Goal: Transaction & Acquisition: Purchase product/service

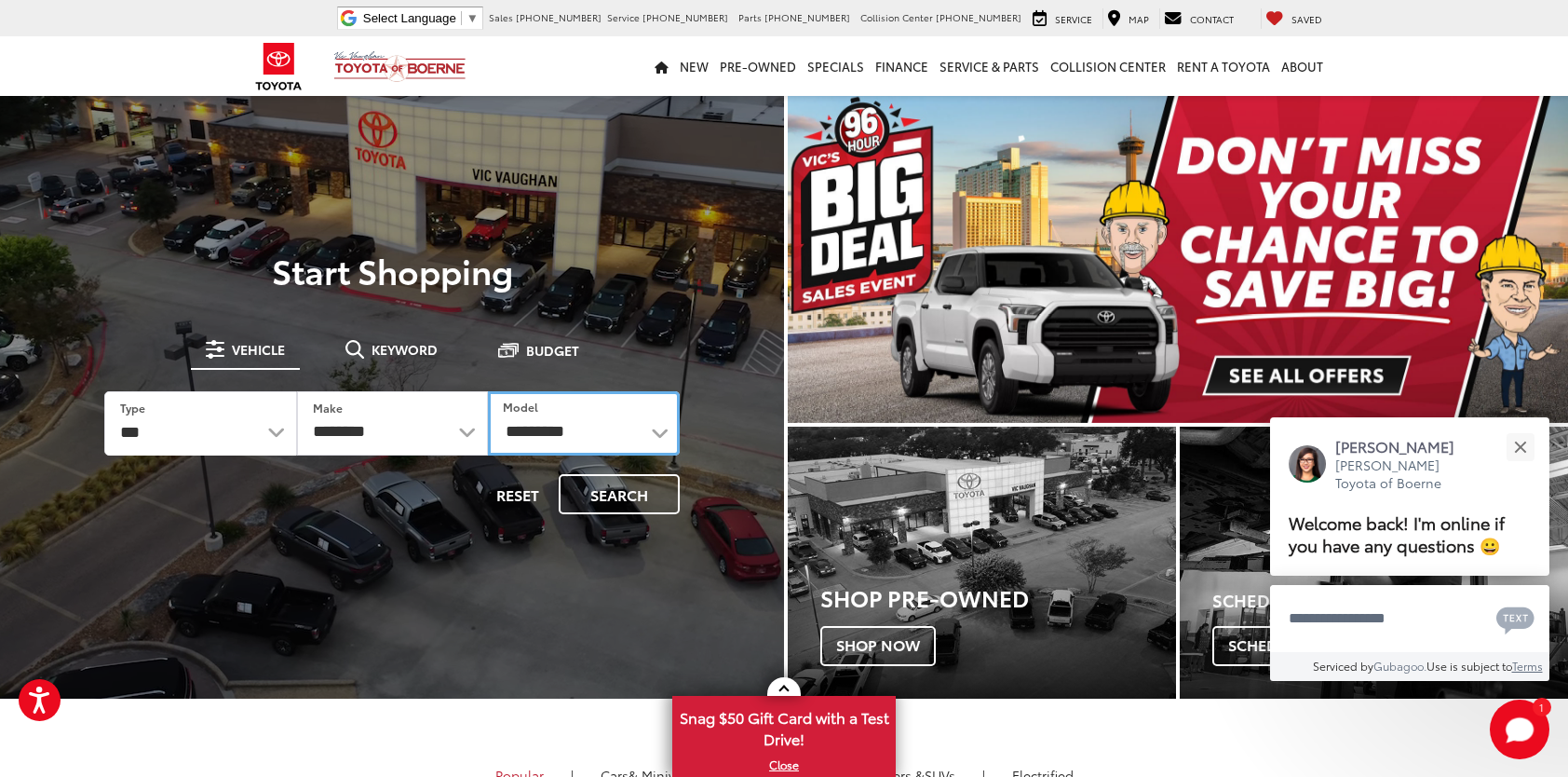
click at [600, 436] on select "**********" at bounding box center [584, 423] width 192 height 64
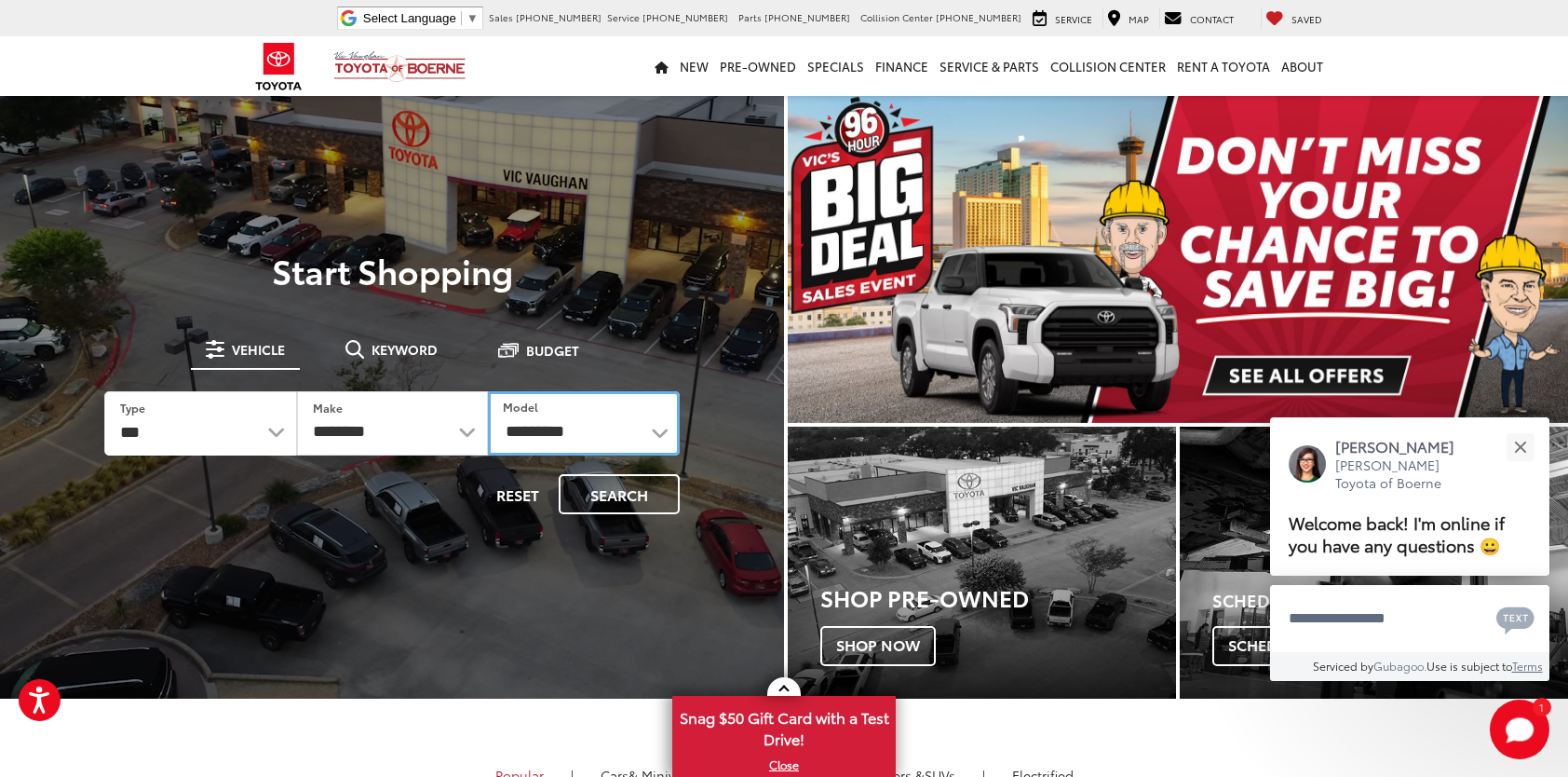
select select "**********"
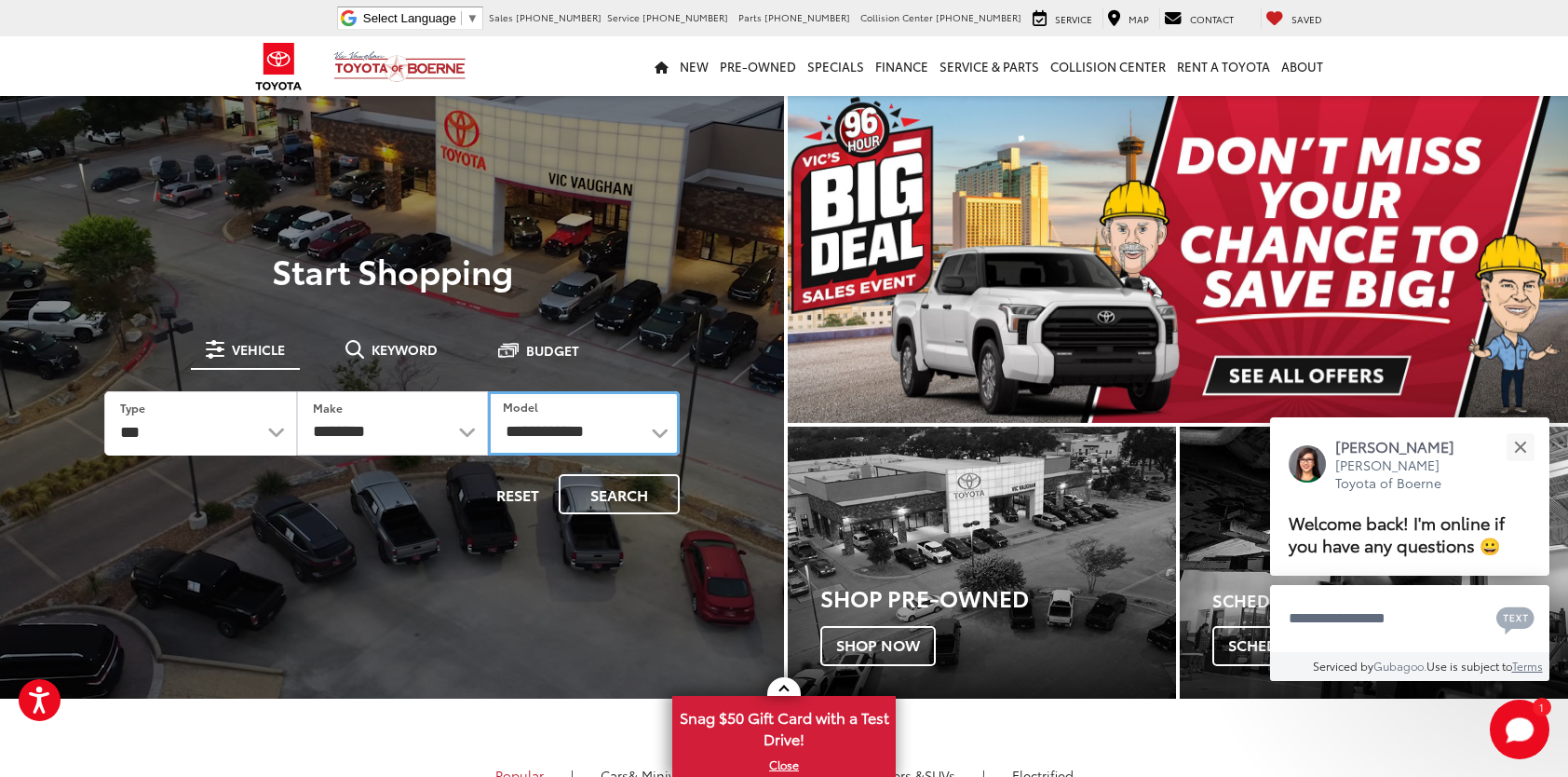
click at [488, 391] on select "**********" at bounding box center [584, 423] width 192 height 64
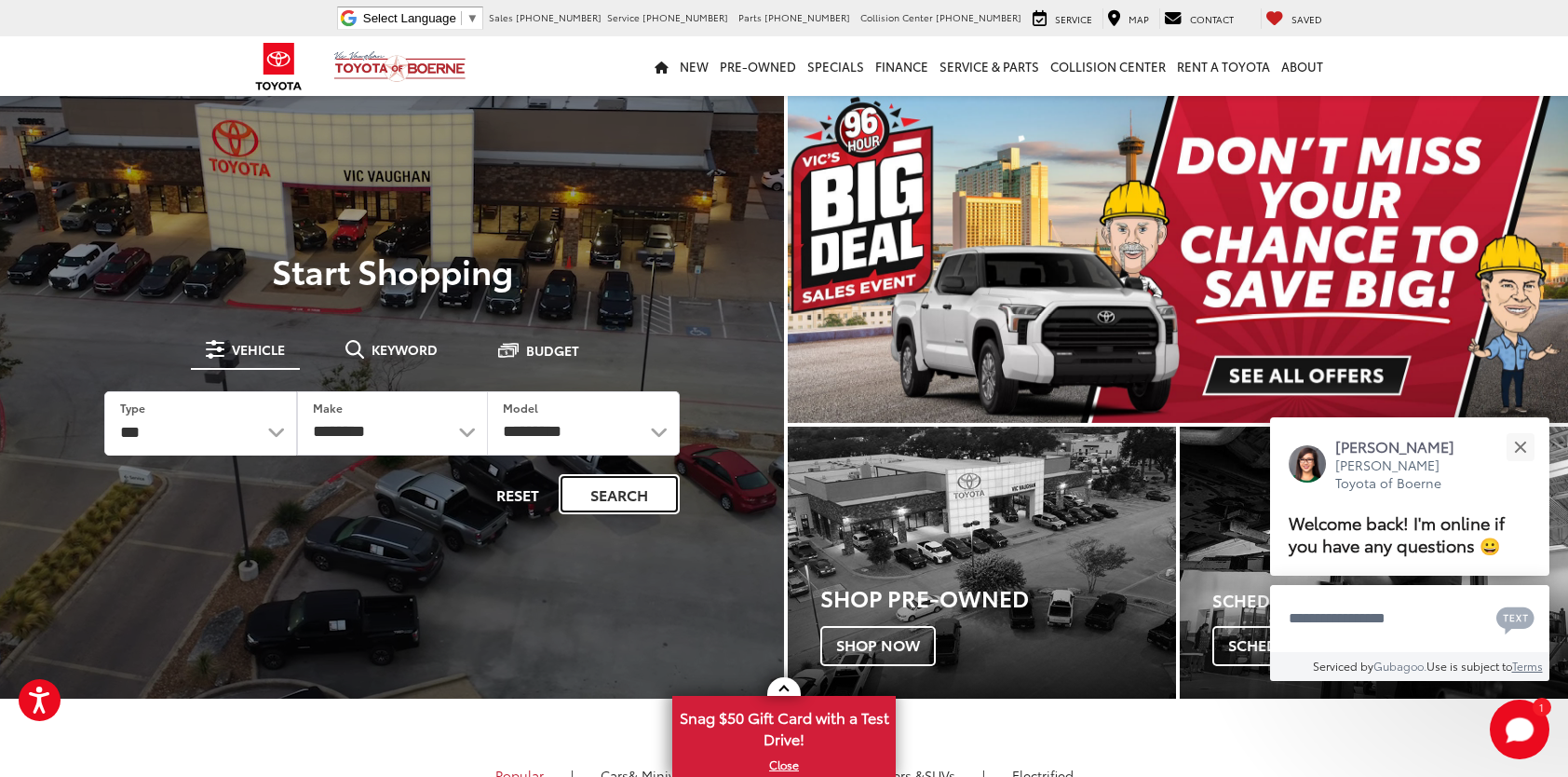
click at [622, 496] on button "Search" at bounding box center [619, 494] width 121 height 40
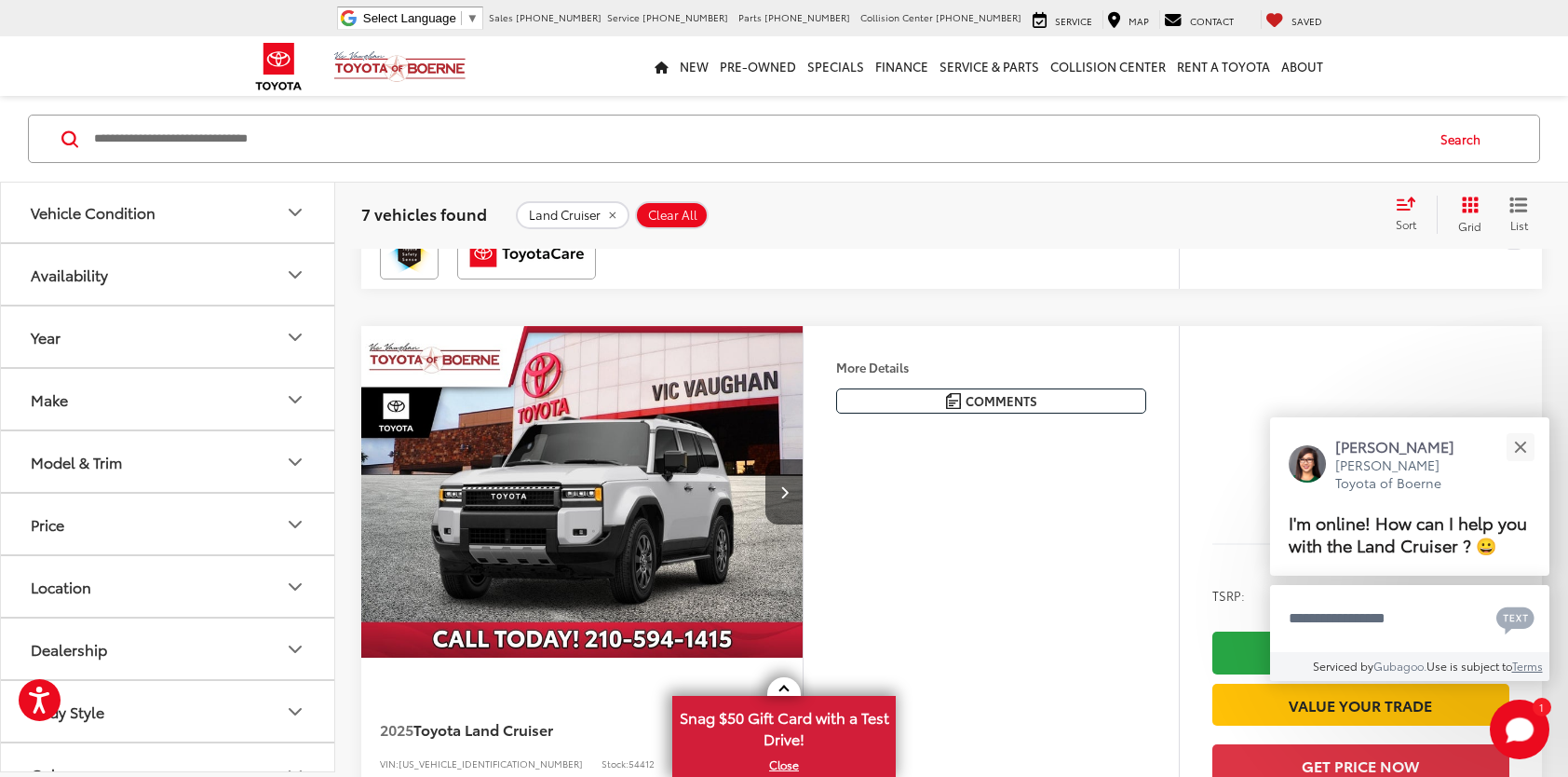
scroll to position [839, 0]
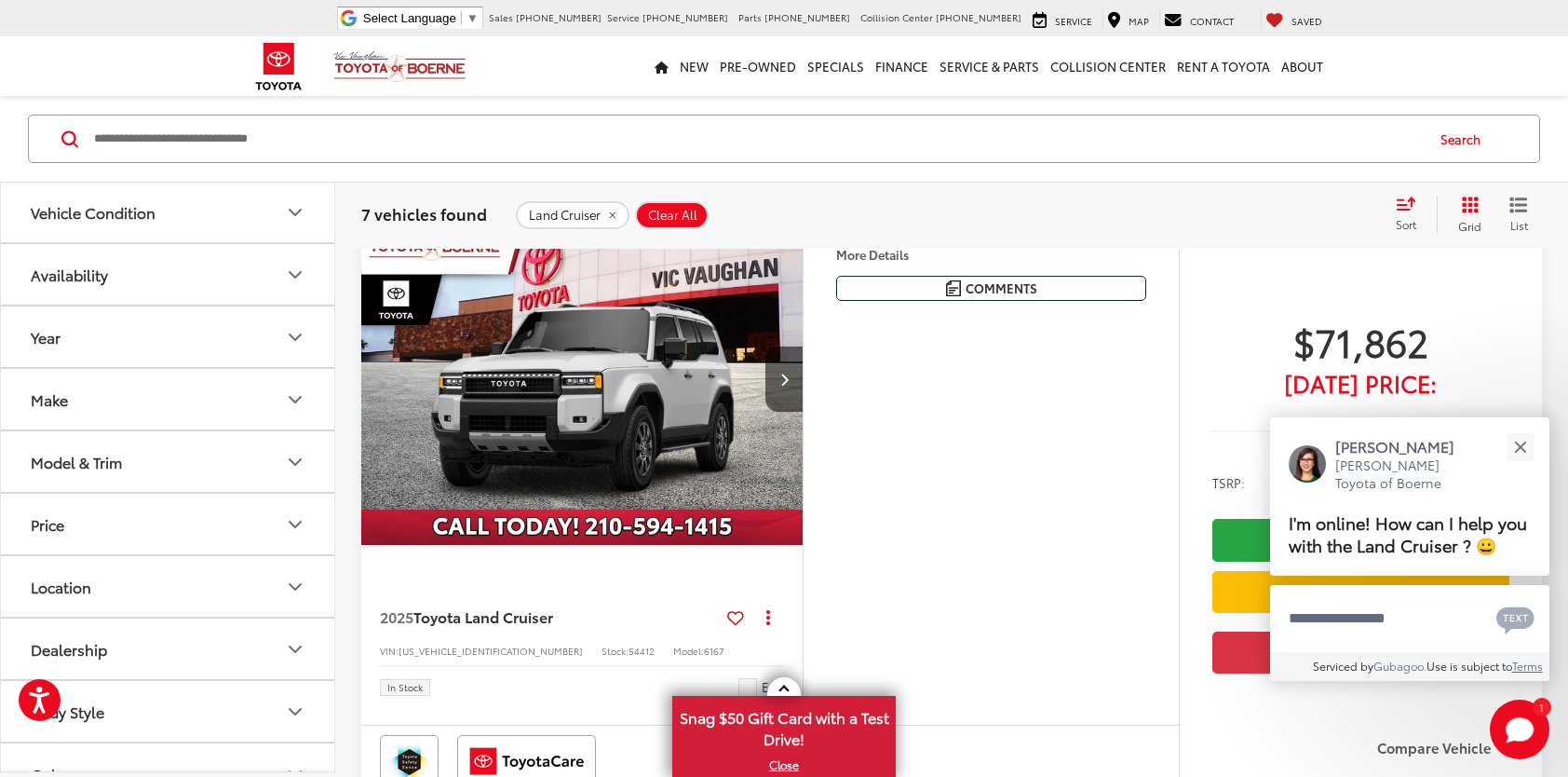
click at [538, 507] on img "2025 Toyota Land Cruiser Base 0" at bounding box center [583, 380] width 444 height 334
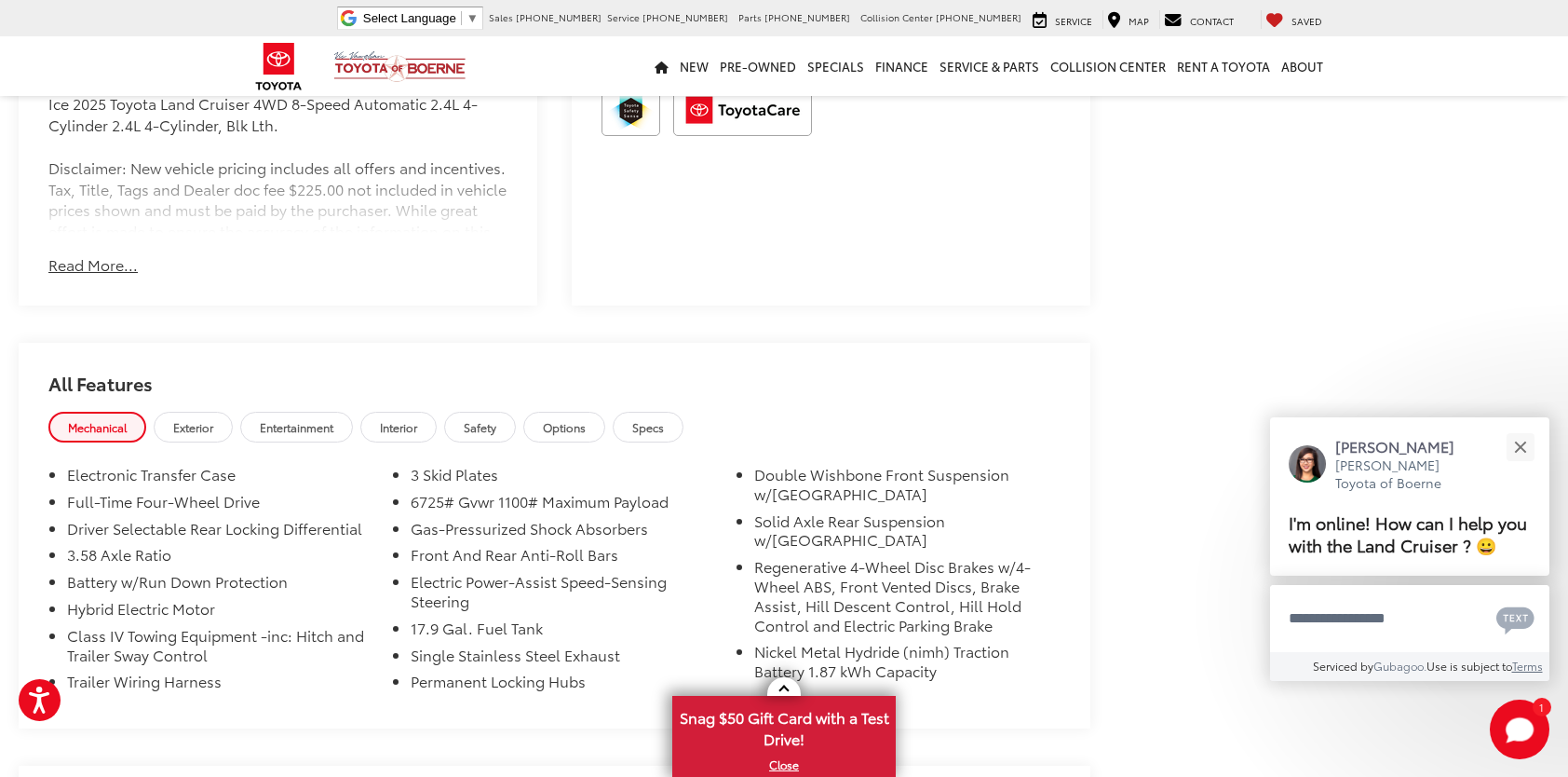
scroll to position [1398, 0]
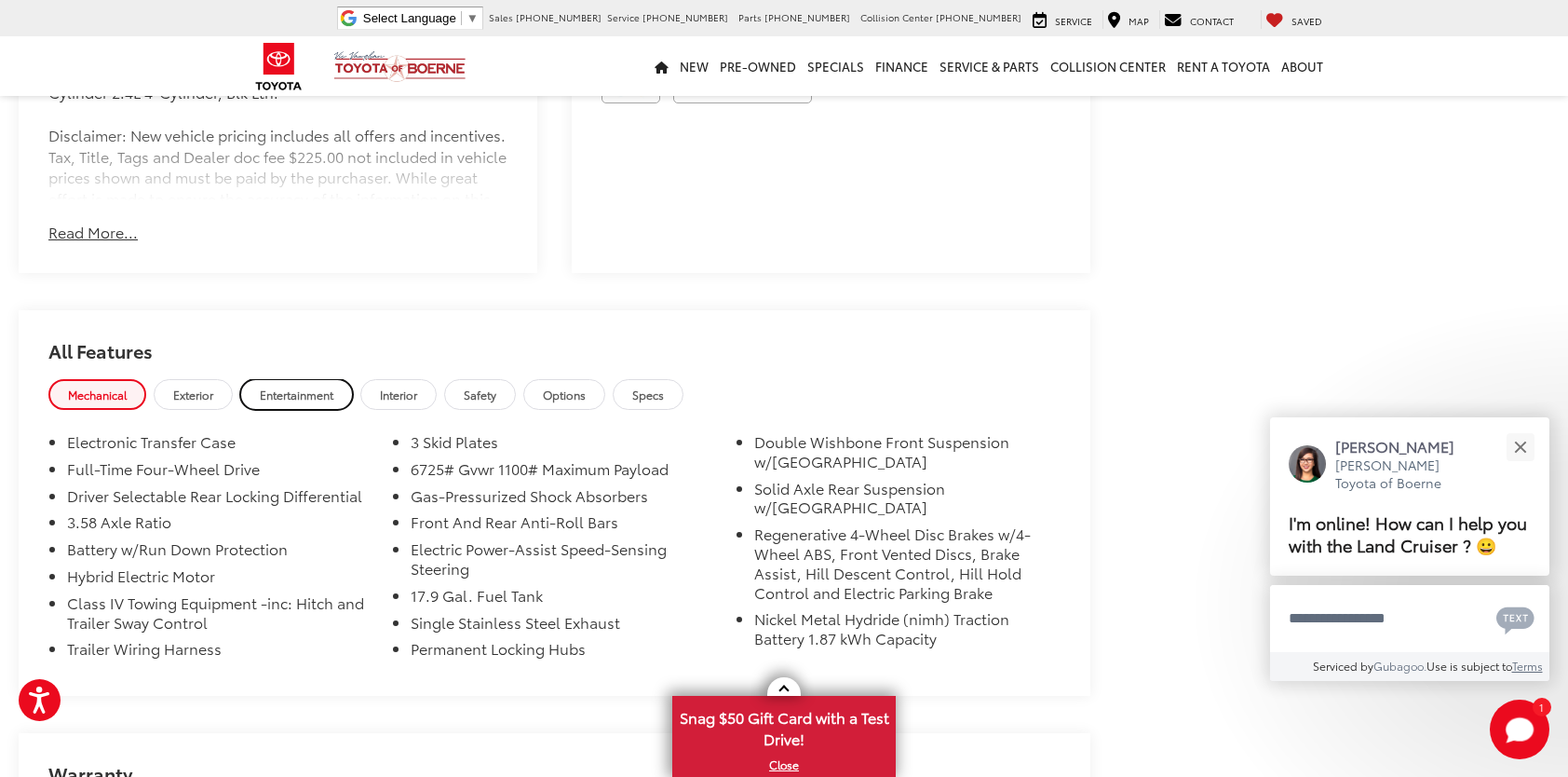
click at [266, 393] on span "Entertainment" at bounding box center [297, 395] width 74 height 16
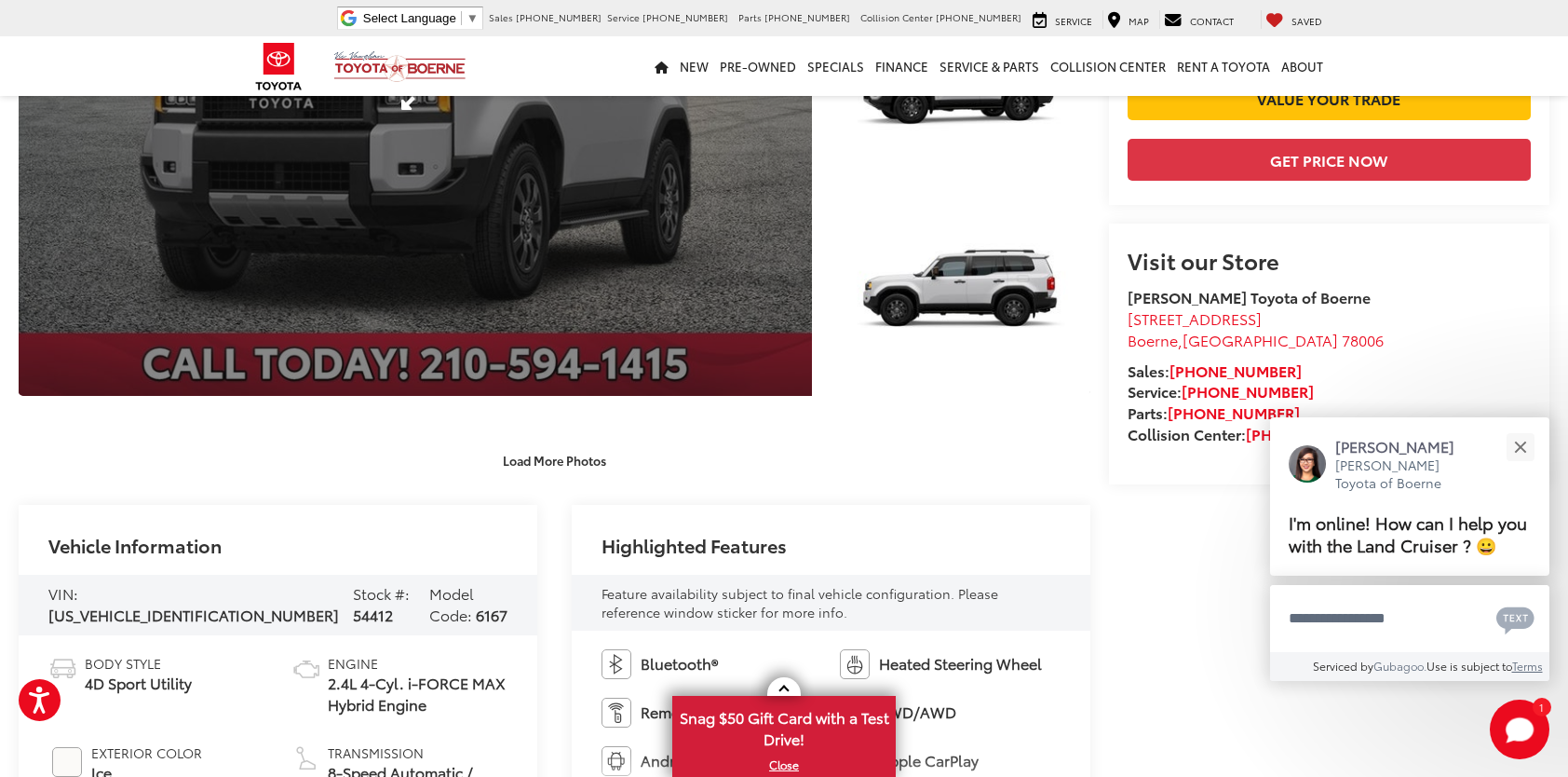
scroll to position [0, 0]
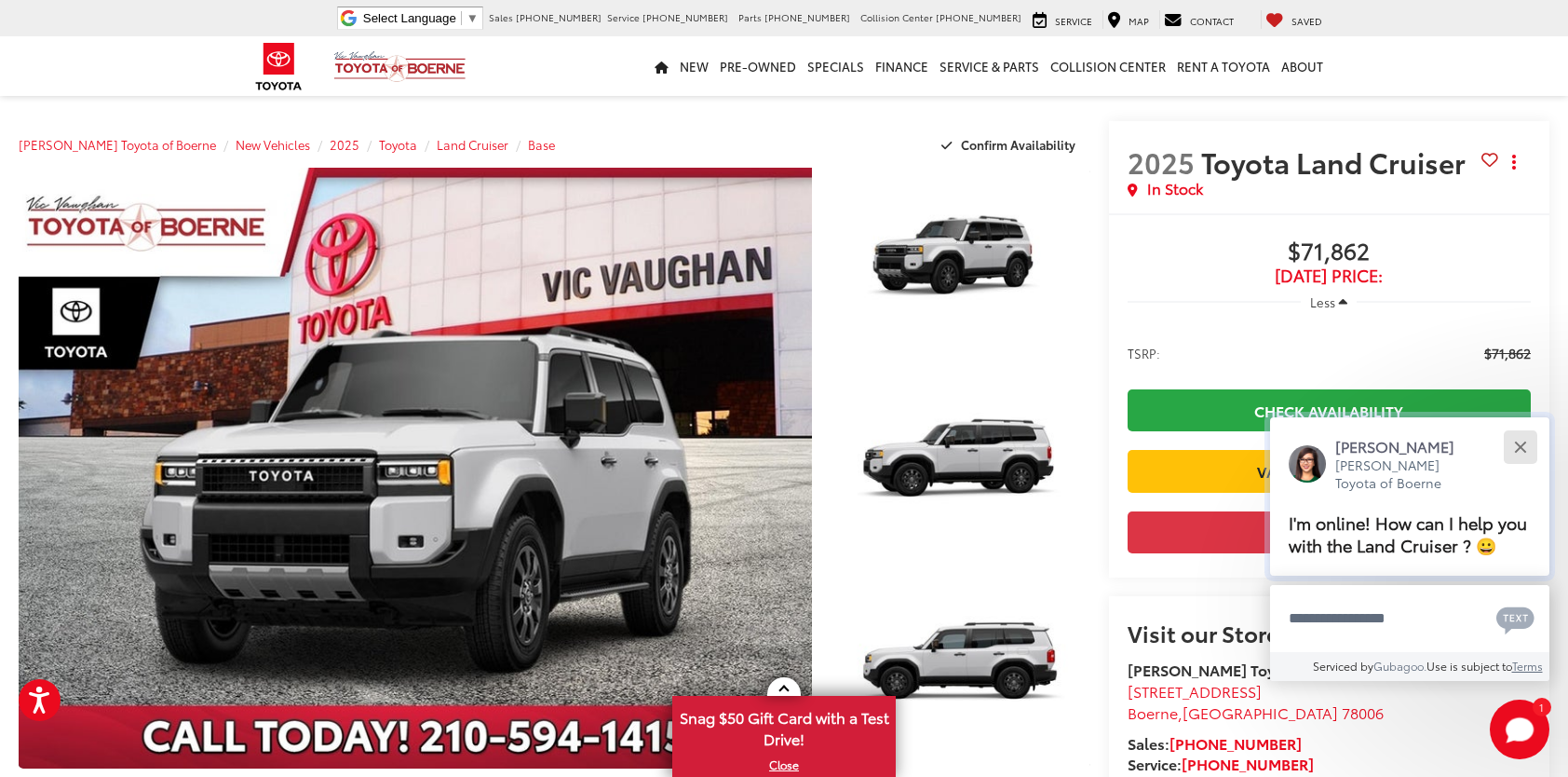
click at [1511, 444] on button "Close" at bounding box center [1520, 447] width 40 height 40
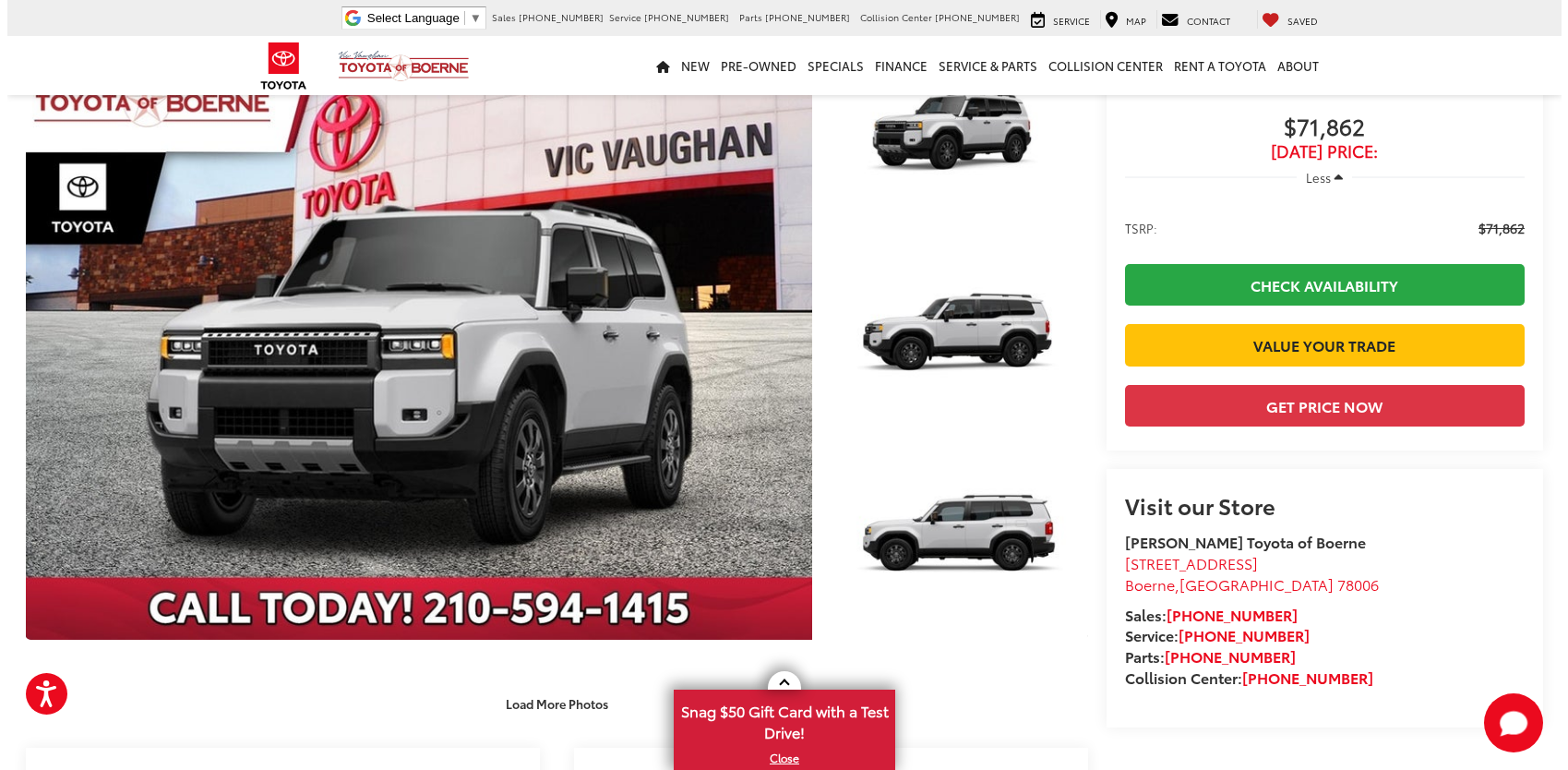
scroll to position [9, 0]
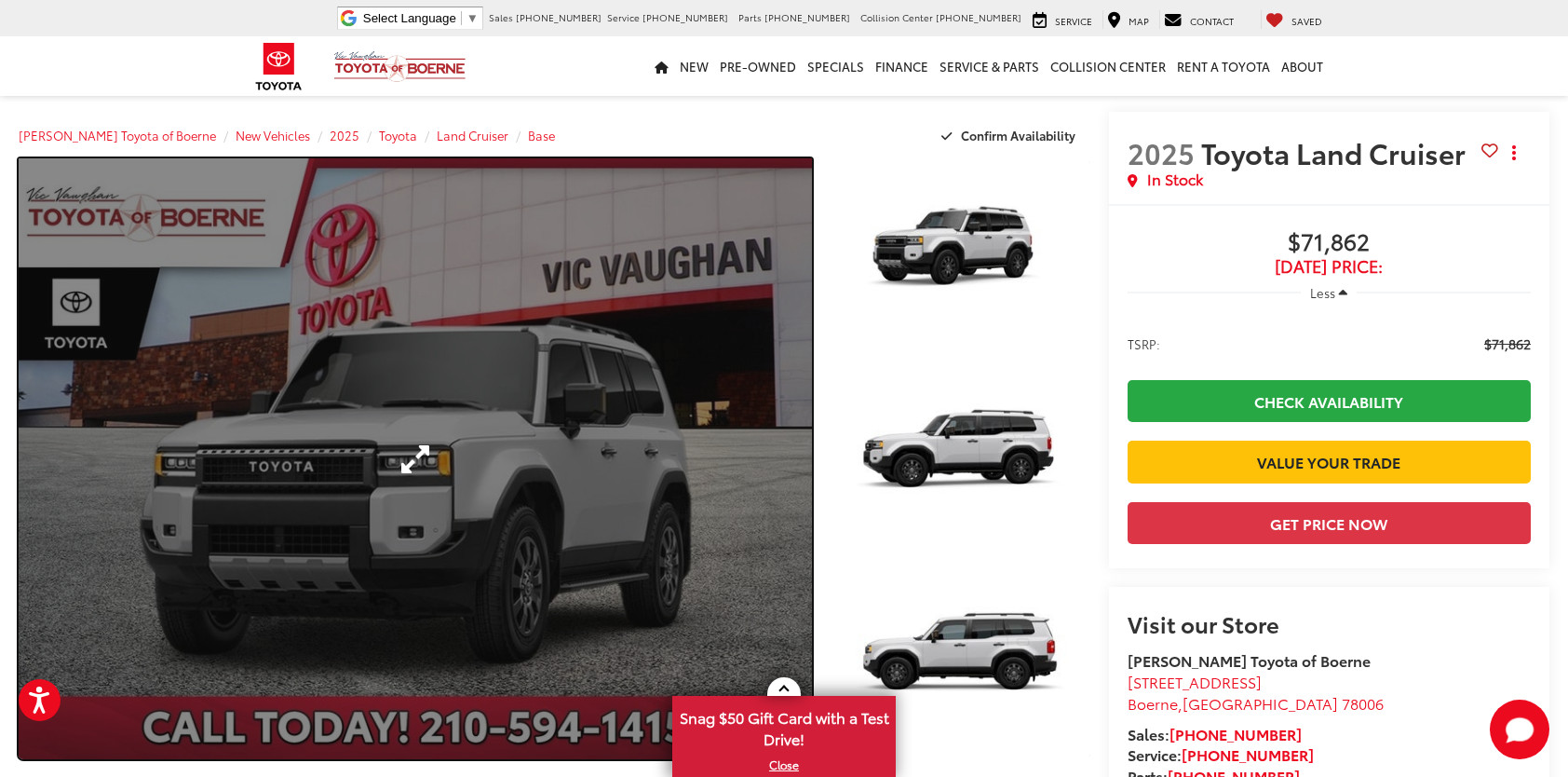
click at [608, 581] on link "Expand Photo 0" at bounding box center [416, 458] width 793 height 601
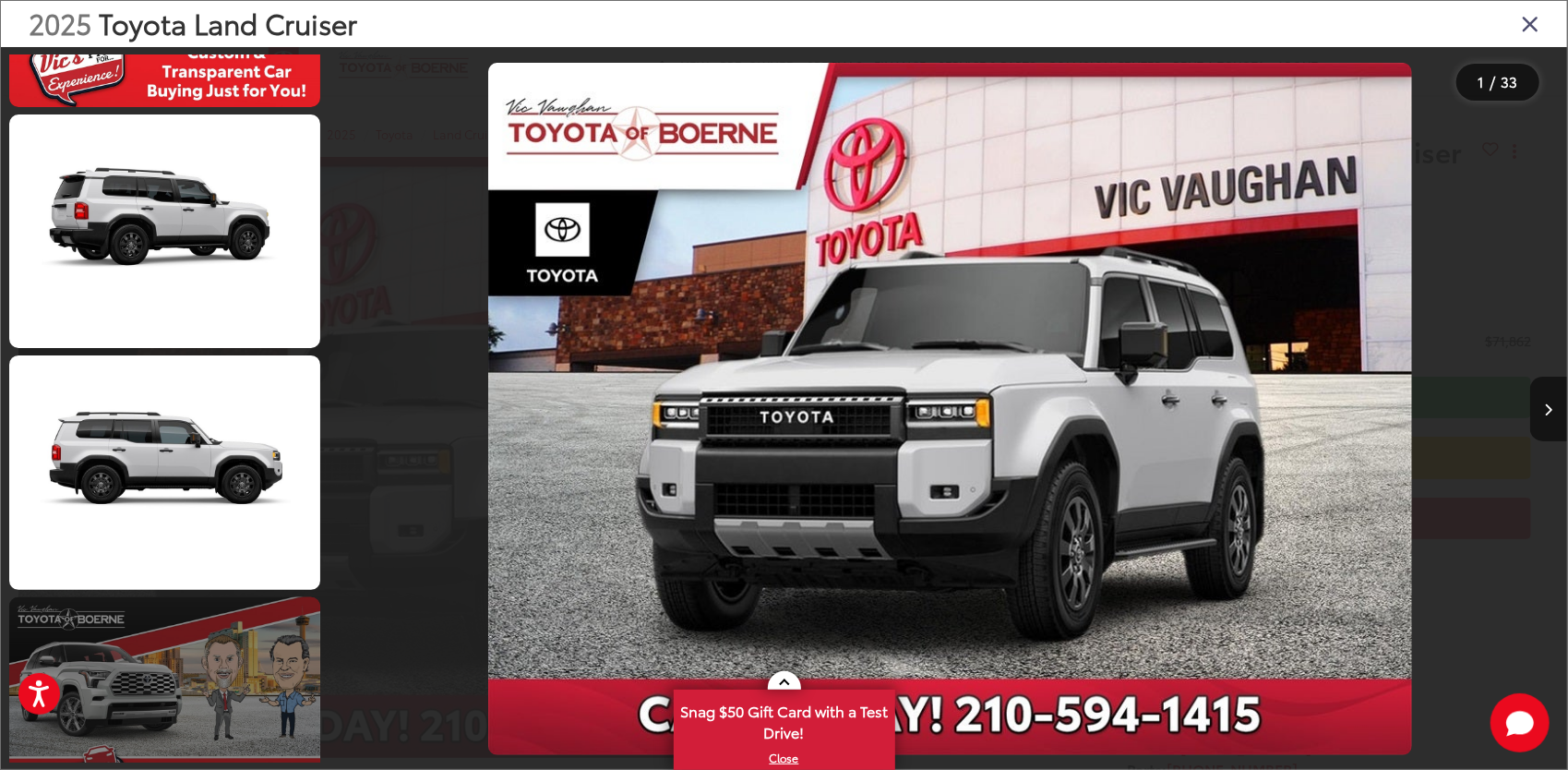
scroll to position [3693, 0]
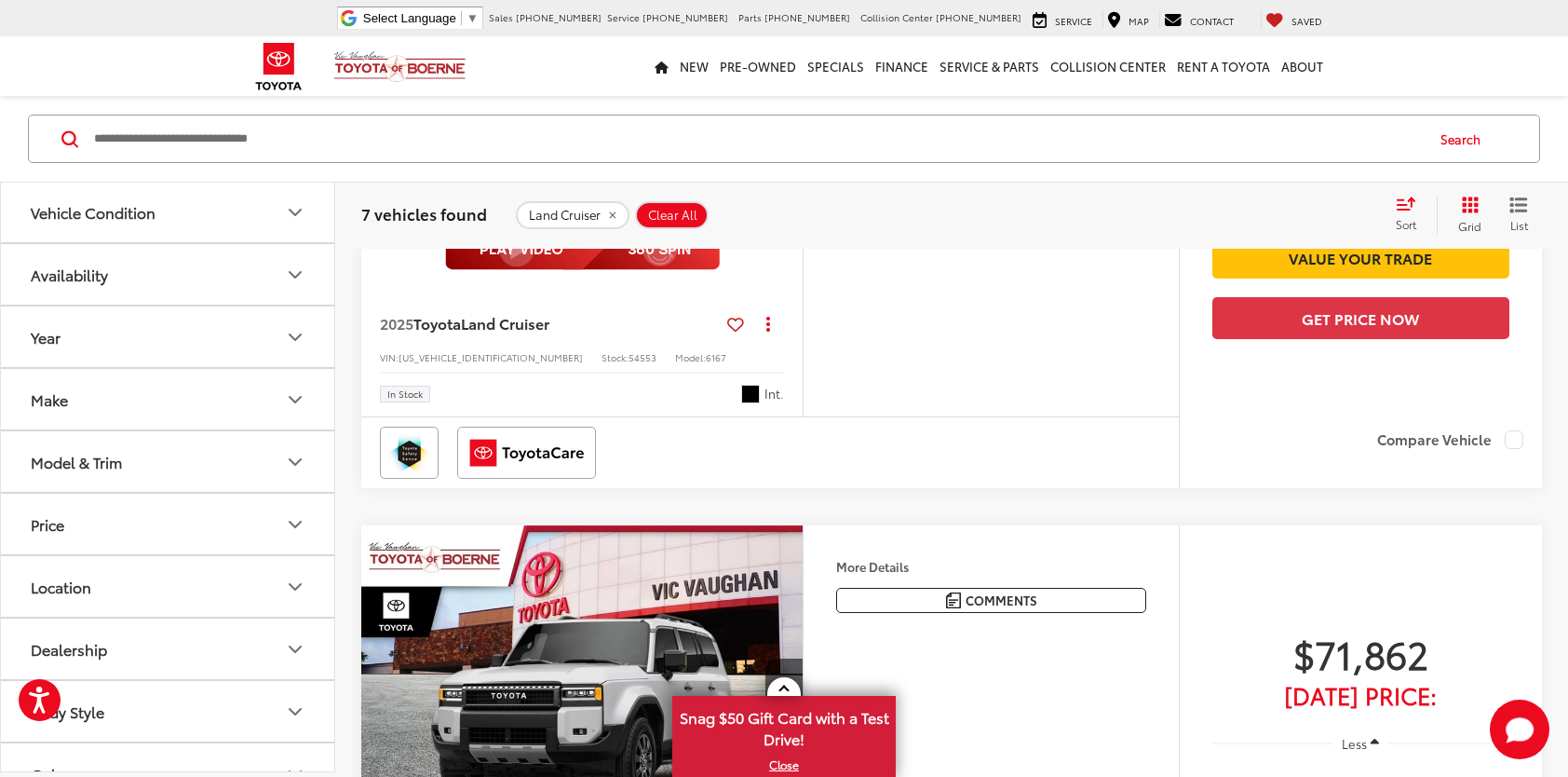
scroll to position [154, 0]
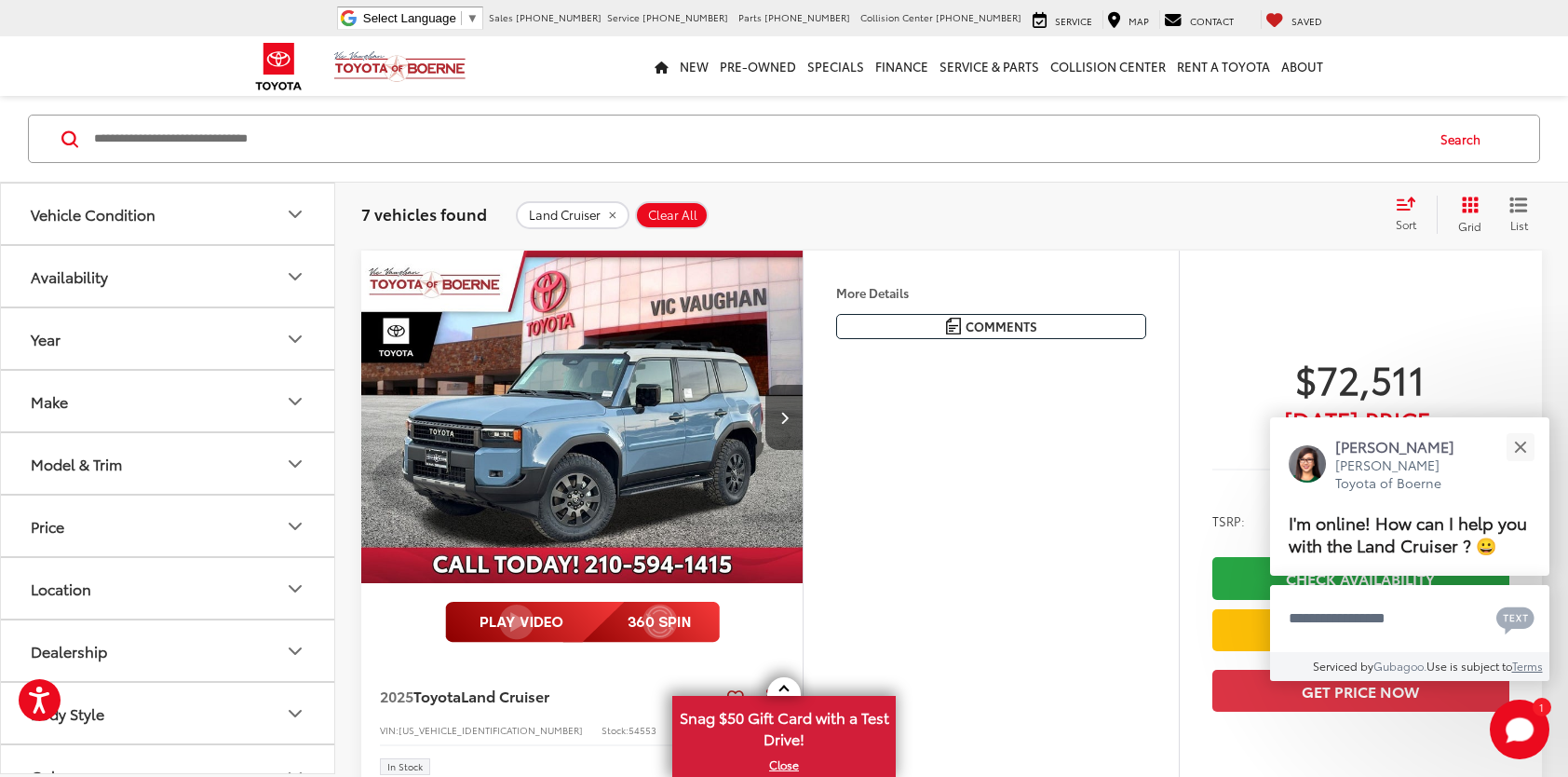
click at [535, 449] on img "2025 Toyota Land Cruiser Land Cruiser 0" at bounding box center [583, 418] width 444 height 334
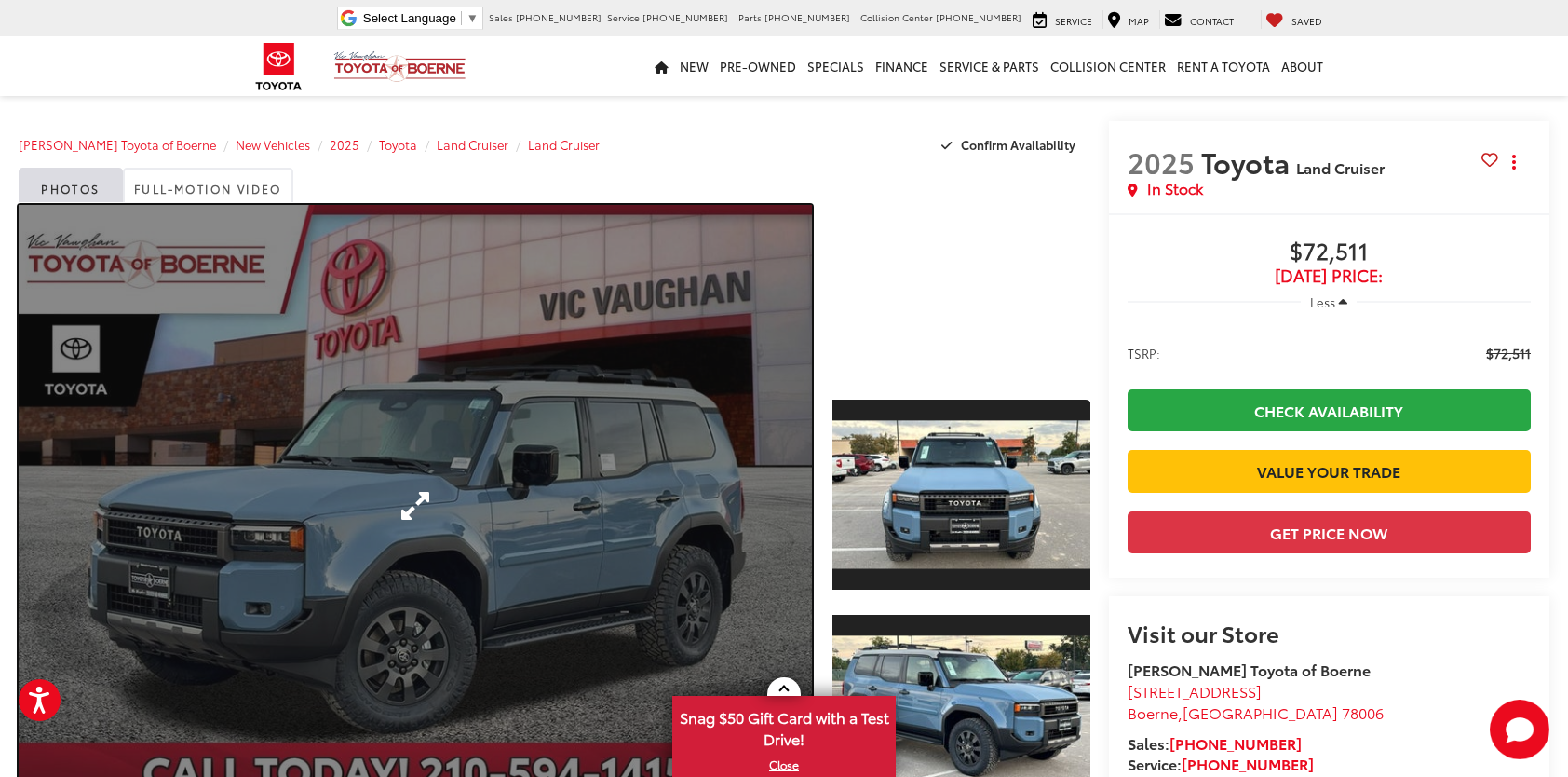
click at [558, 450] on link "Expand Photo 0" at bounding box center [416, 505] width 793 height 601
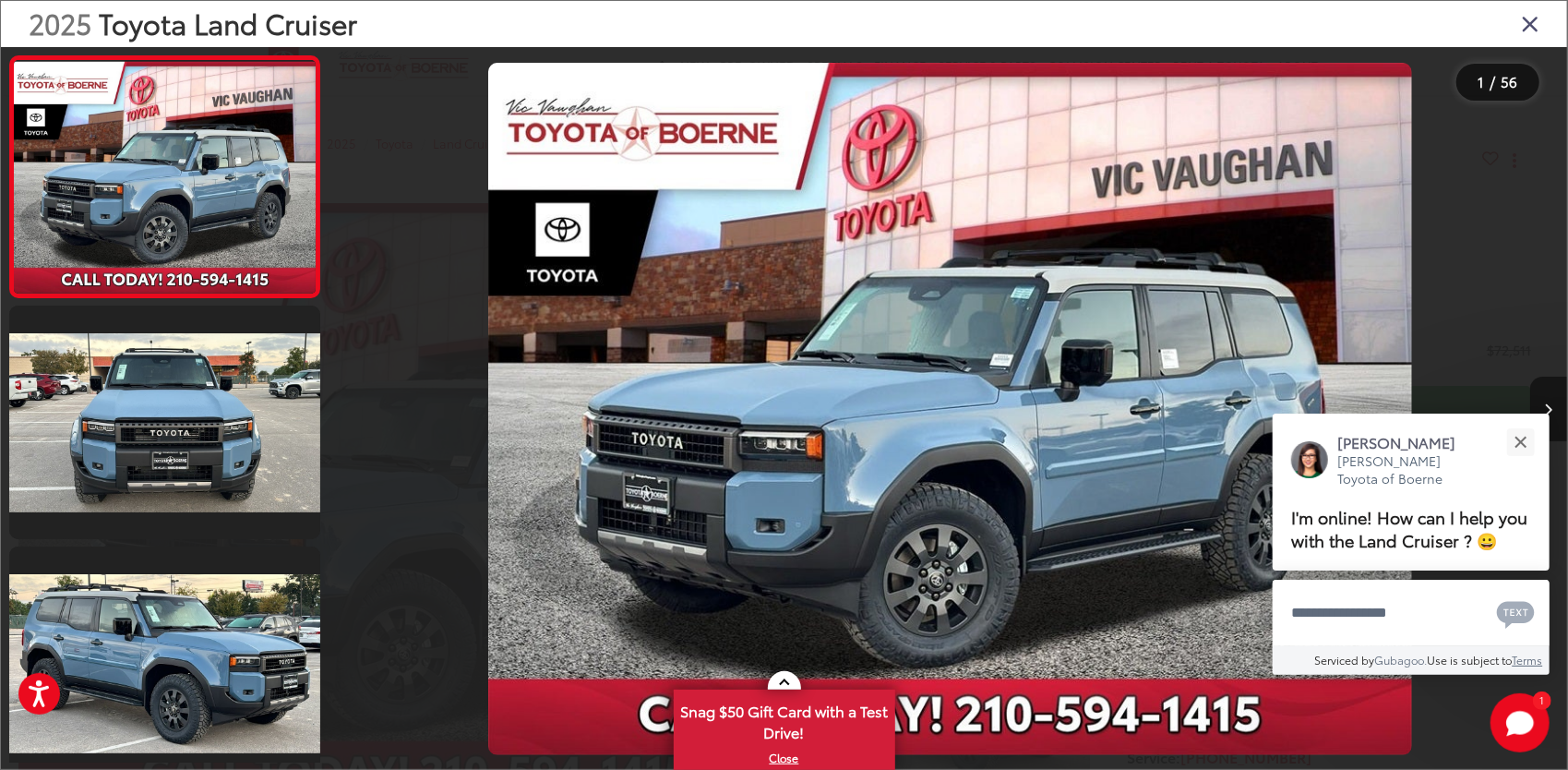
click at [1552, 422] on button "Next image" at bounding box center [1548, 408] width 37 height 64
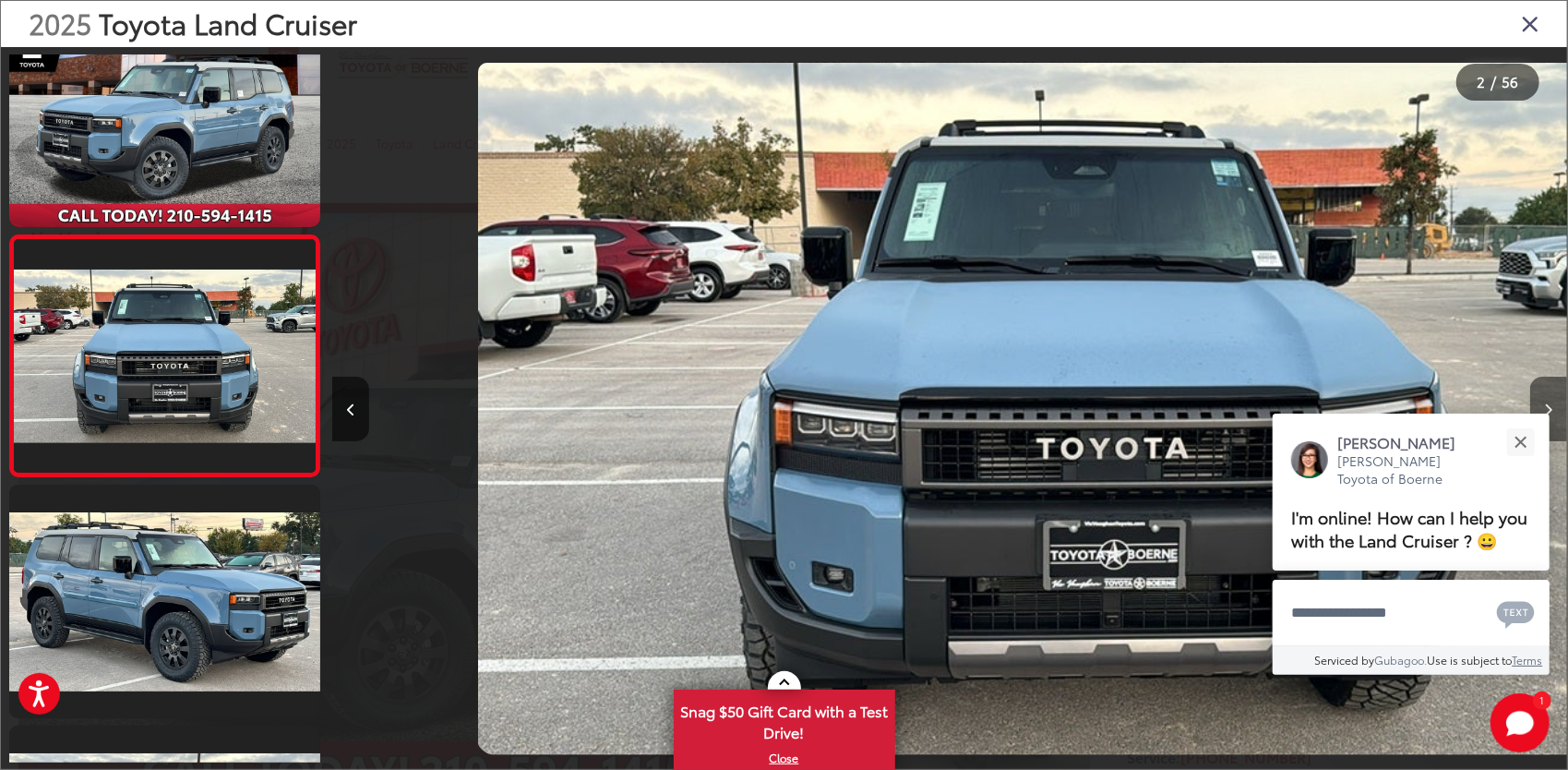
scroll to position [0, 1235]
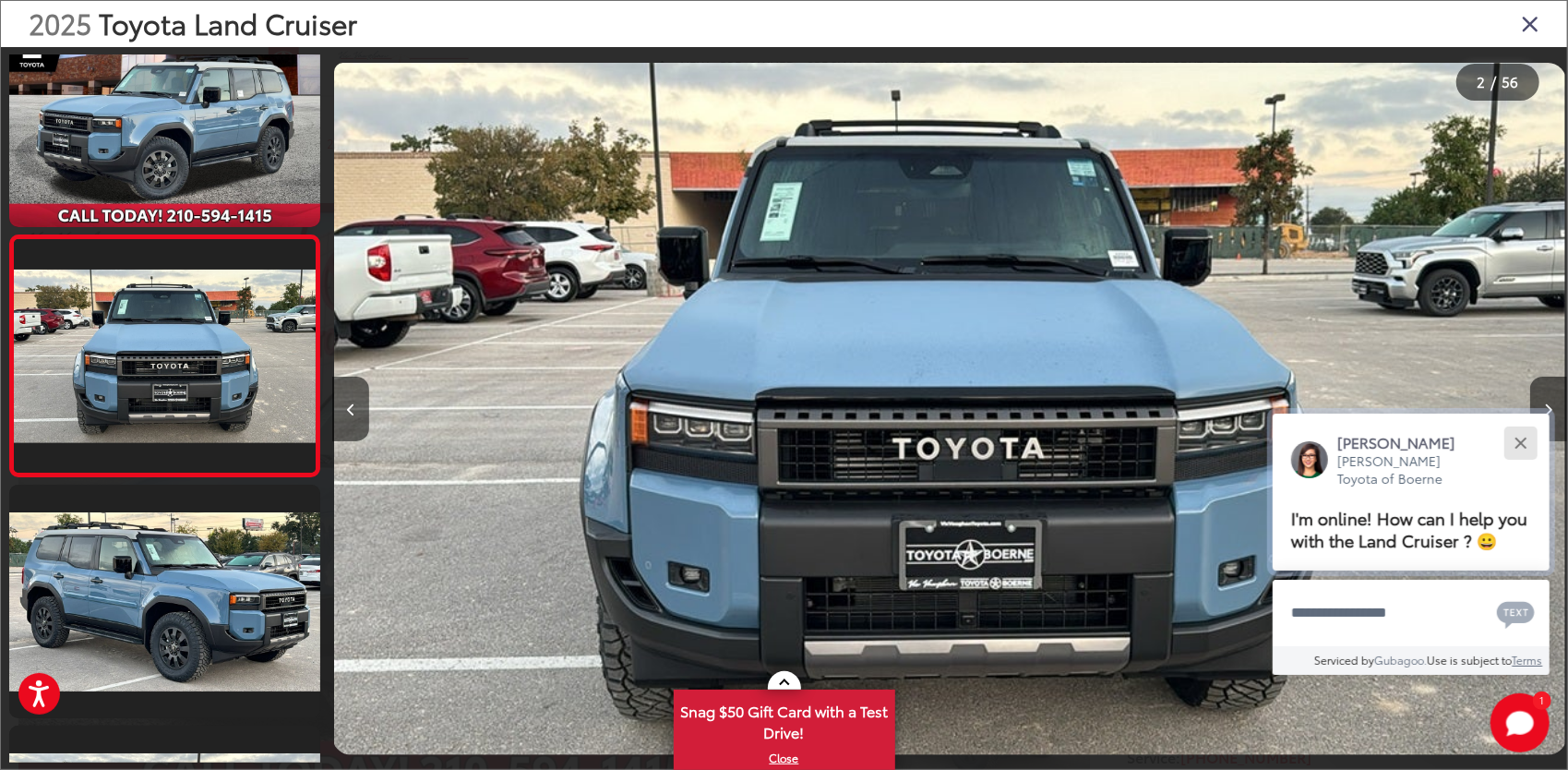
click at [1518, 449] on button "Close" at bounding box center [1520, 443] width 40 height 40
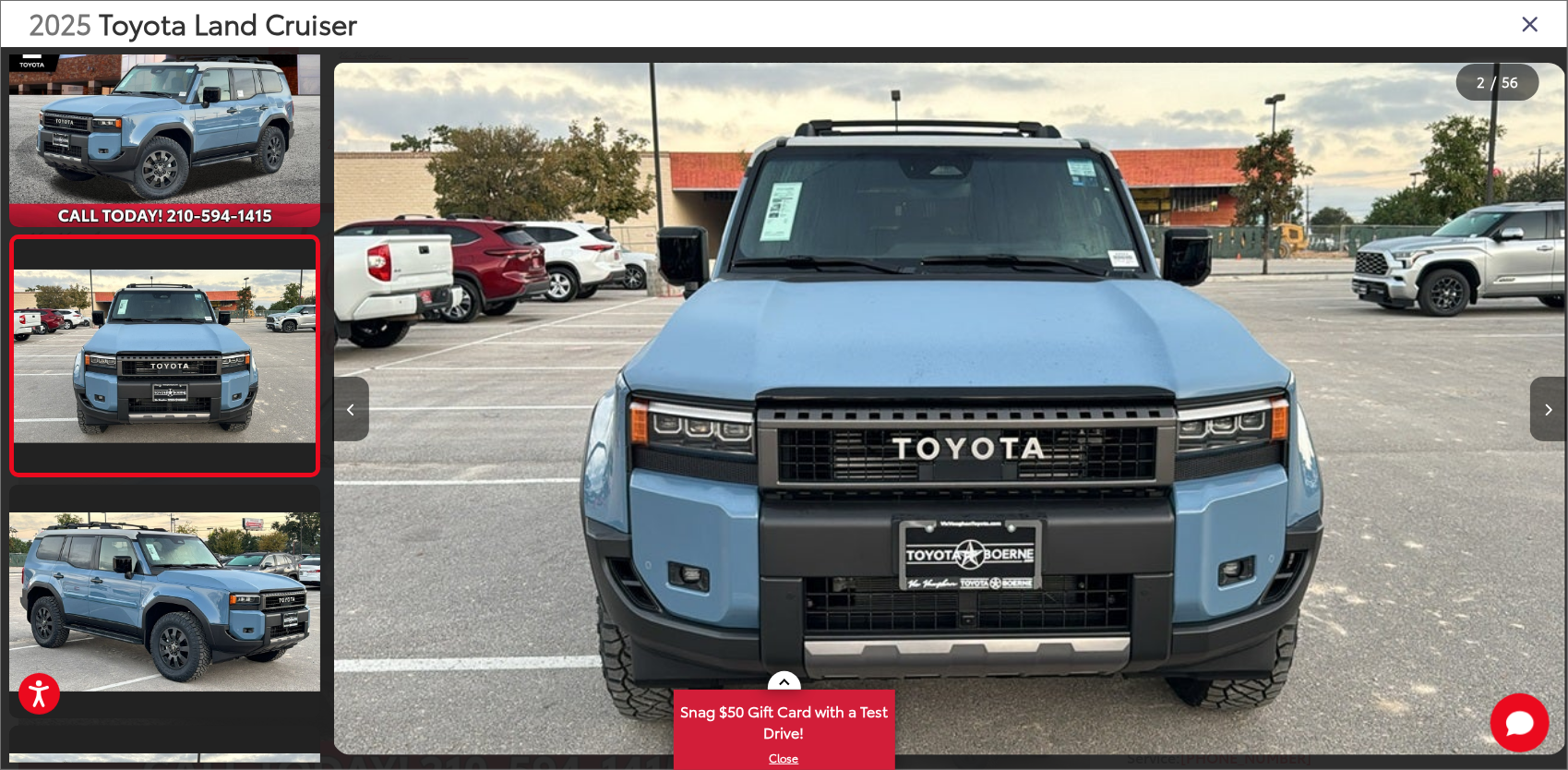
click at [1551, 423] on button "Next image" at bounding box center [1548, 408] width 37 height 64
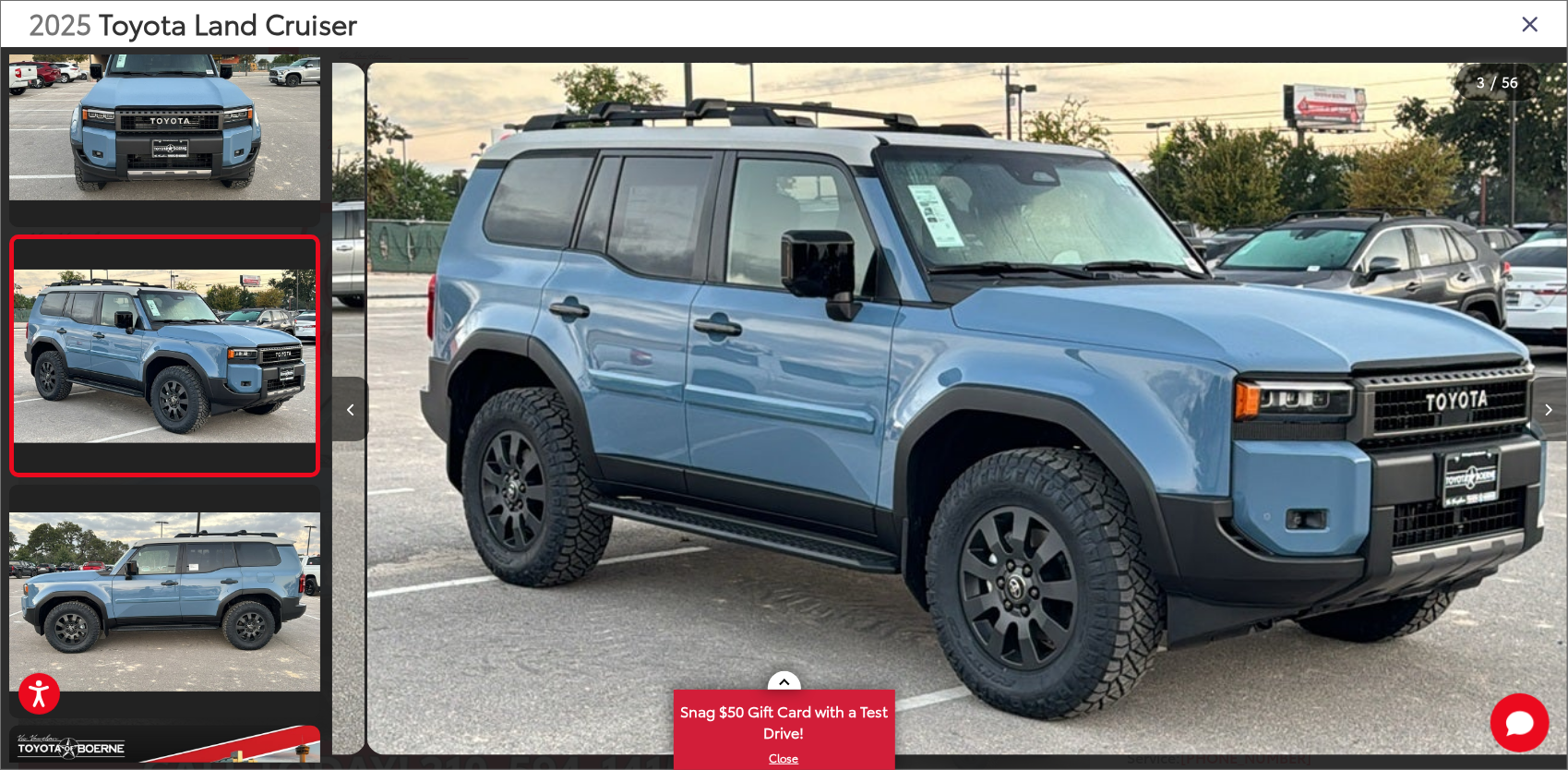
scroll to position [0, 2470]
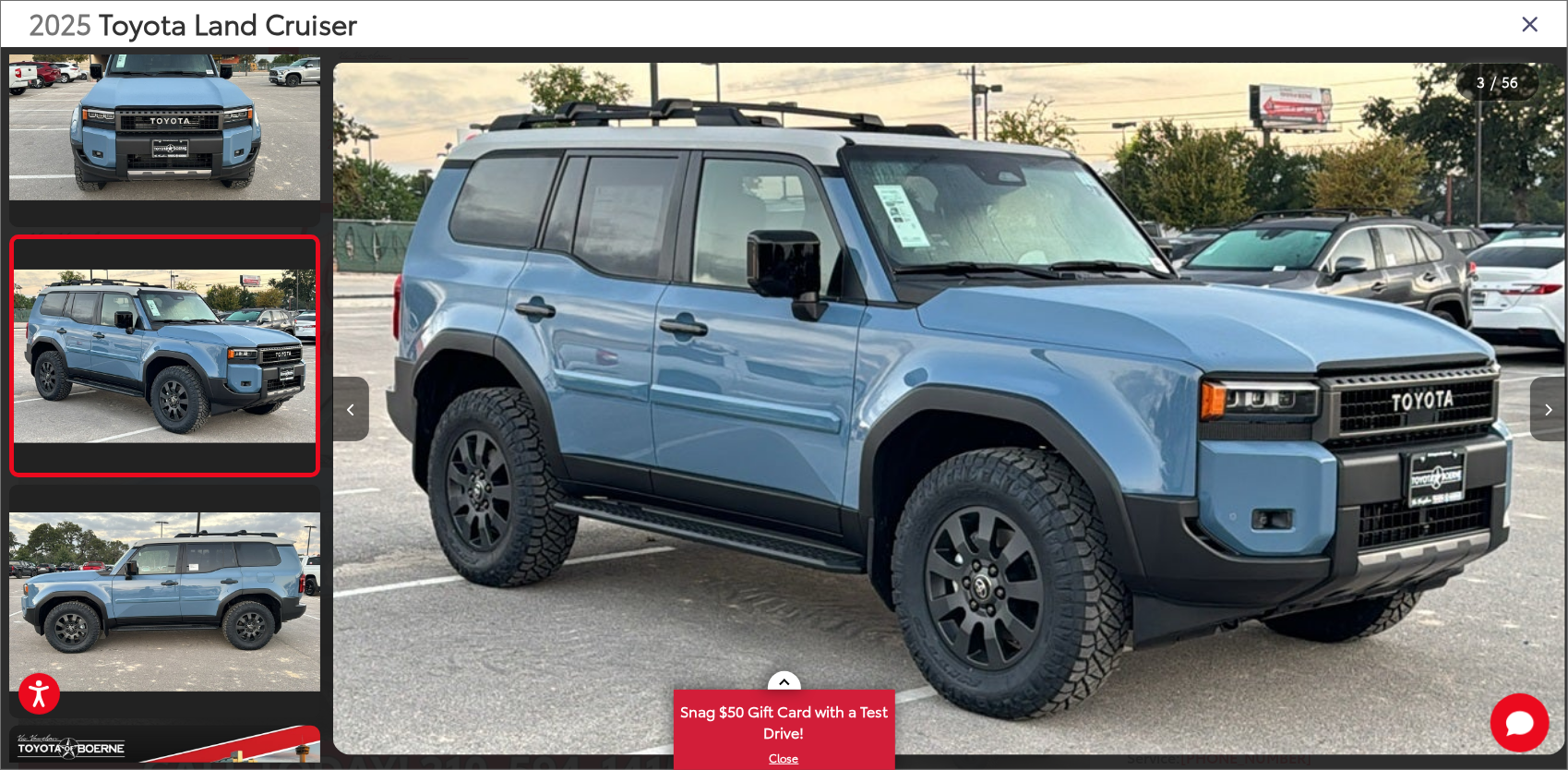
click at [1551, 423] on button "Next image" at bounding box center [1548, 408] width 37 height 64
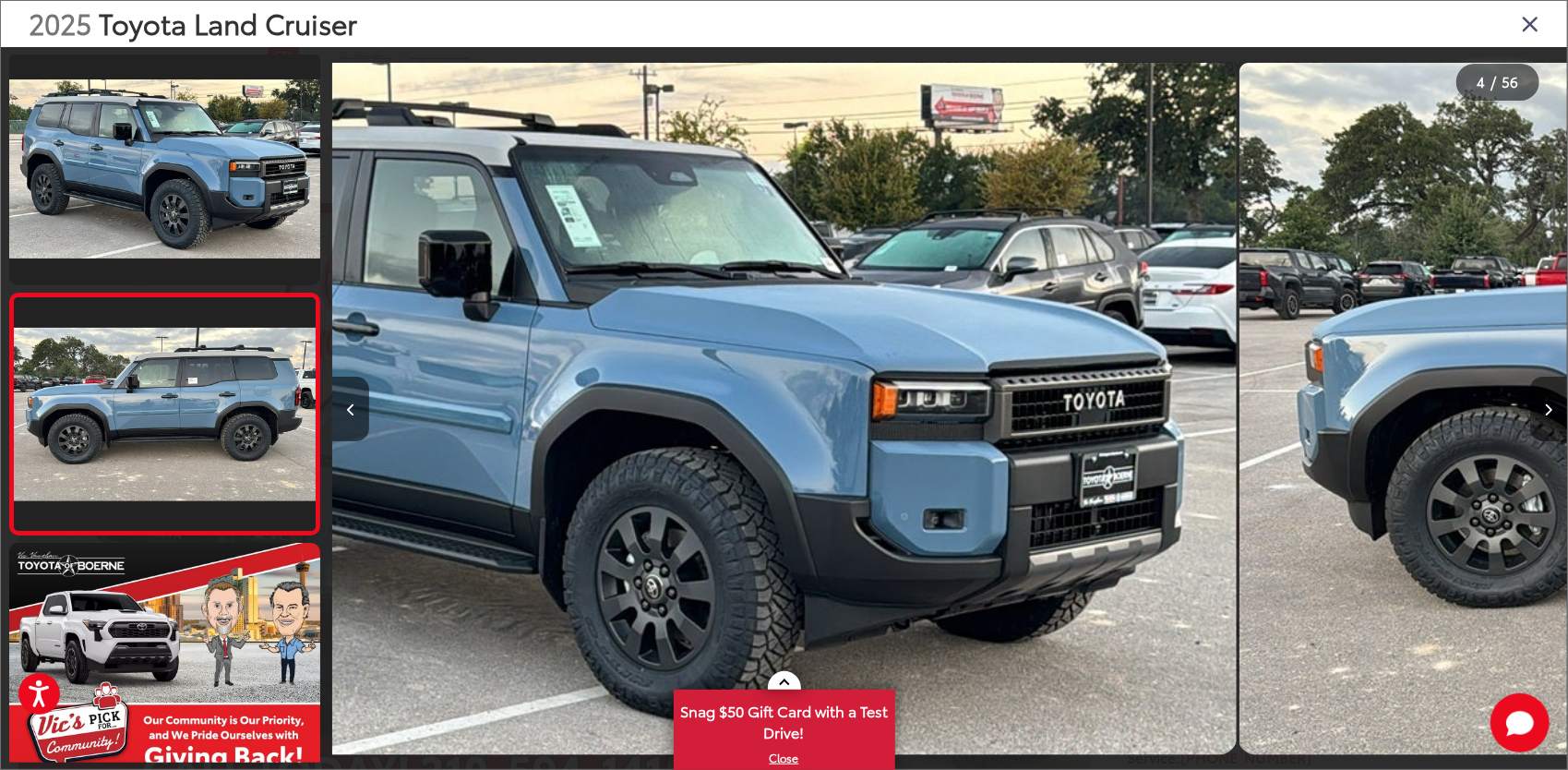
scroll to position [545, 0]
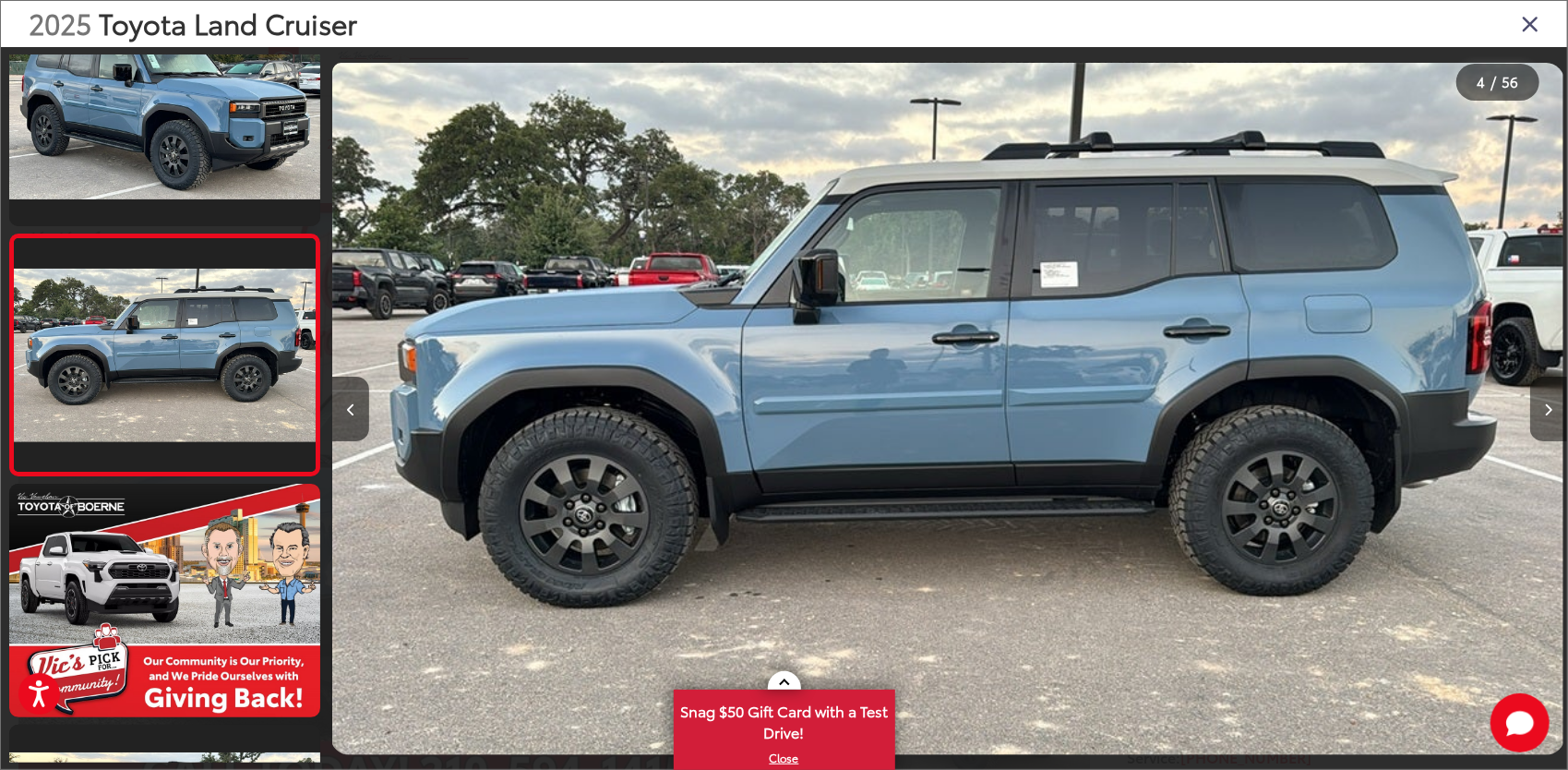
click at [1551, 423] on button "Next image" at bounding box center [1548, 408] width 37 height 64
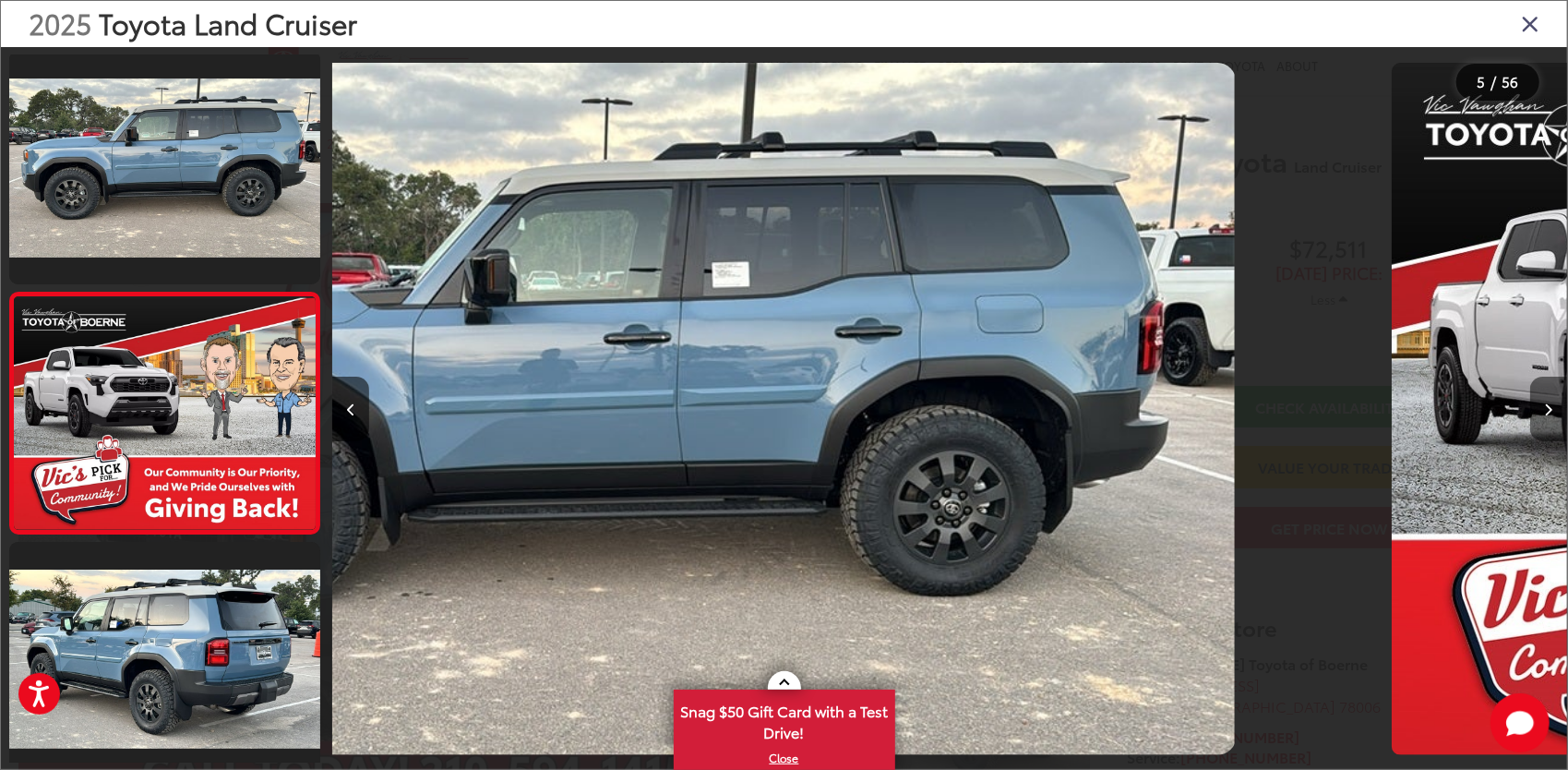
scroll to position [786, 0]
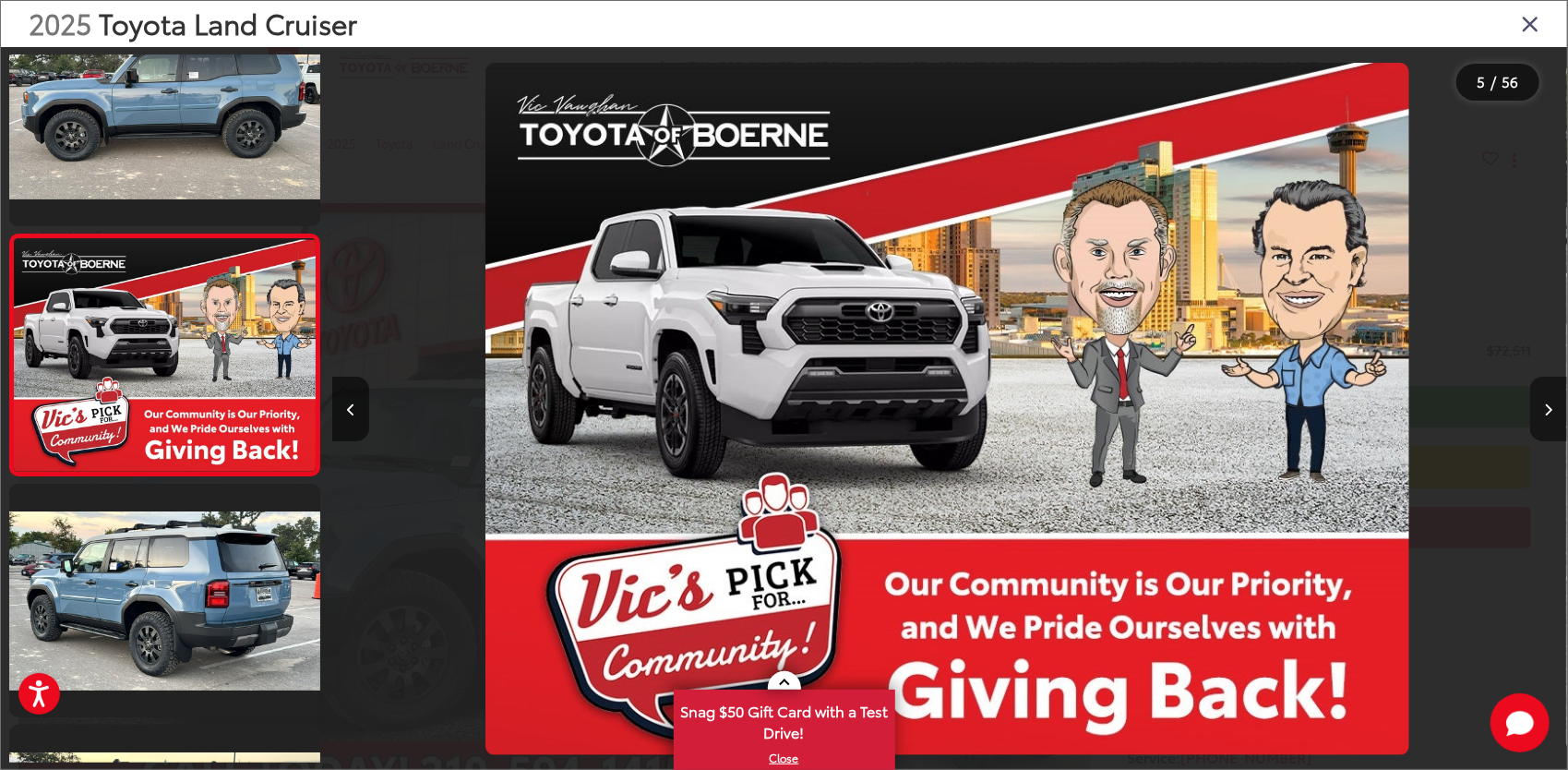
click at [1551, 423] on button "Next image" at bounding box center [1548, 408] width 37 height 64
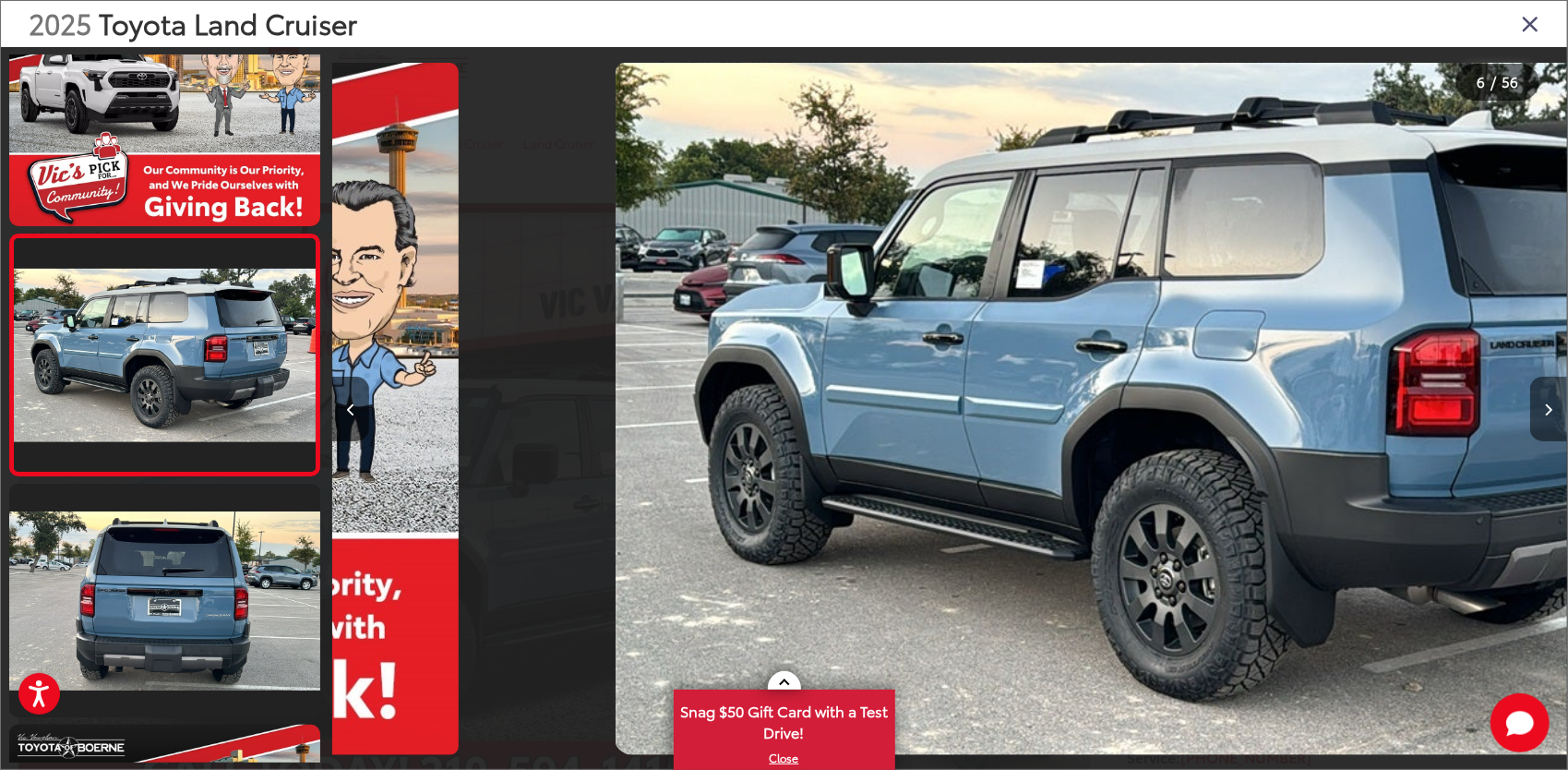
scroll to position [0, 6177]
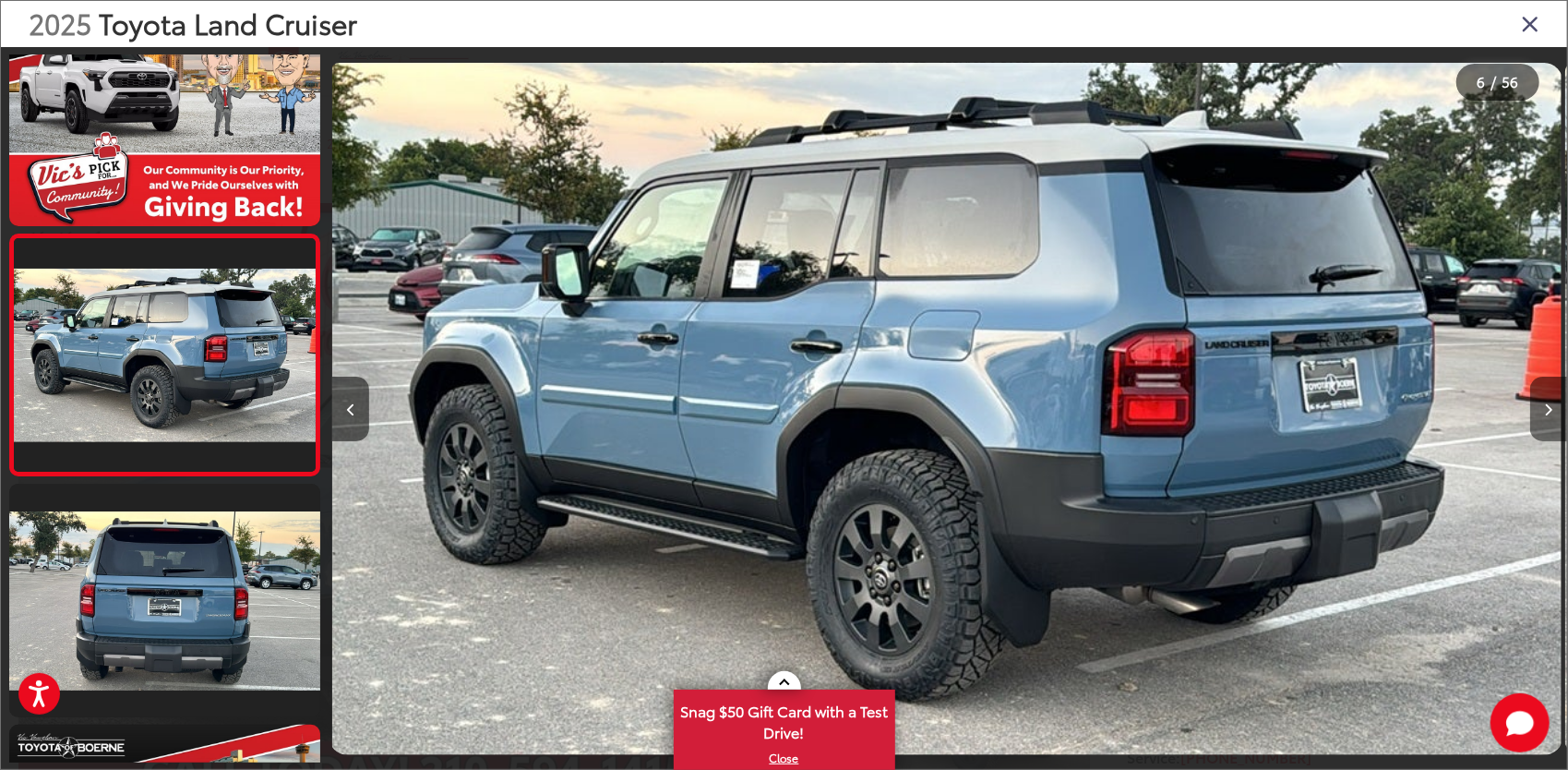
click at [1551, 423] on button "Next image" at bounding box center [1548, 408] width 37 height 64
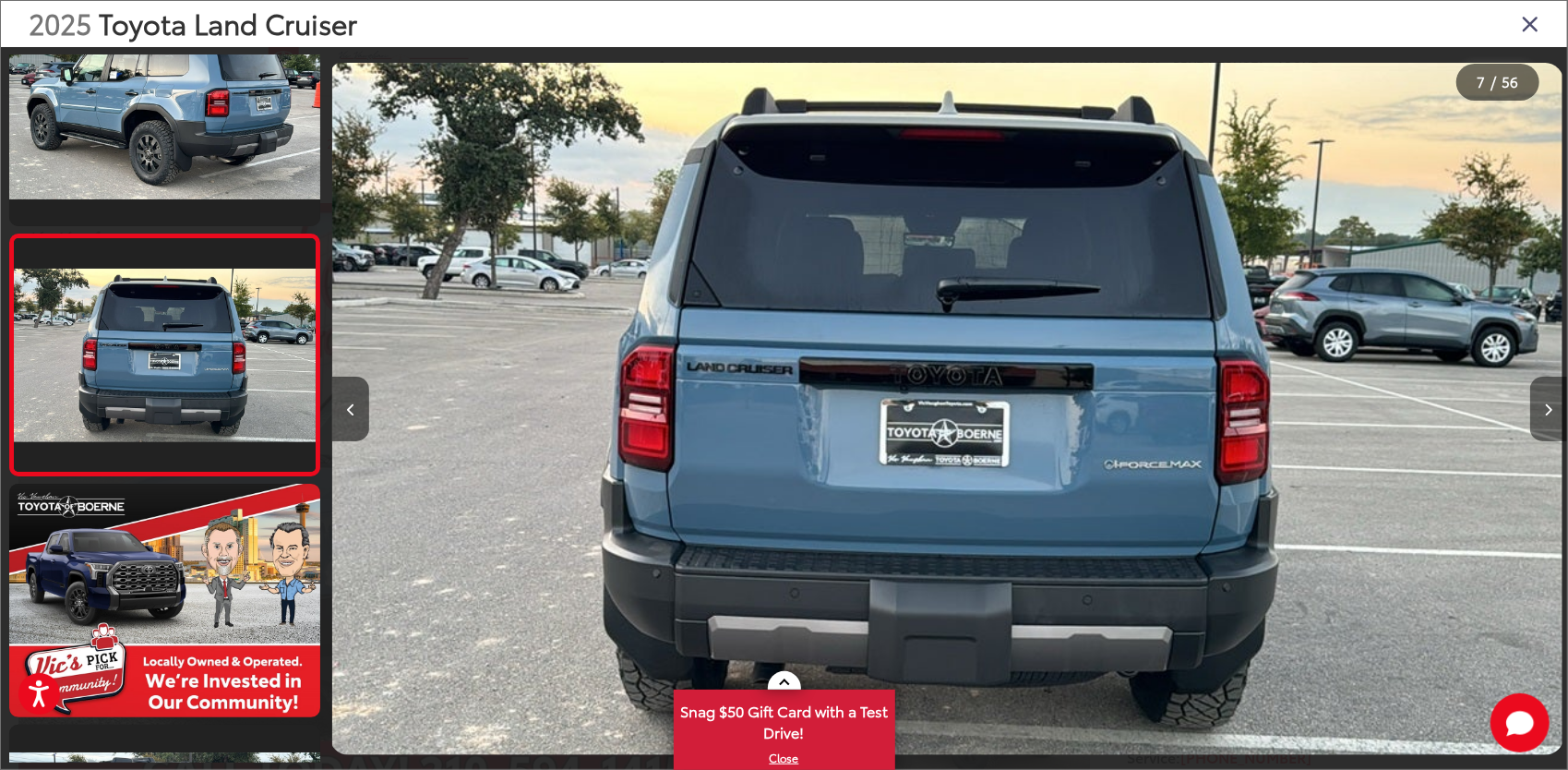
scroll to position [0, 7412]
click at [1551, 423] on button "Next image" at bounding box center [1548, 408] width 37 height 64
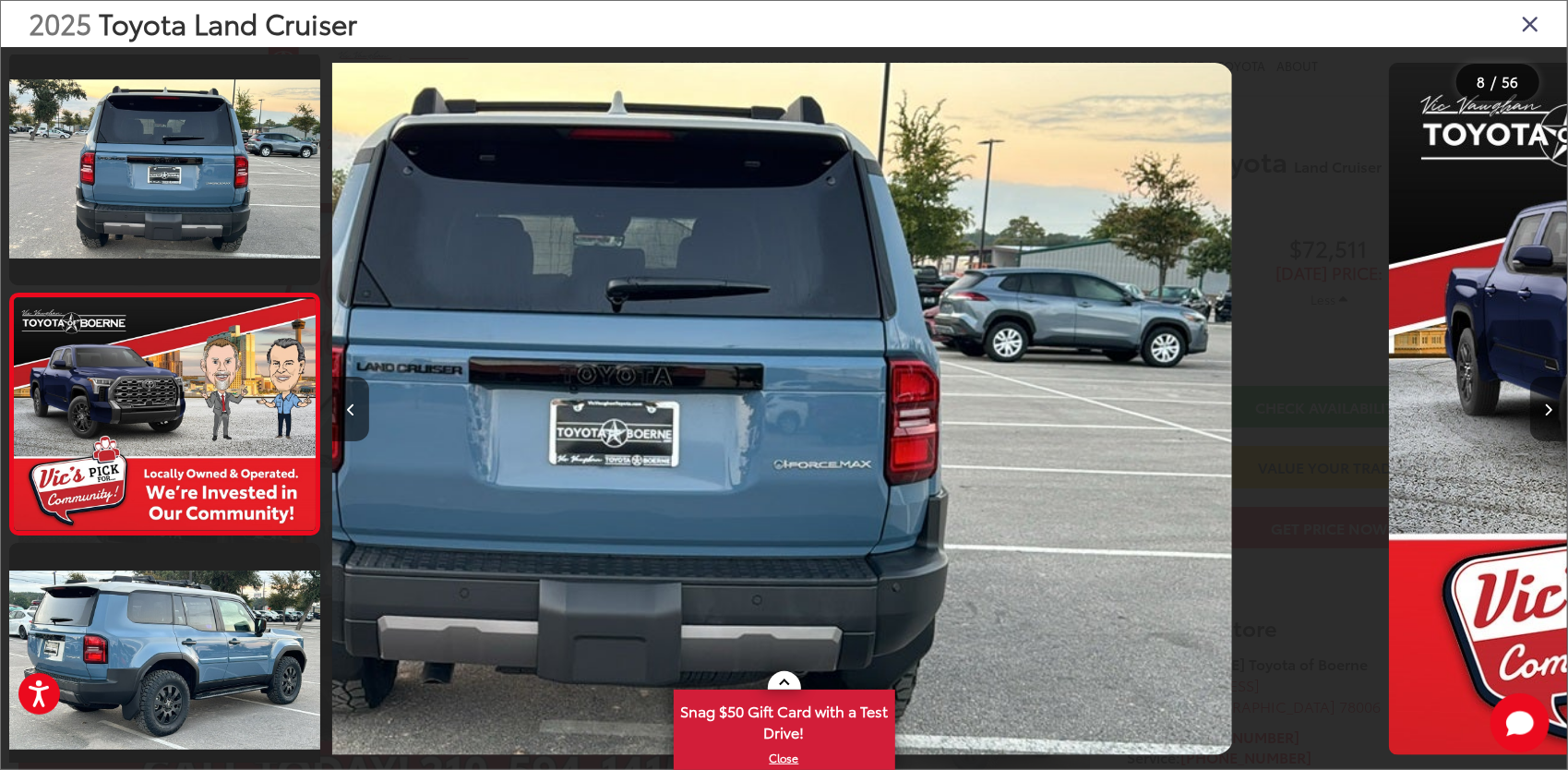
scroll to position [1509, 0]
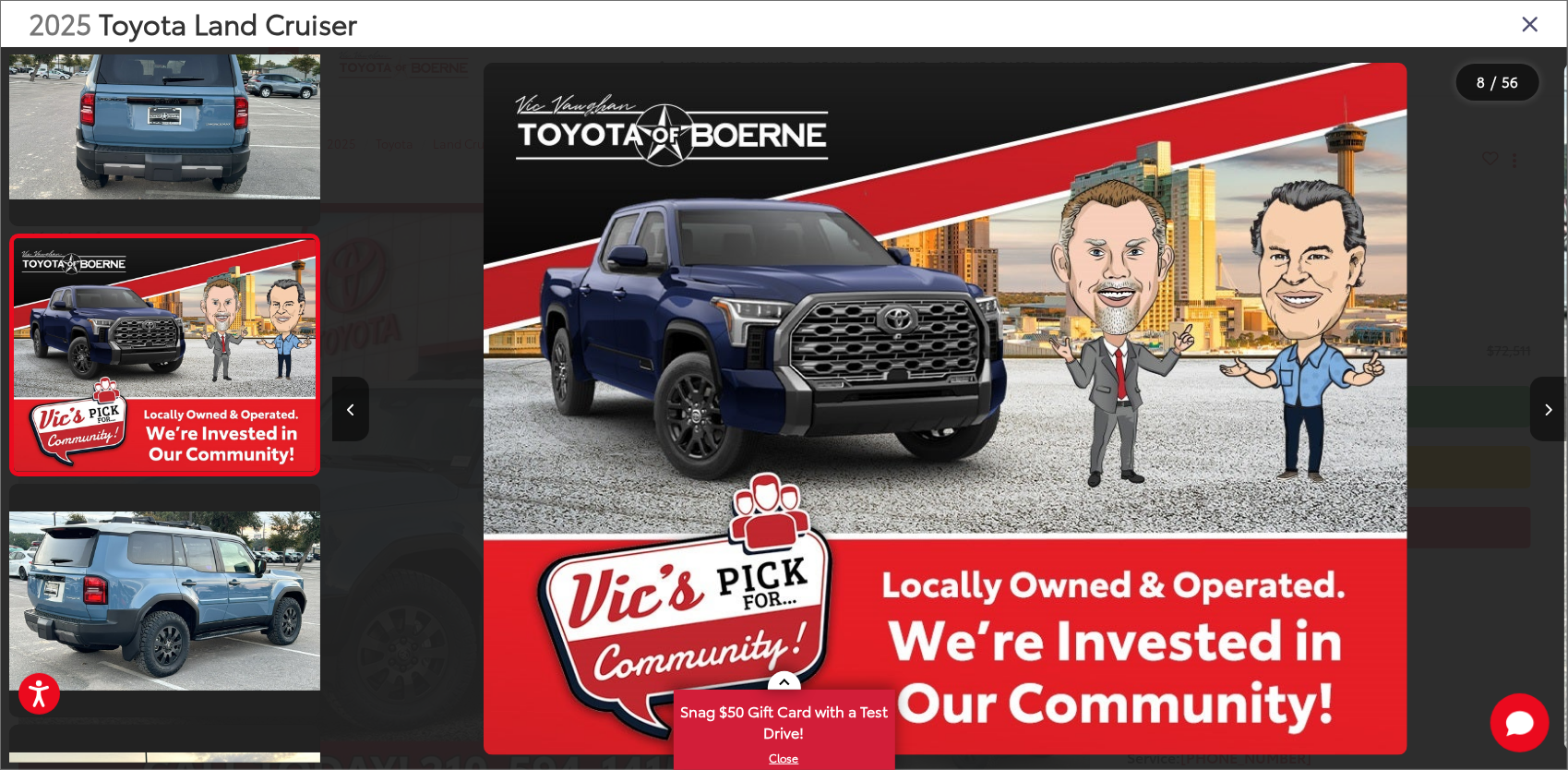
click at [1551, 423] on button "Next image" at bounding box center [1548, 408] width 37 height 64
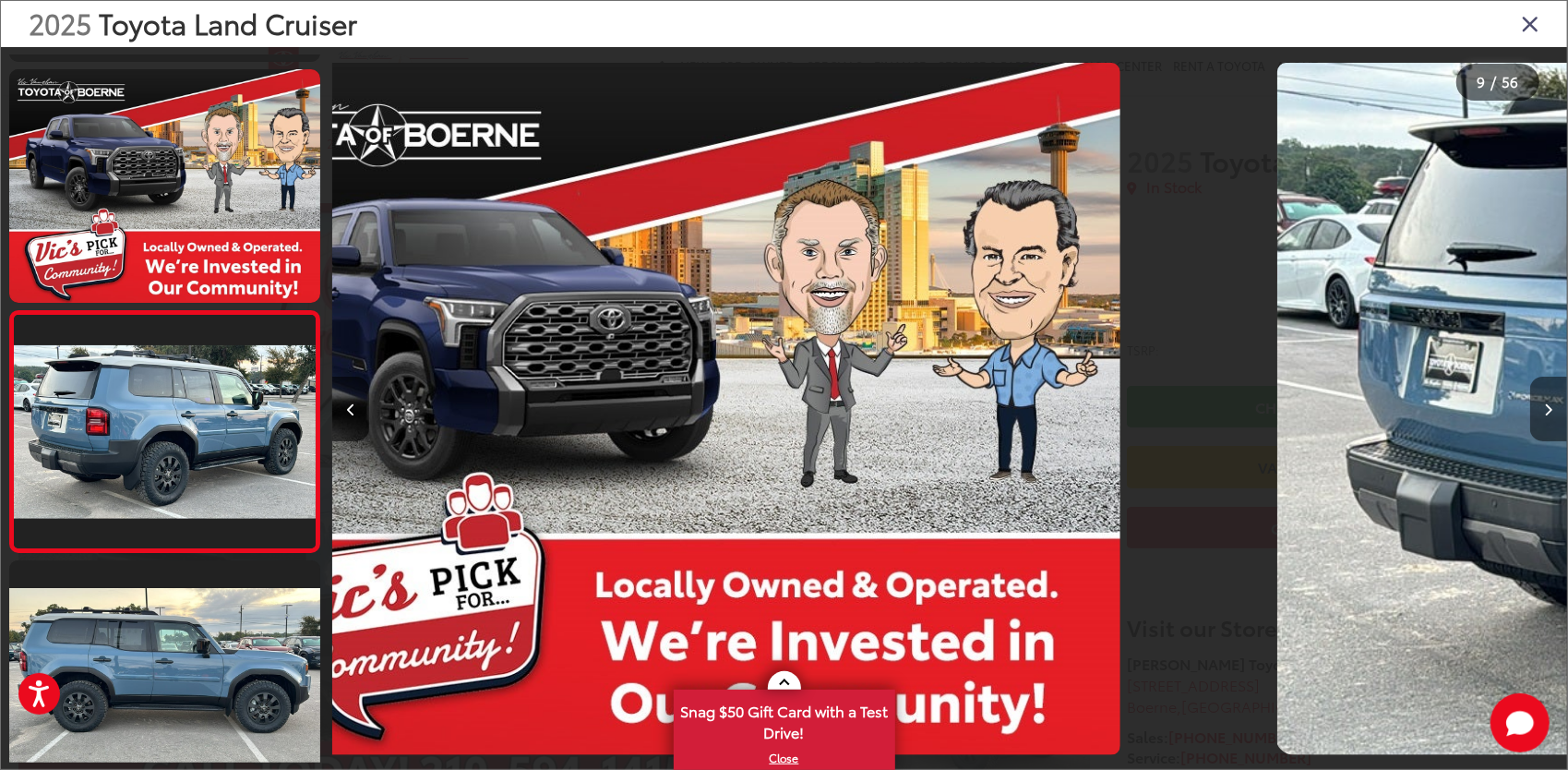
scroll to position [0, 0]
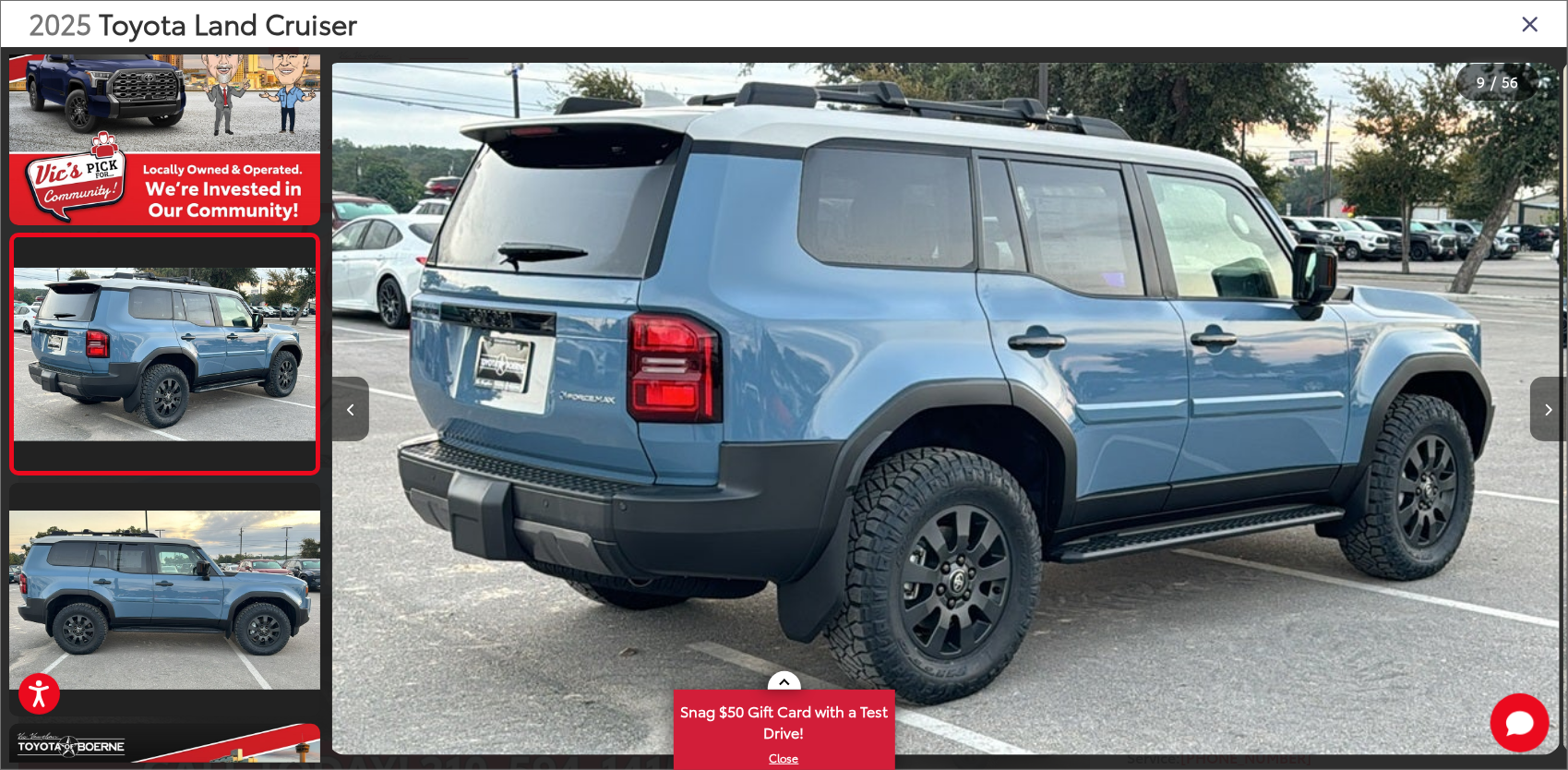
click at [1551, 423] on button "Next image" at bounding box center [1548, 408] width 37 height 64
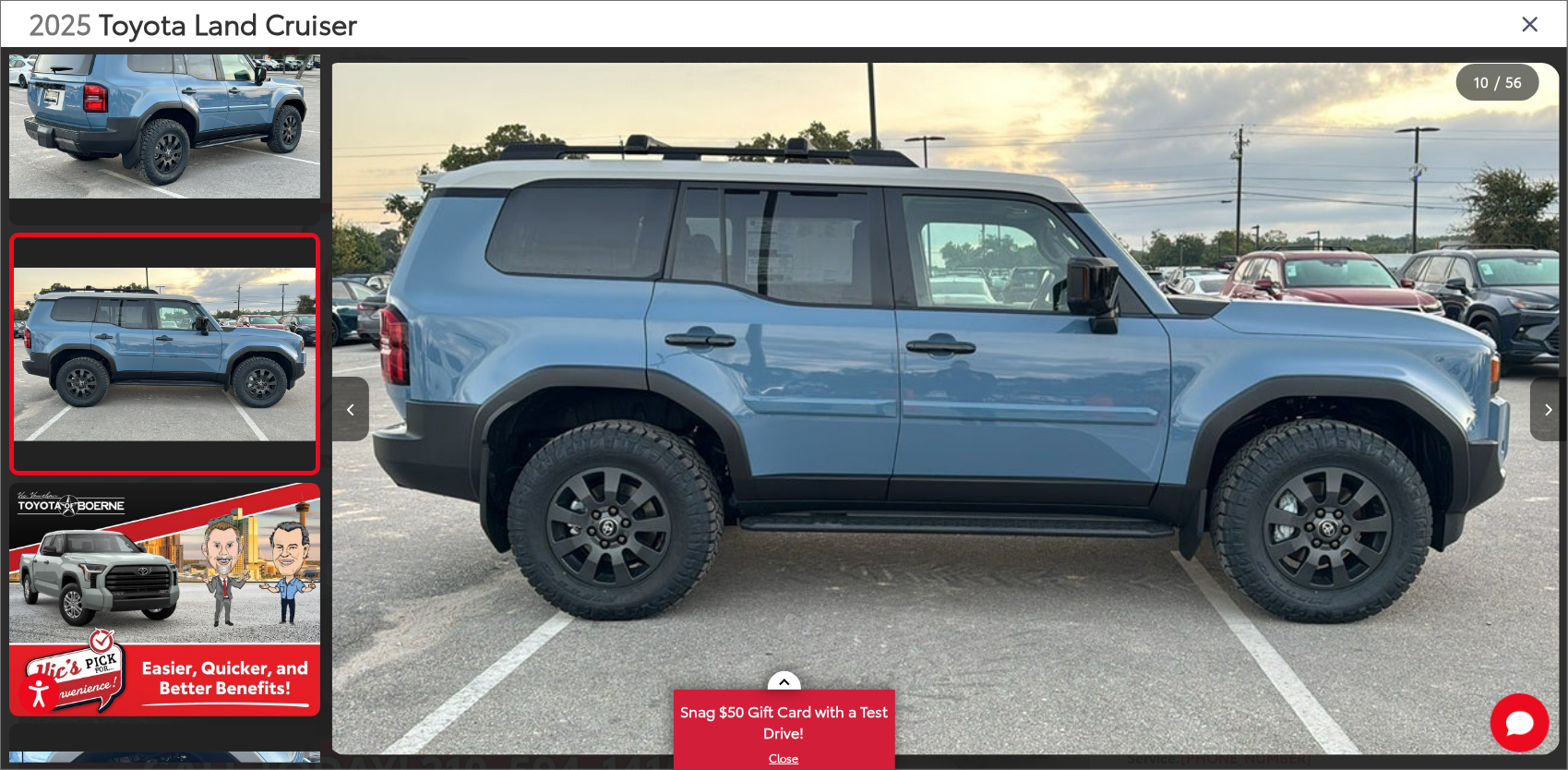
click at [1551, 423] on button "Next image" at bounding box center [1548, 408] width 37 height 64
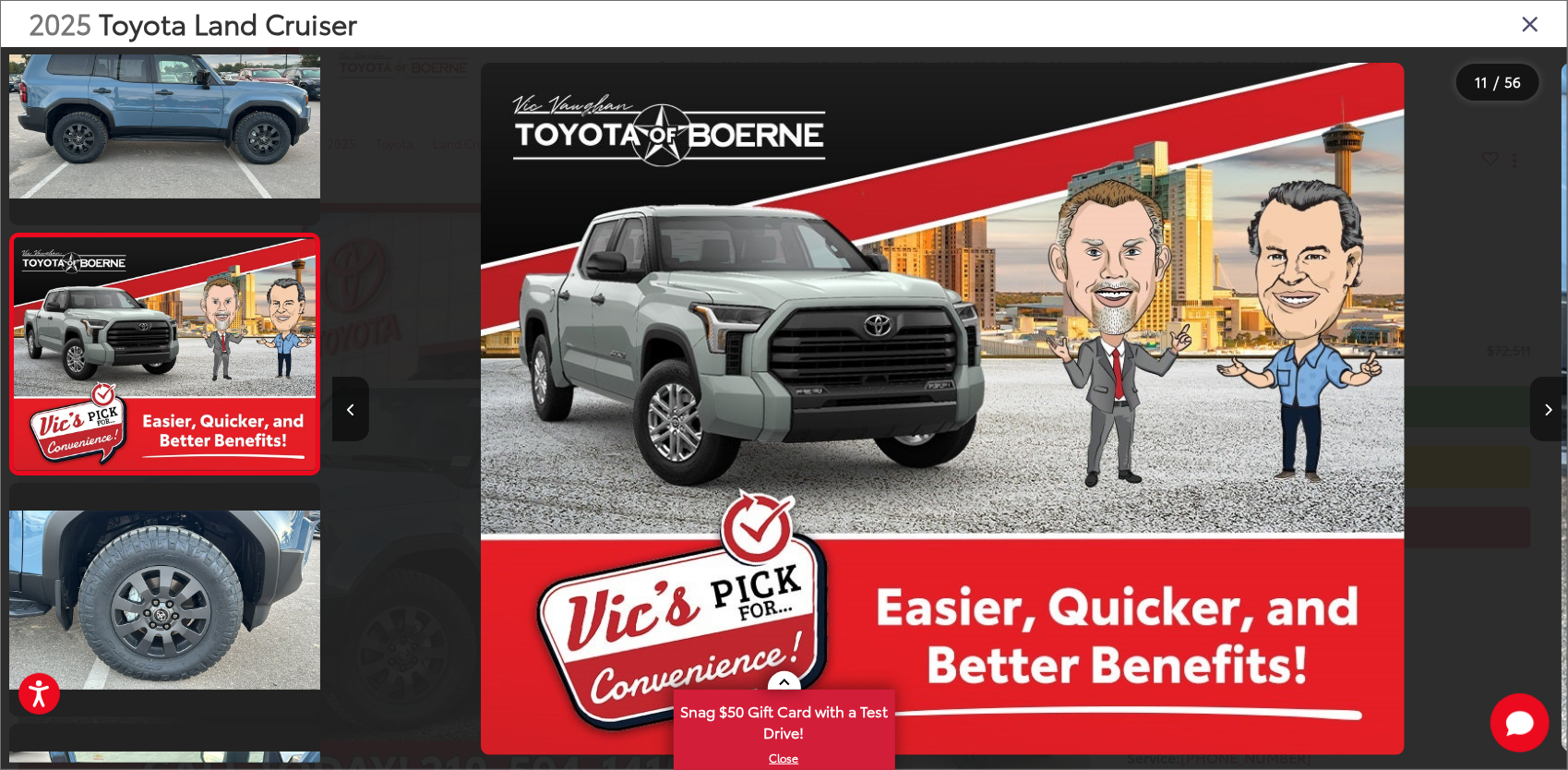
click at [1551, 423] on button "Next image" at bounding box center [1548, 408] width 37 height 64
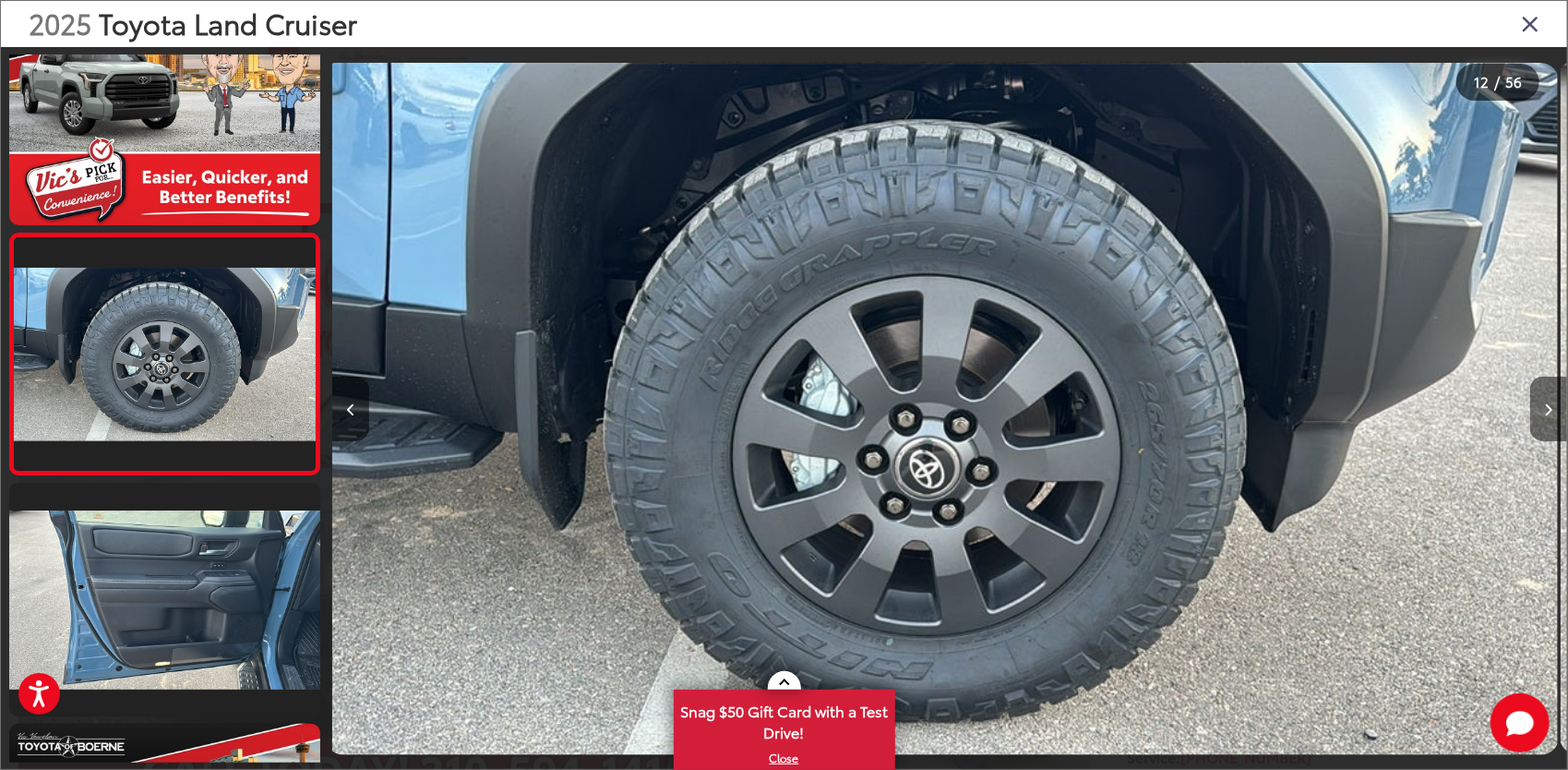
click at [1551, 423] on button "Next image" at bounding box center [1548, 408] width 37 height 64
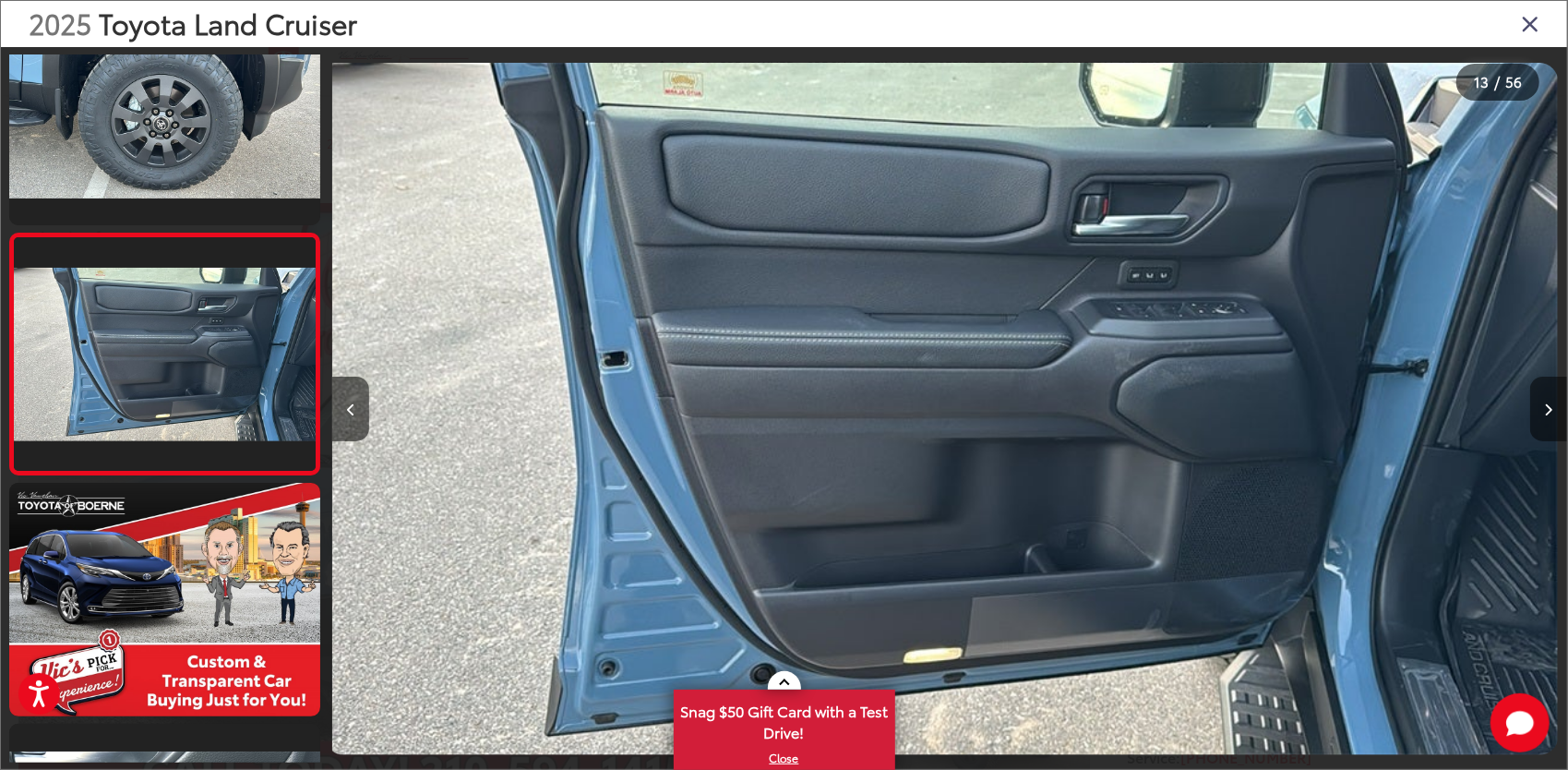
click at [1553, 422] on button "Next image" at bounding box center [1548, 408] width 37 height 64
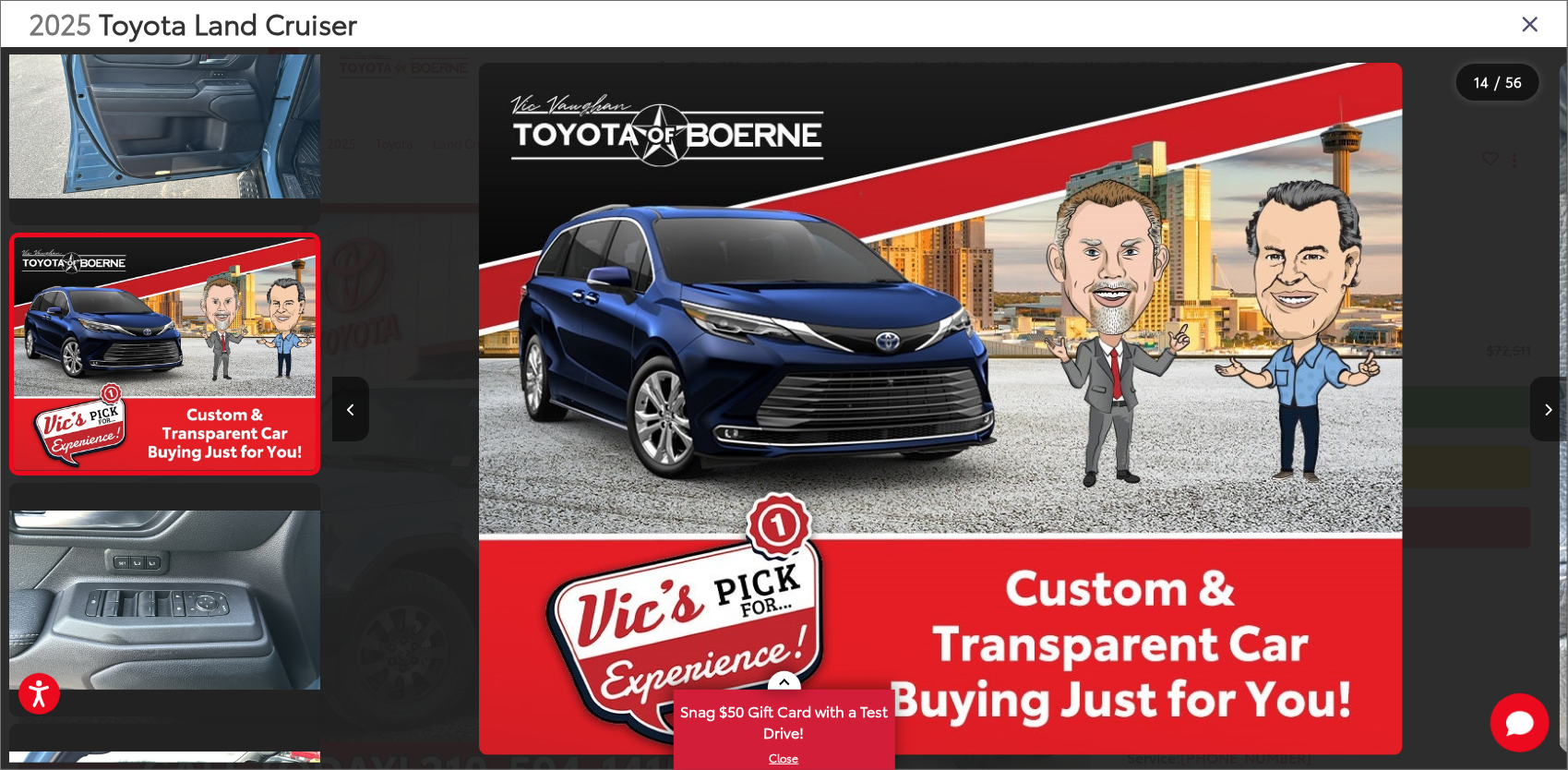
click at [1553, 422] on button "Next image" at bounding box center [1548, 408] width 37 height 64
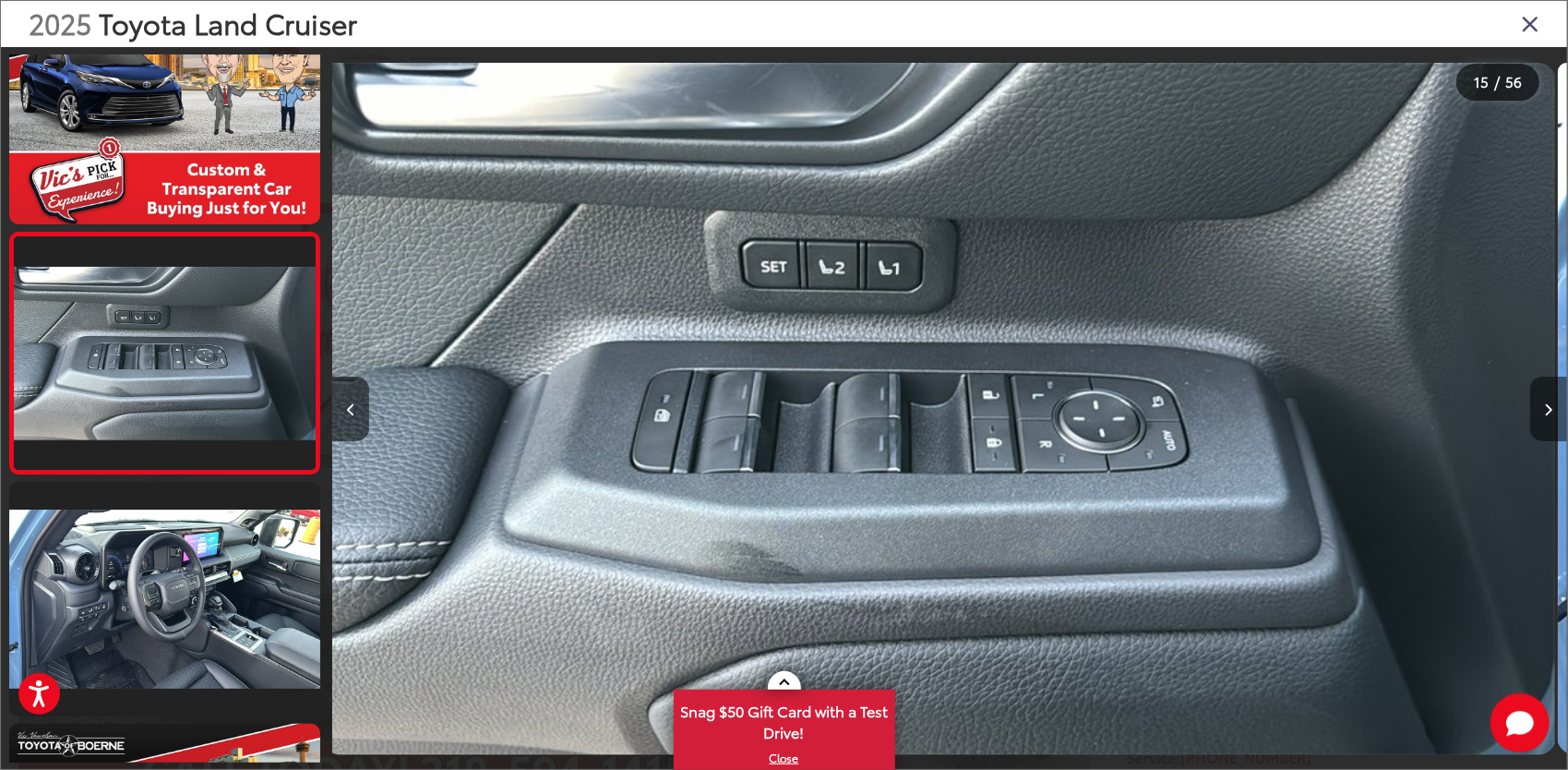
click at [1553, 422] on button "Next image" at bounding box center [1548, 408] width 37 height 64
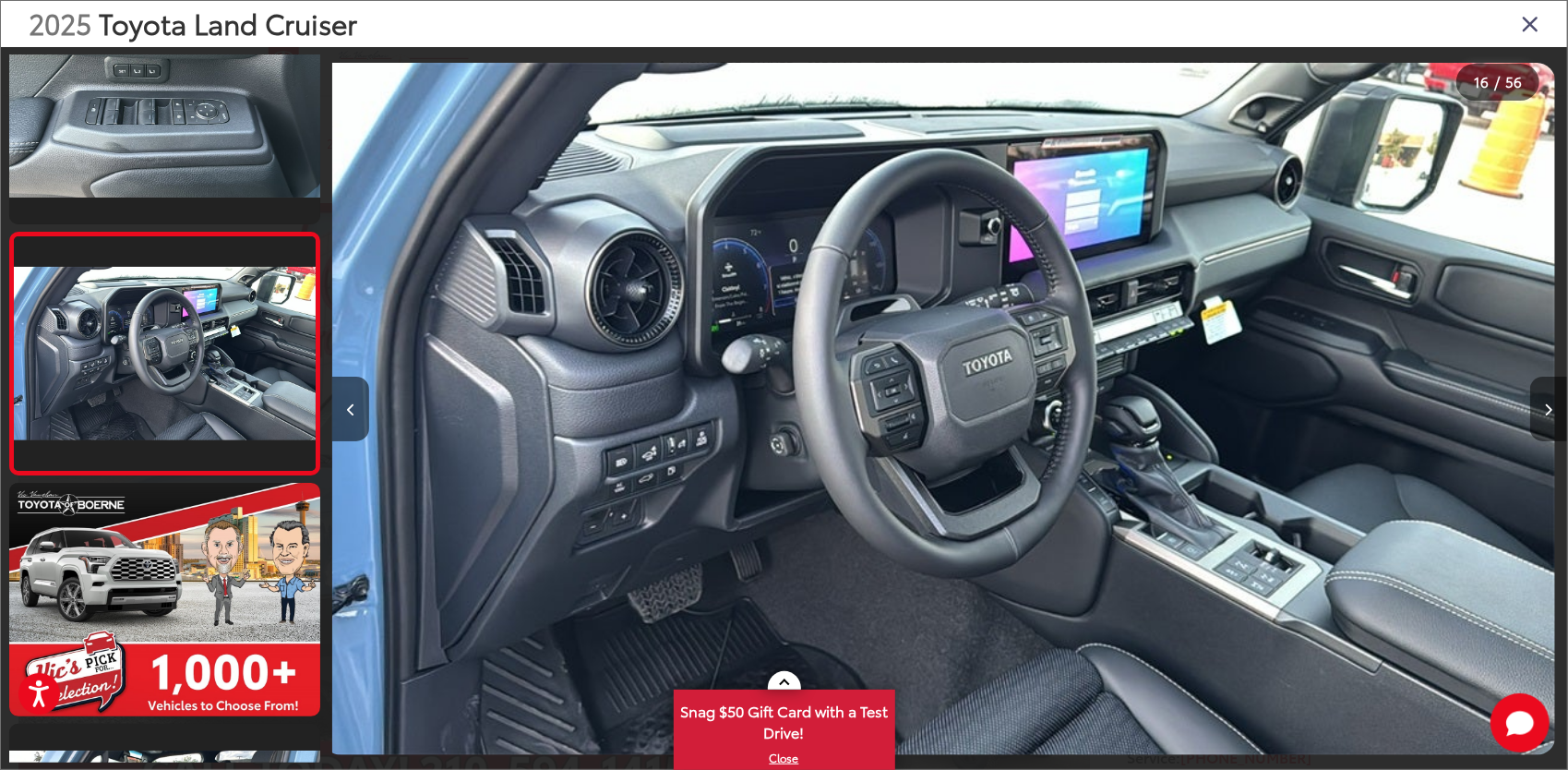
click at [1553, 422] on button "Next image" at bounding box center [1548, 408] width 37 height 64
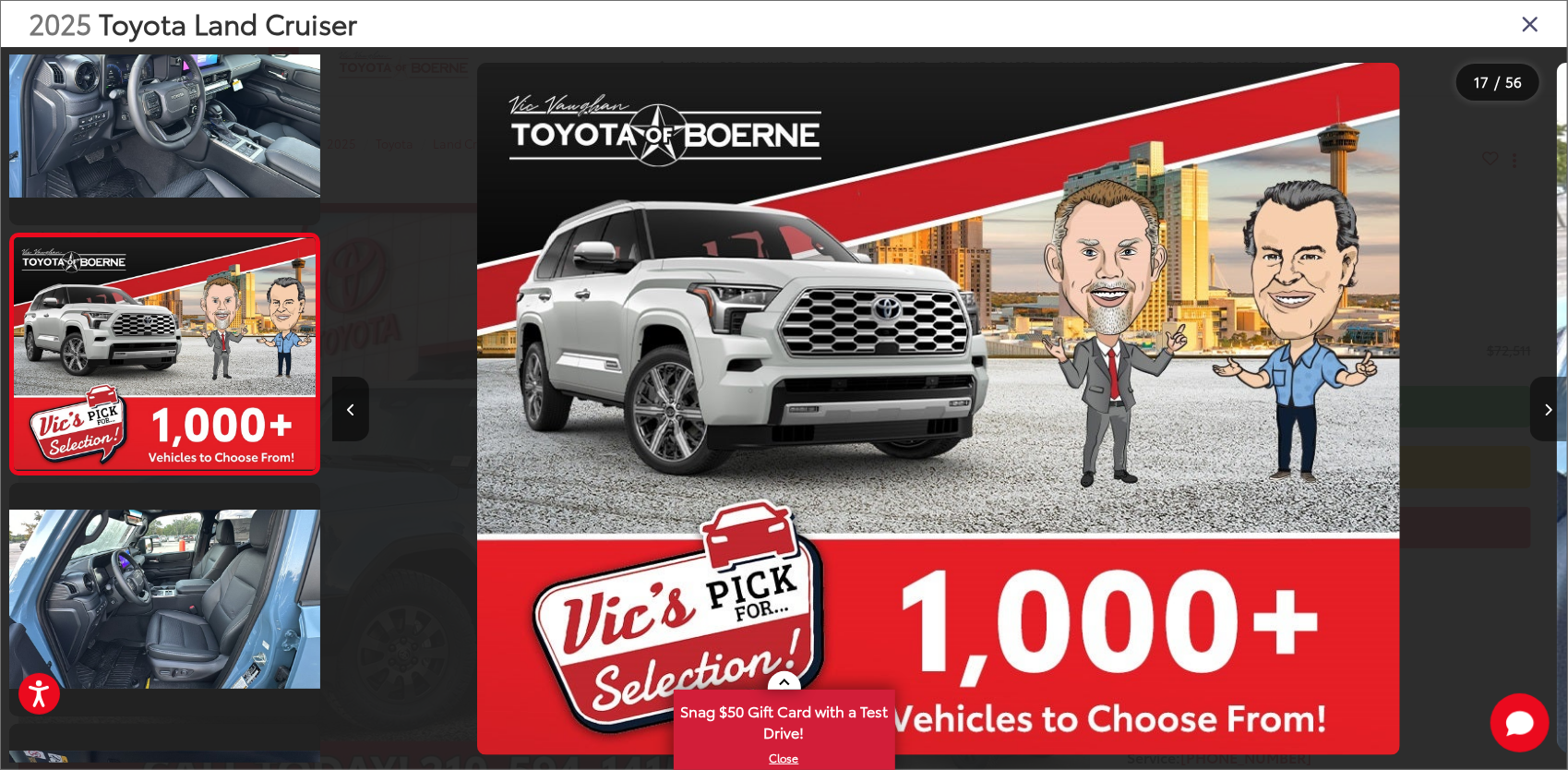
click at [1553, 422] on button "Next image" at bounding box center [1548, 408] width 37 height 64
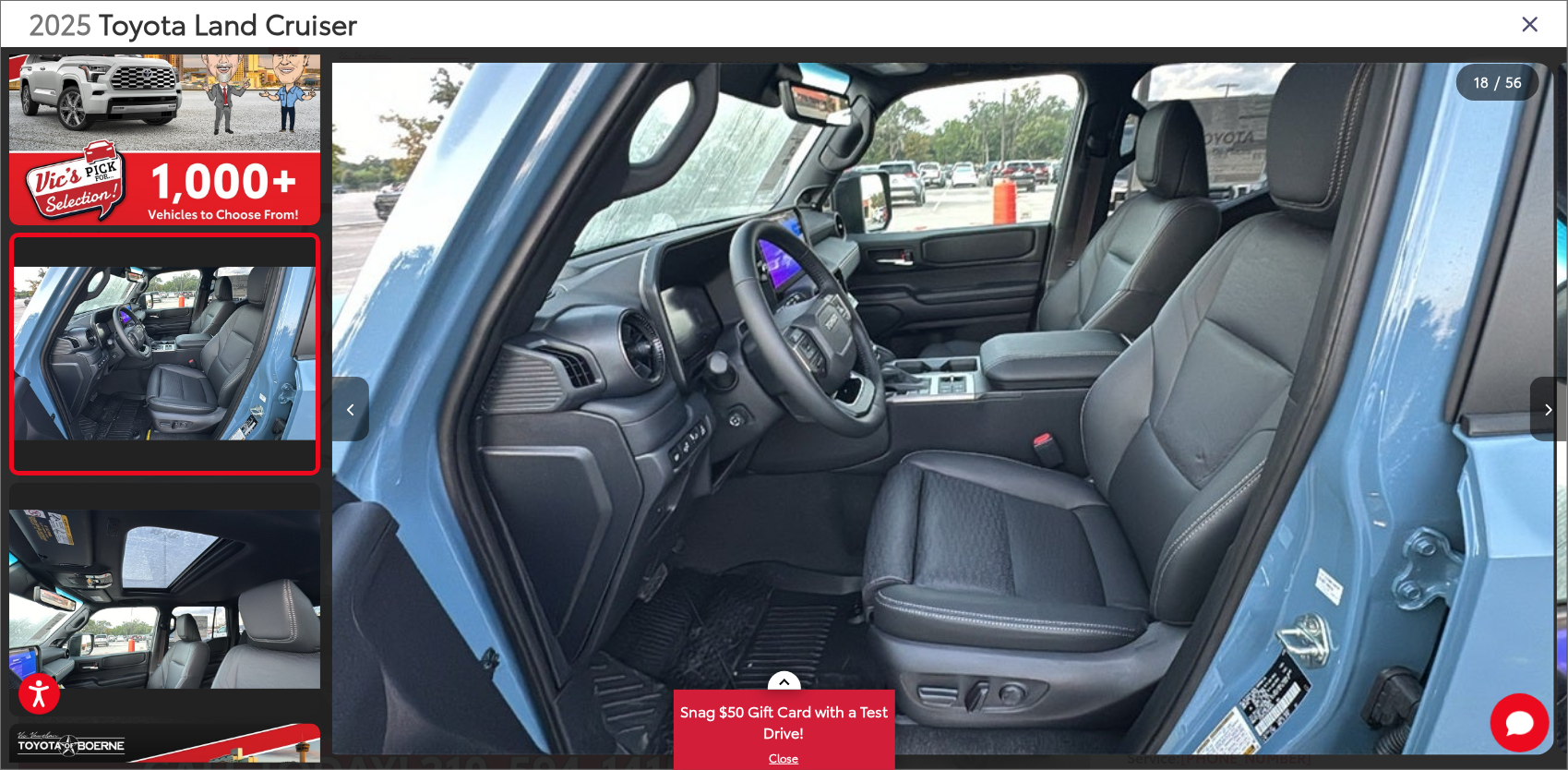
click at [365, 400] on button "Previous image" at bounding box center [350, 408] width 37 height 64
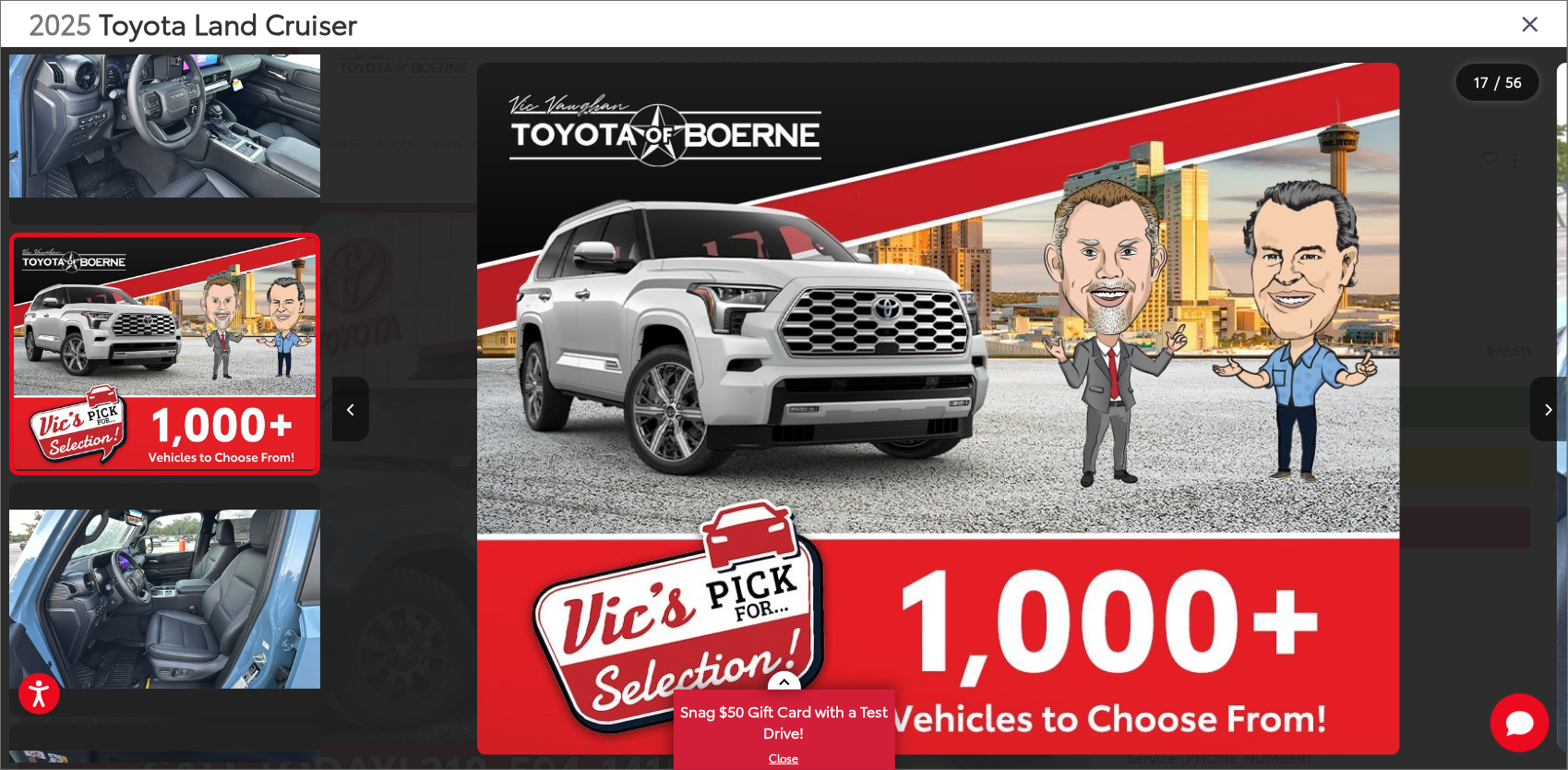
click at [365, 400] on button "Previous image" at bounding box center [350, 408] width 37 height 64
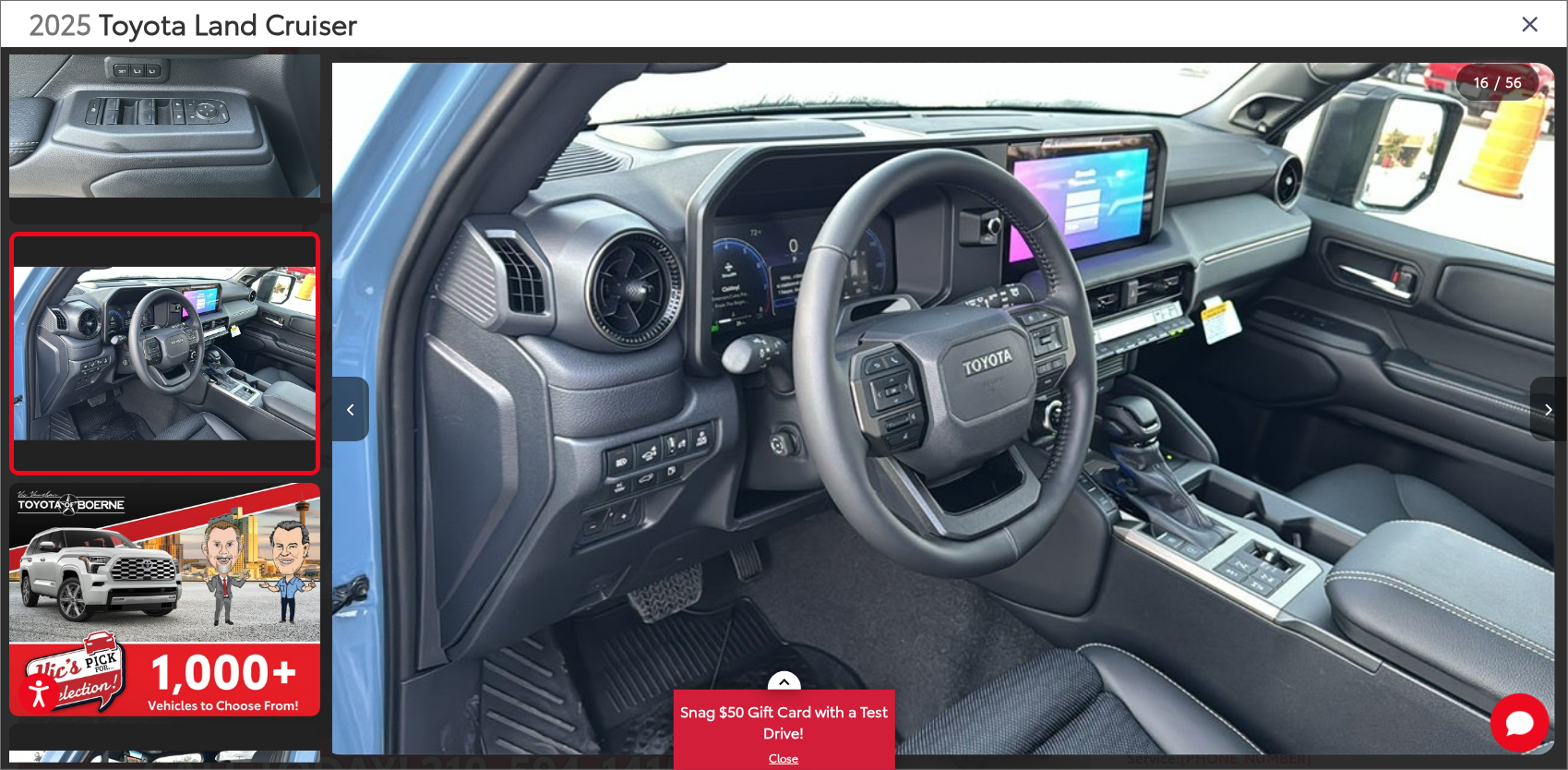
click at [1553, 404] on button "Next image" at bounding box center [1548, 408] width 37 height 64
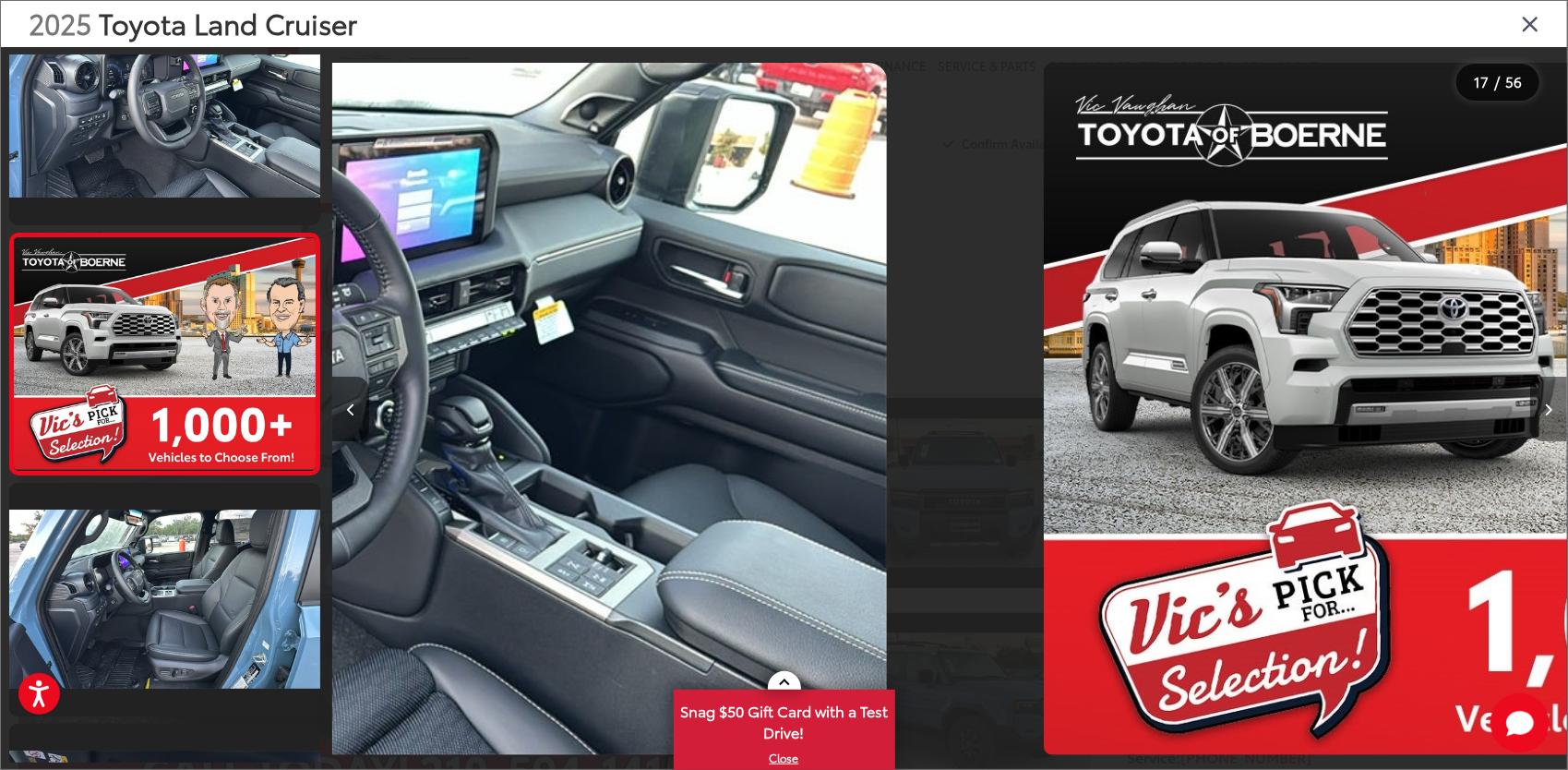
click at [1553, 404] on button "Next image" at bounding box center [1548, 408] width 37 height 64
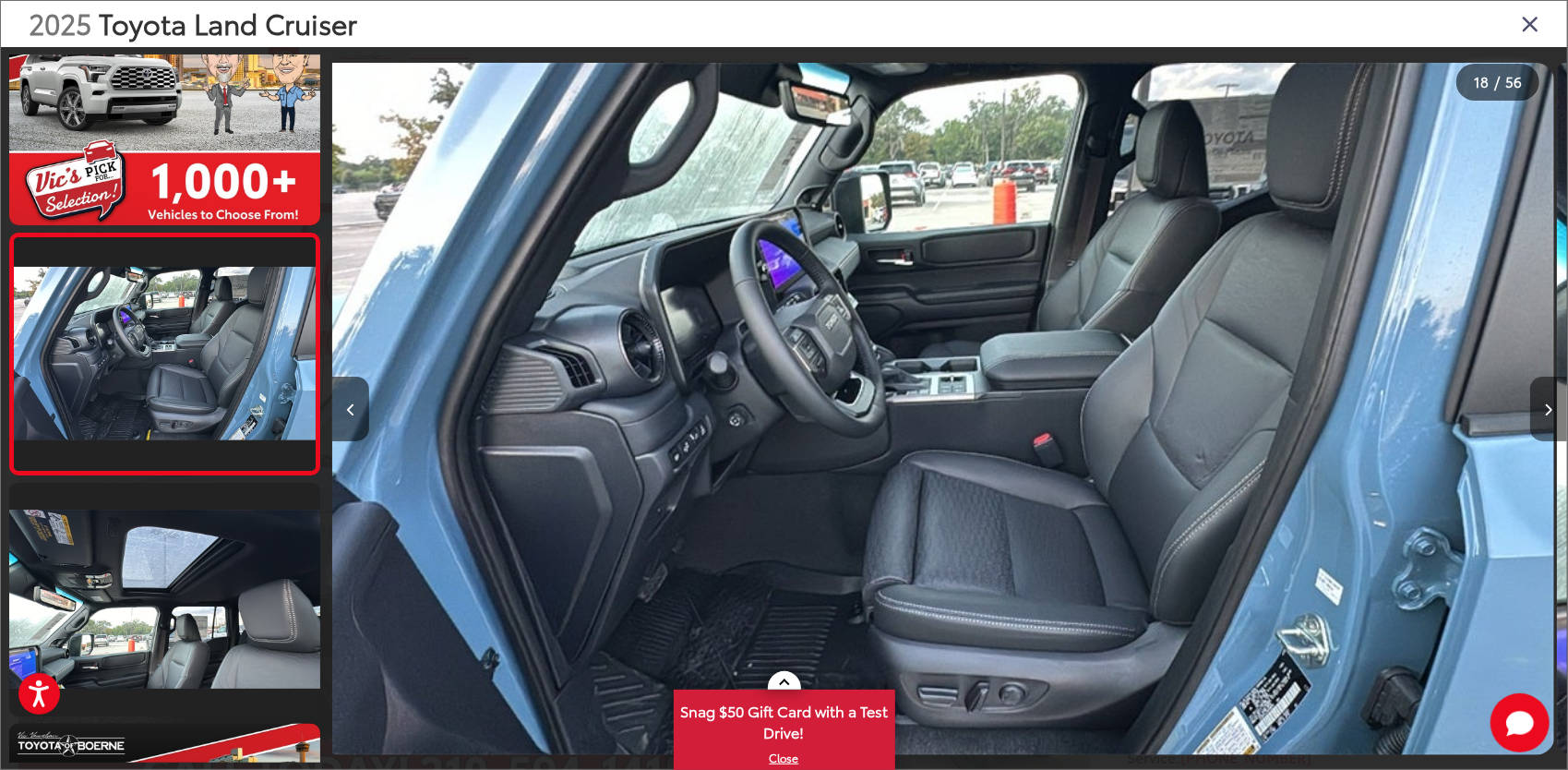
click at [1553, 404] on button "Next image" at bounding box center [1548, 408] width 37 height 64
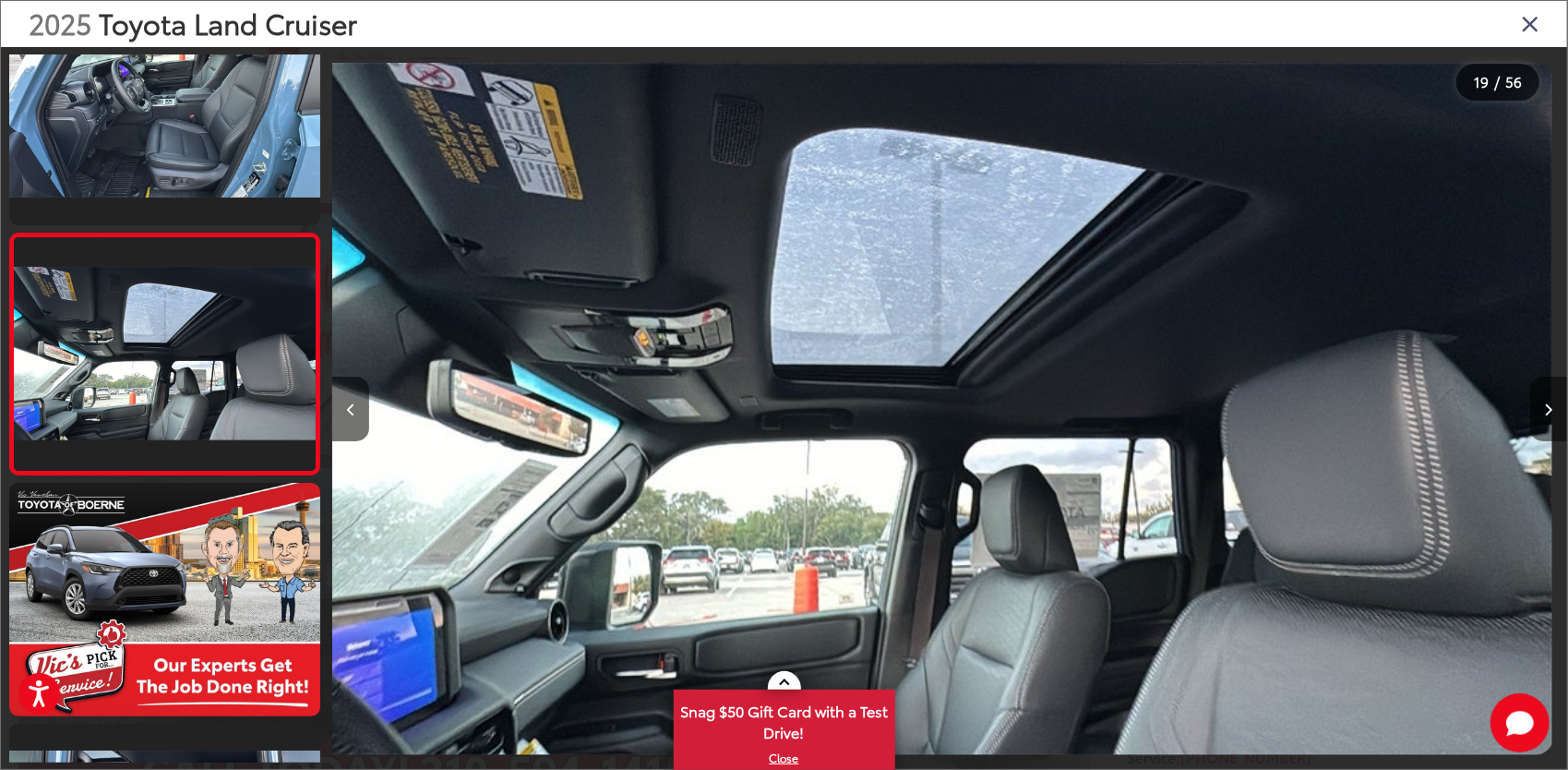
click at [1553, 404] on button "Next image" at bounding box center [1548, 408] width 37 height 64
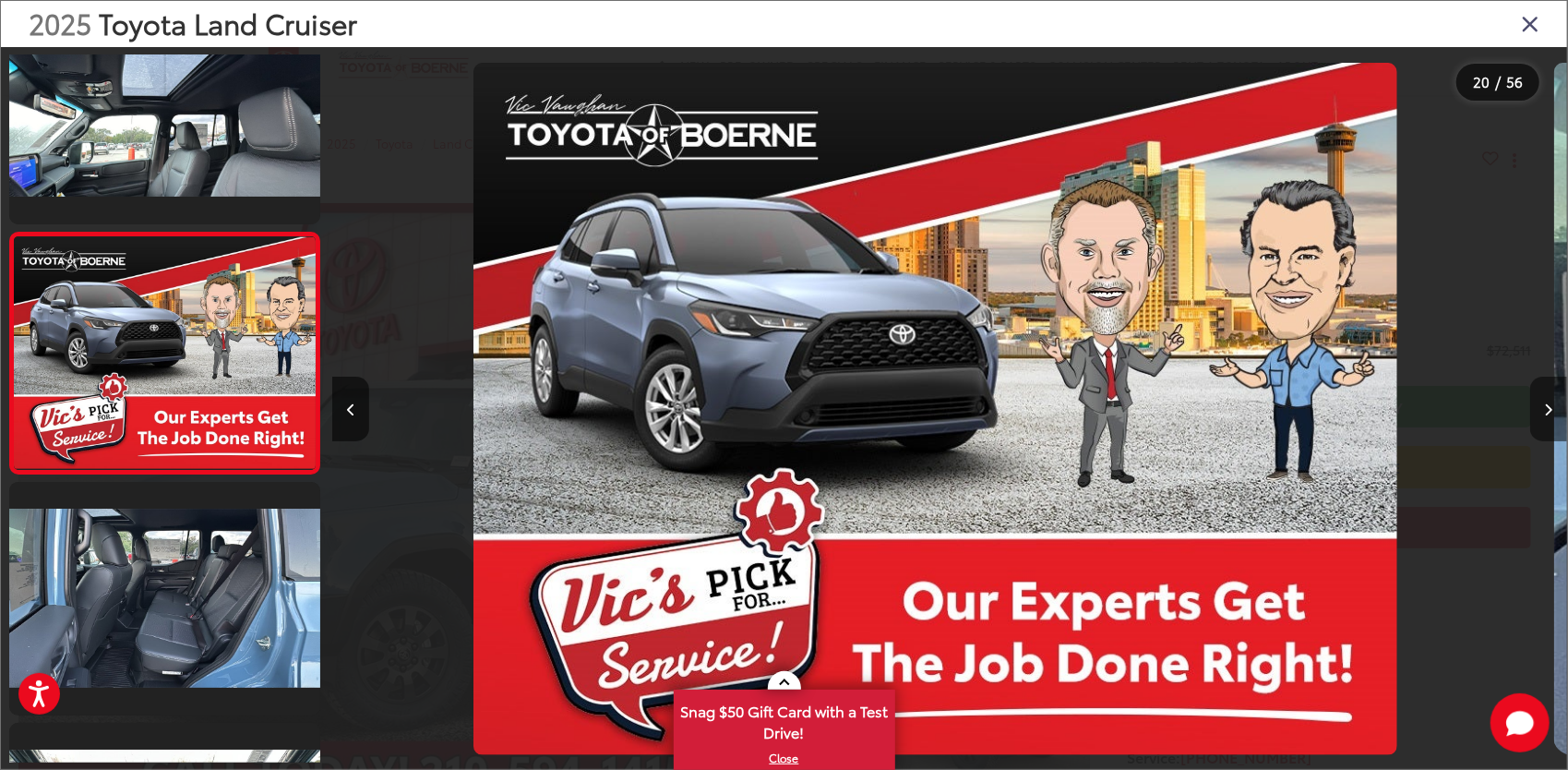
click at [1553, 404] on button "Next image" at bounding box center [1548, 408] width 37 height 64
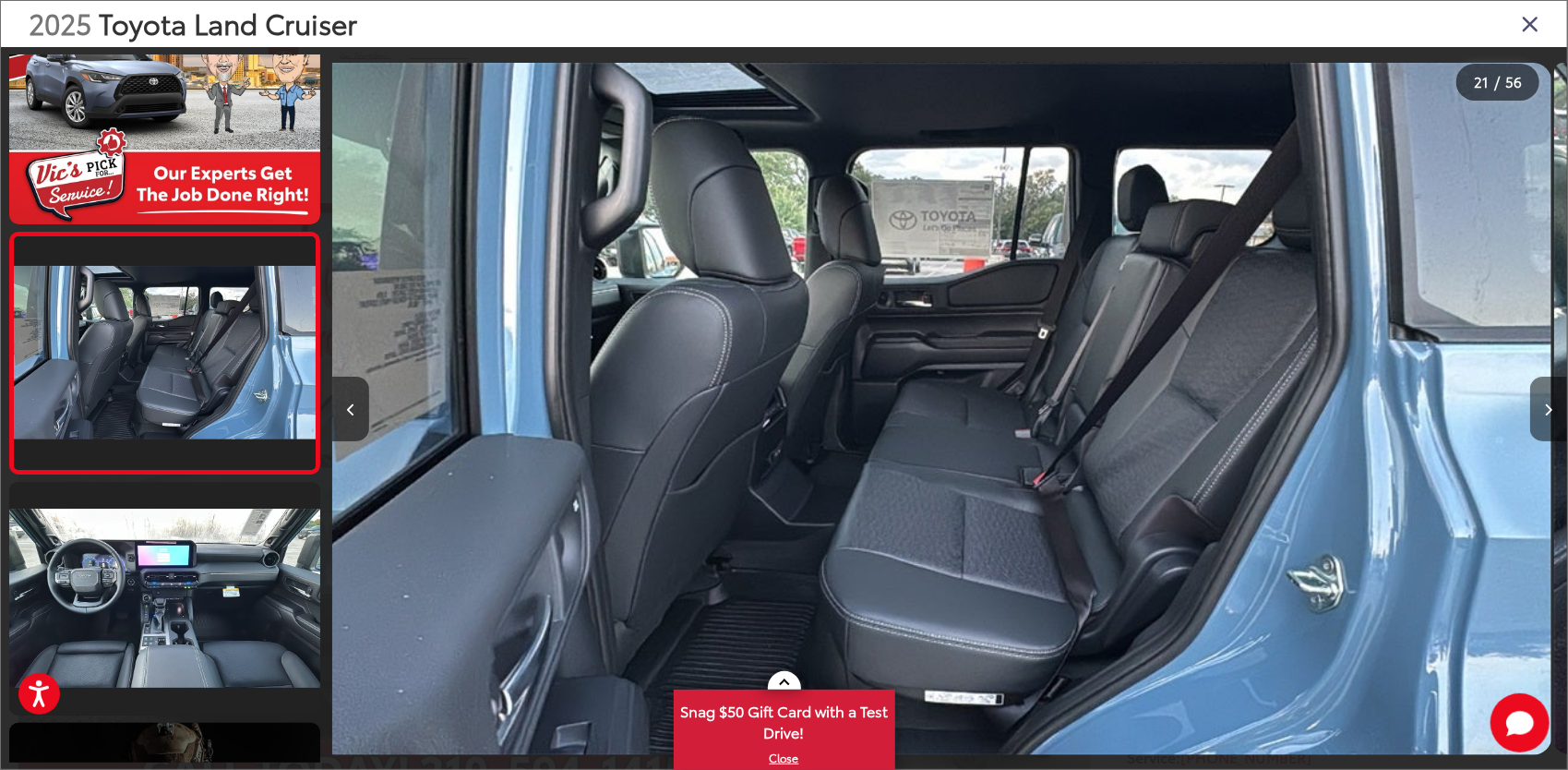
click at [1553, 404] on button "Next image" at bounding box center [1548, 408] width 37 height 64
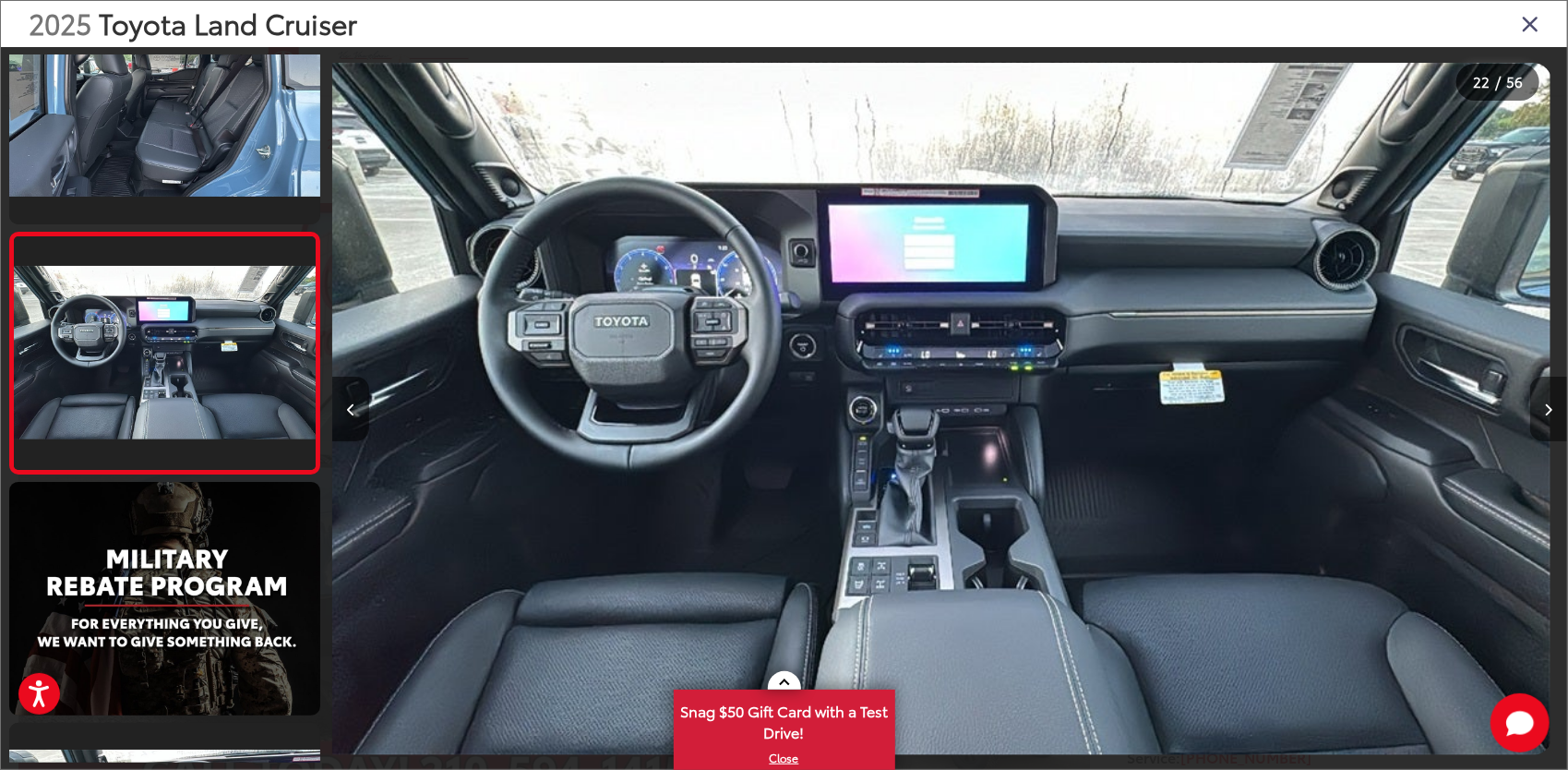
click at [1553, 404] on button "Next image" at bounding box center [1548, 408] width 37 height 64
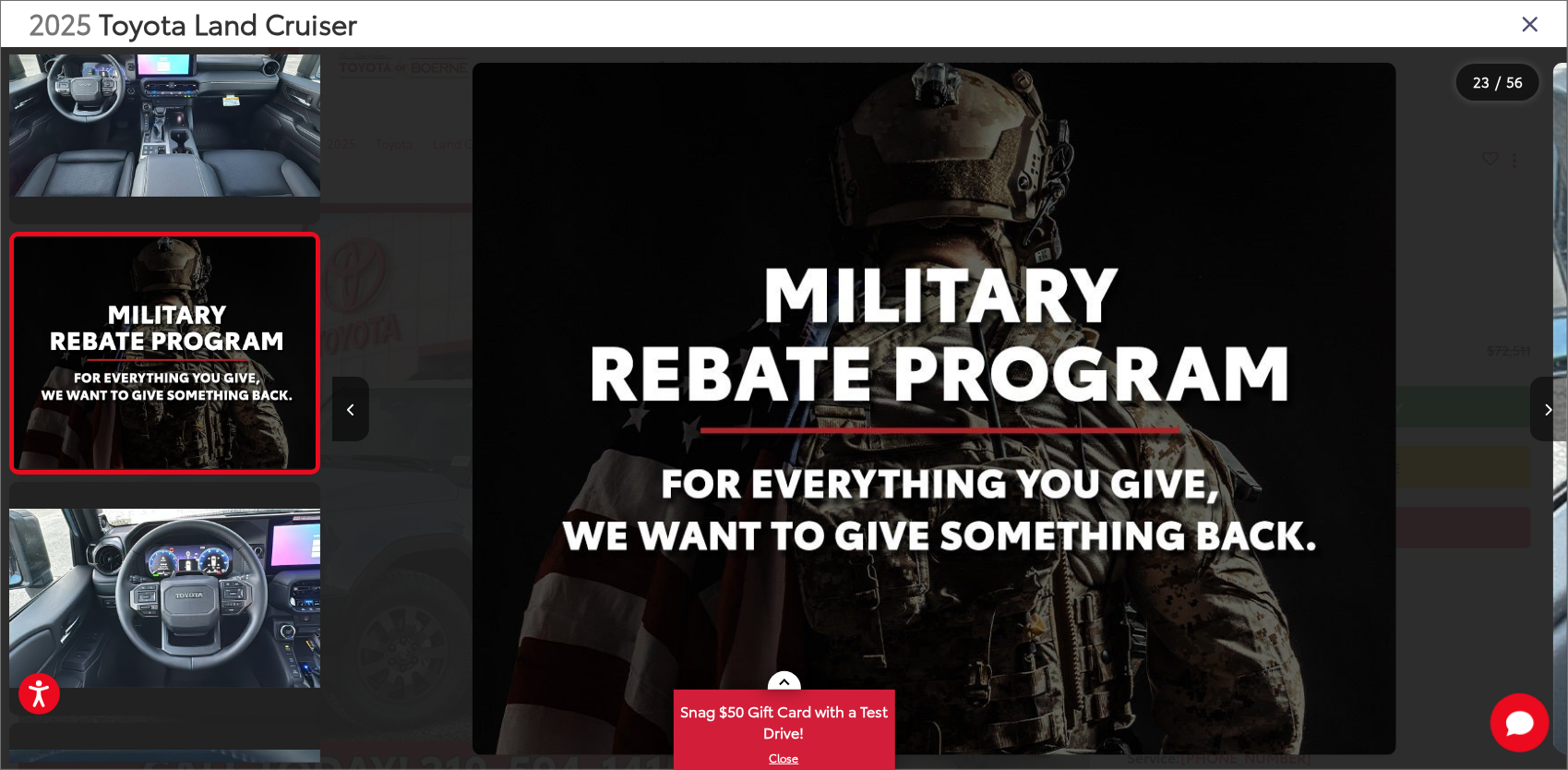
click at [1553, 404] on button "Next image" at bounding box center [1548, 408] width 37 height 64
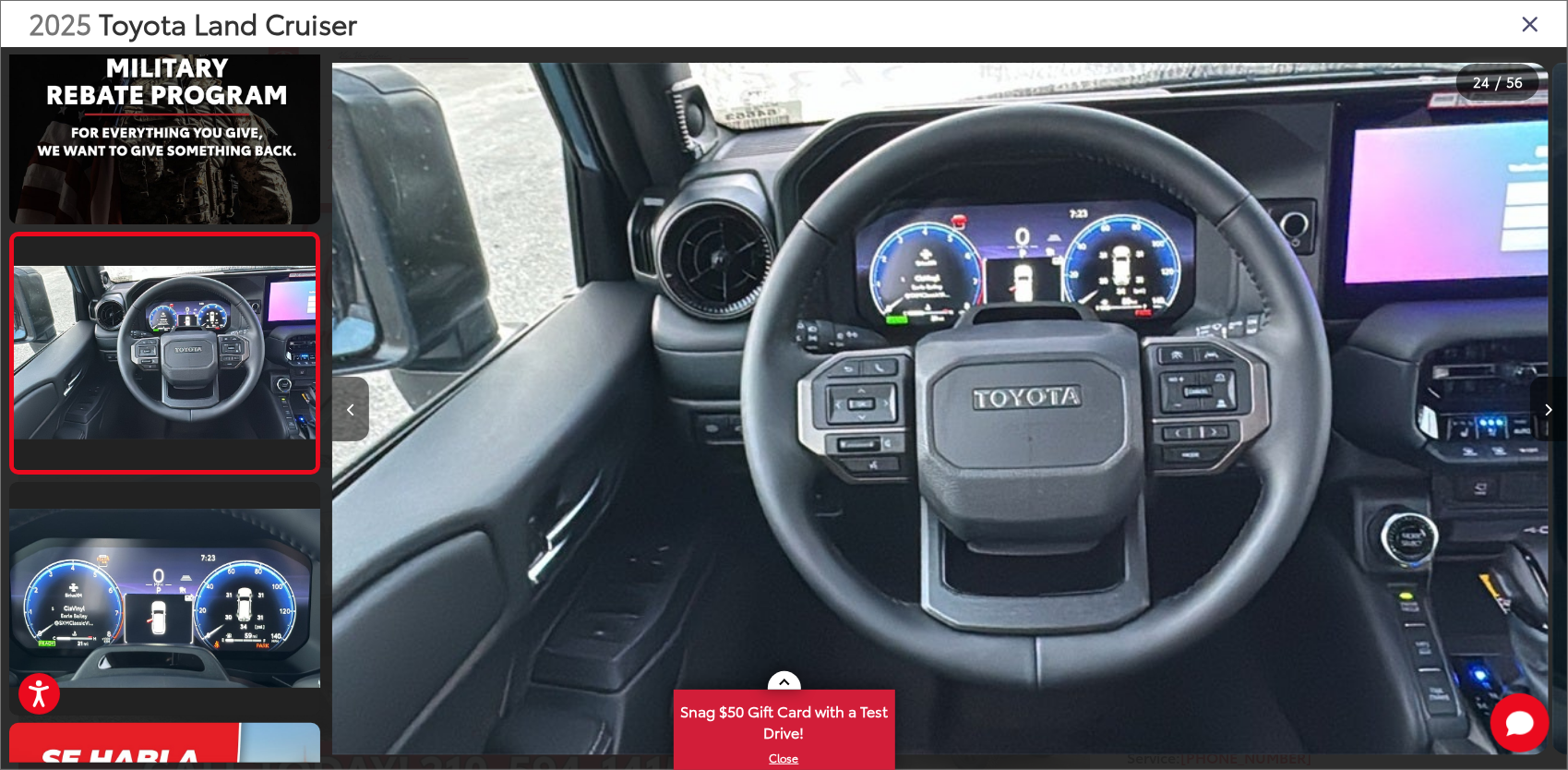
click at [1553, 404] on button "Next image" at bounding box center [1548, 408] width 37 height 64
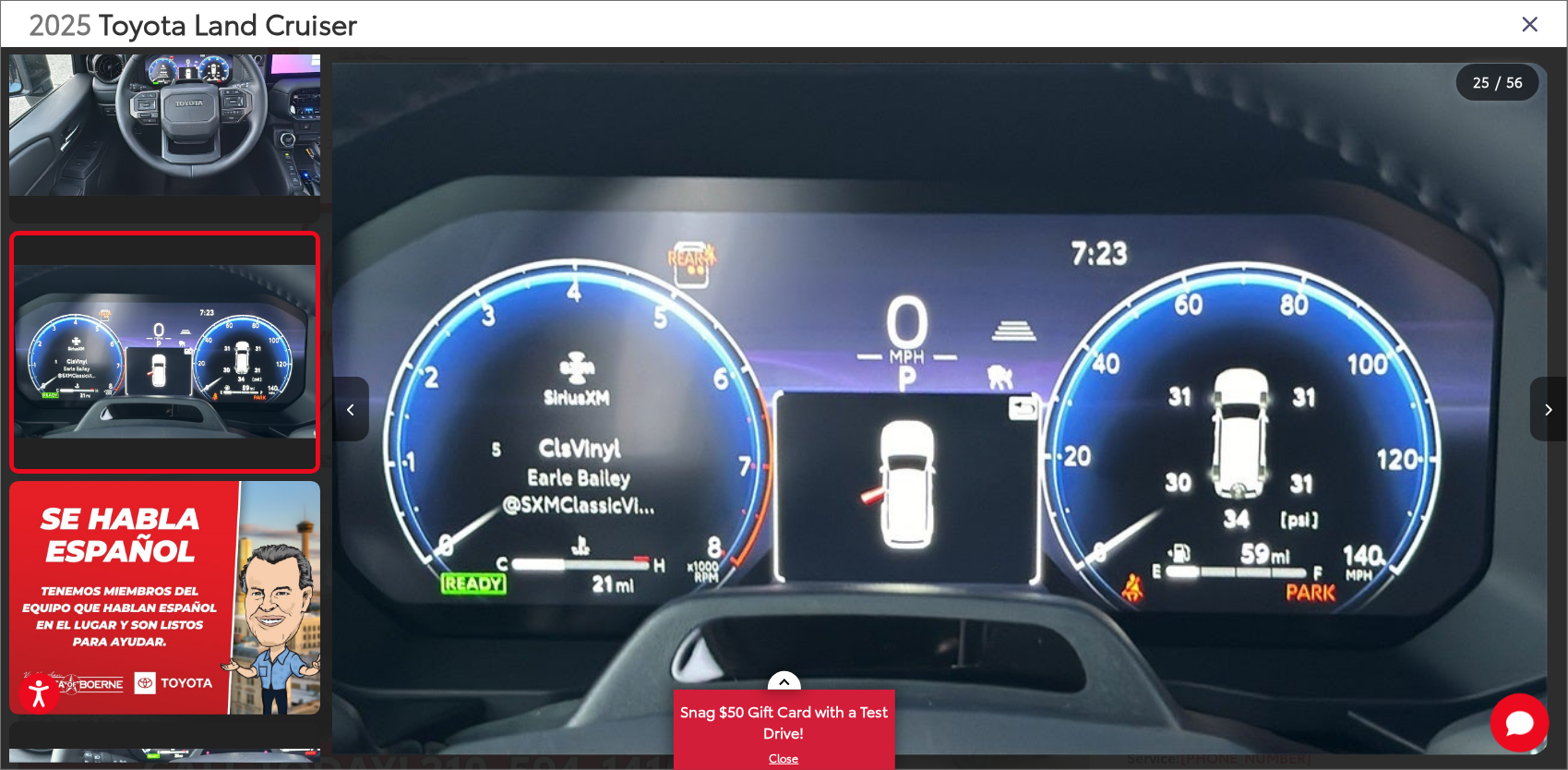
click at [1553, 404] on button "Next image" at bounding box center [1548, 408] width 37 height 64
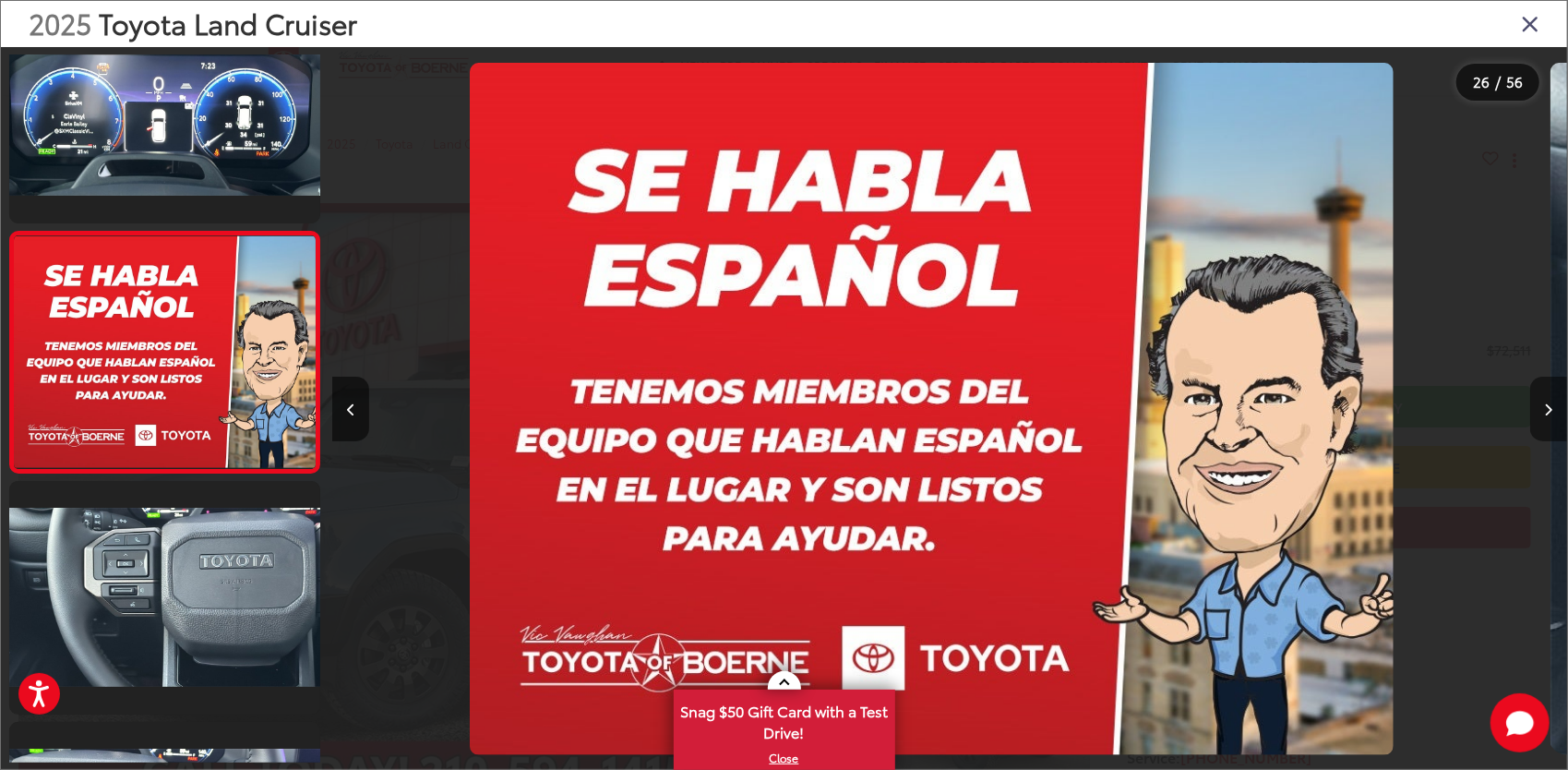
click at [1553, 404] on button "Next image" at bounding box center [1548, 408] width 37 height 64
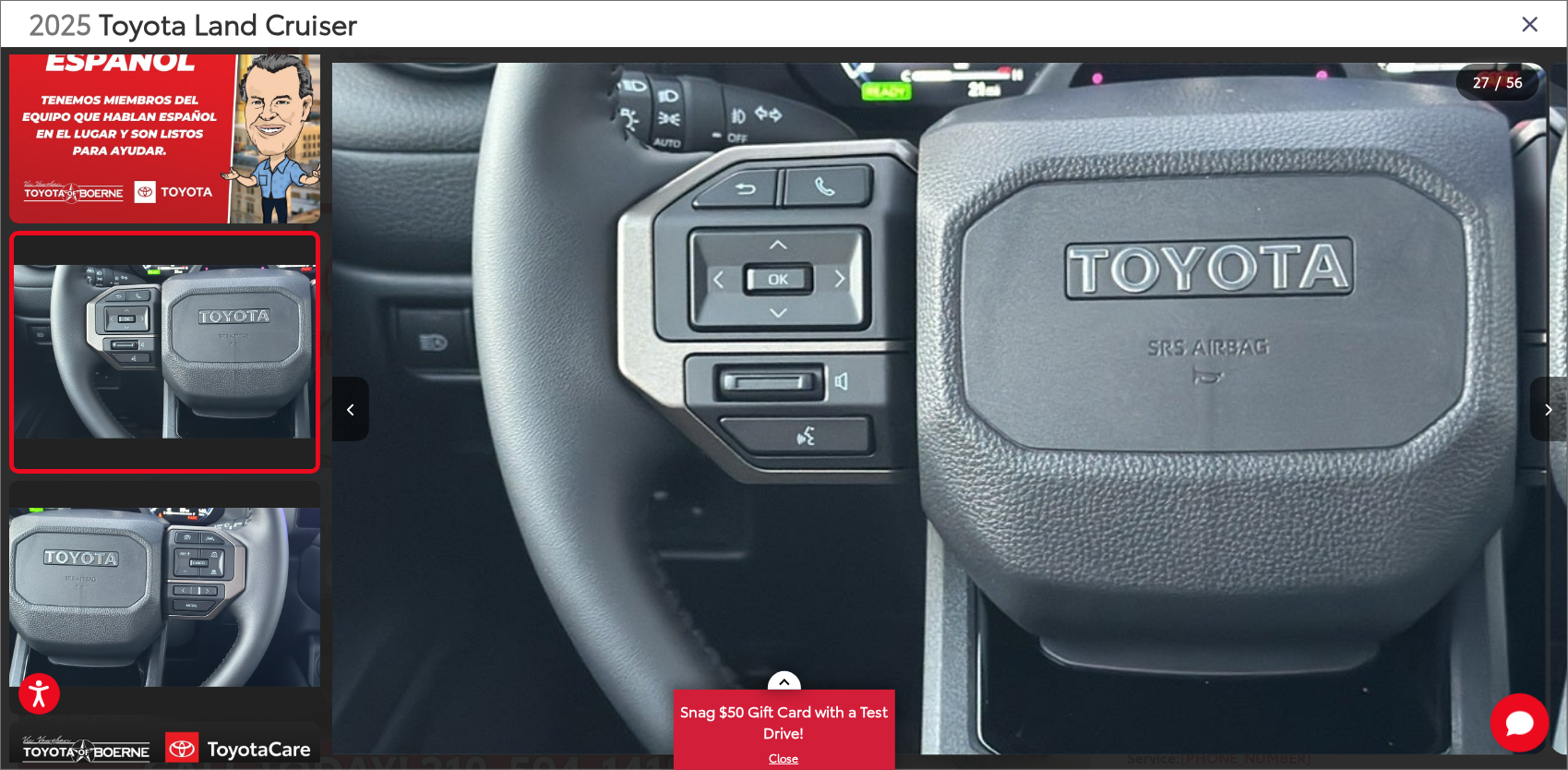
click at [1553, 404] on button "Next image" at bounding box center [1548, 408] width 37 height 64
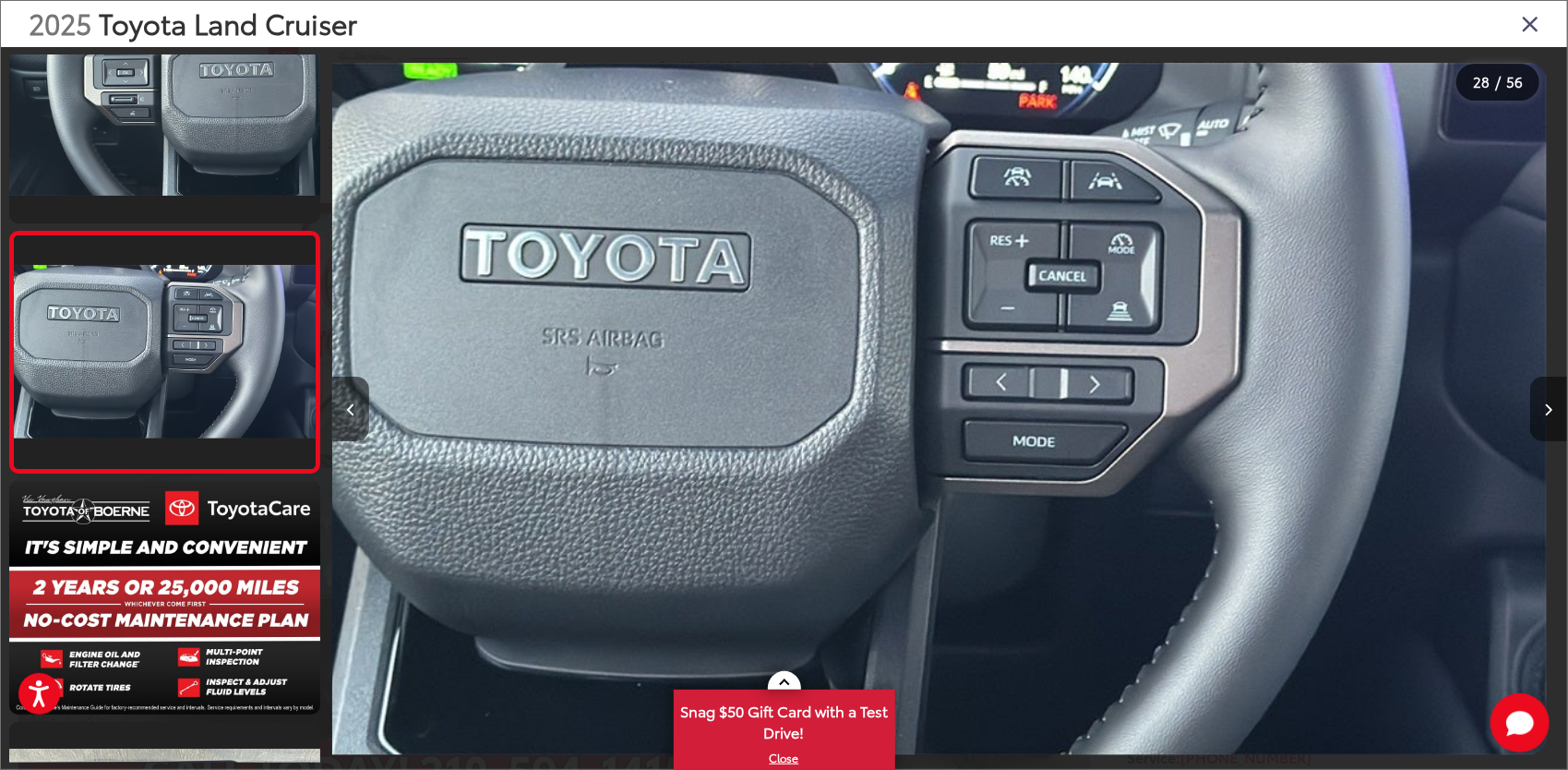
click at [1553, 404] on button "Next image" at bounding box center [1548, 408] width 37 height 64
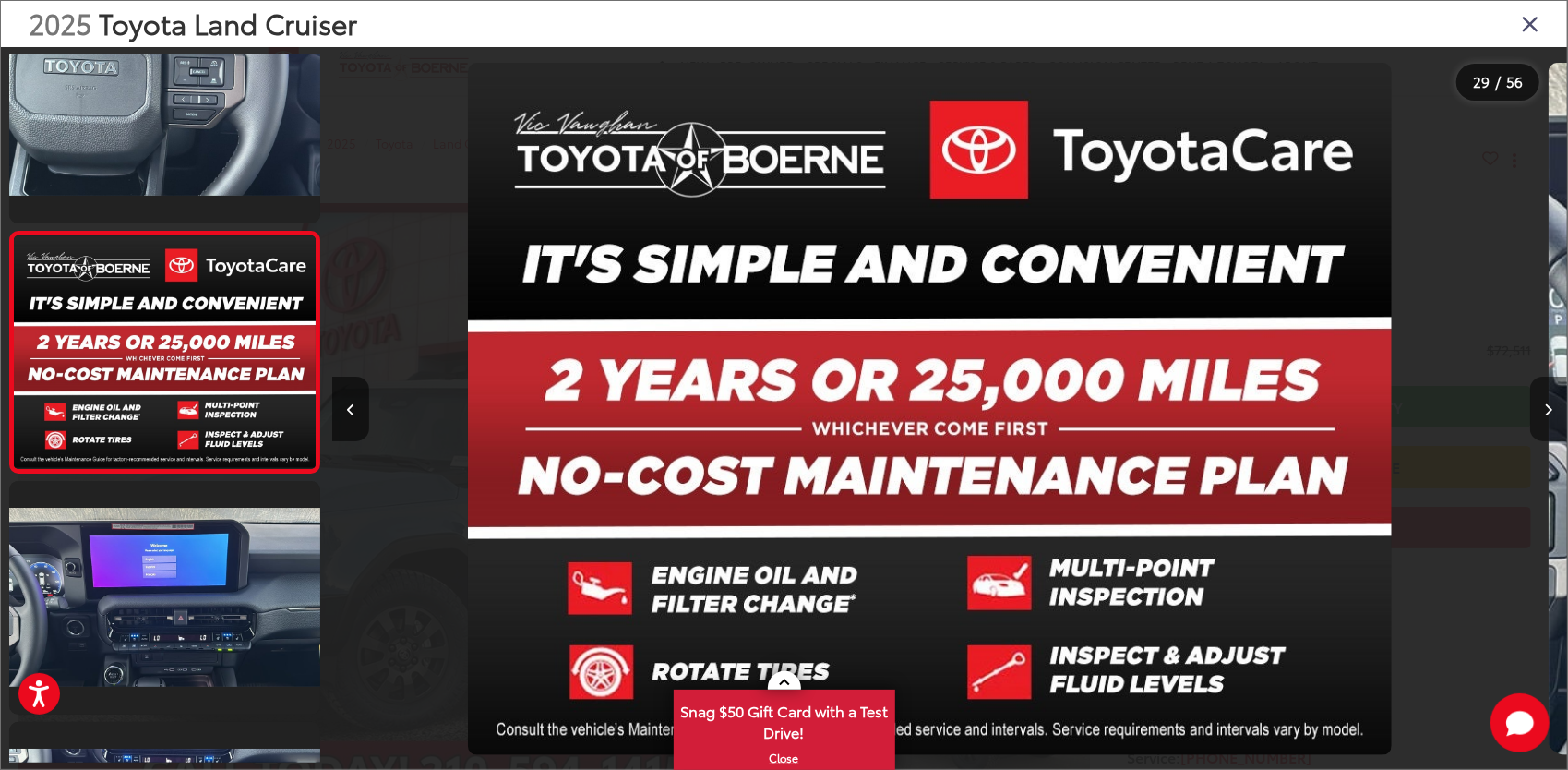
click at [1553, 404] on button "Next image" at bounding box center [1548, 408] width 37 height 64
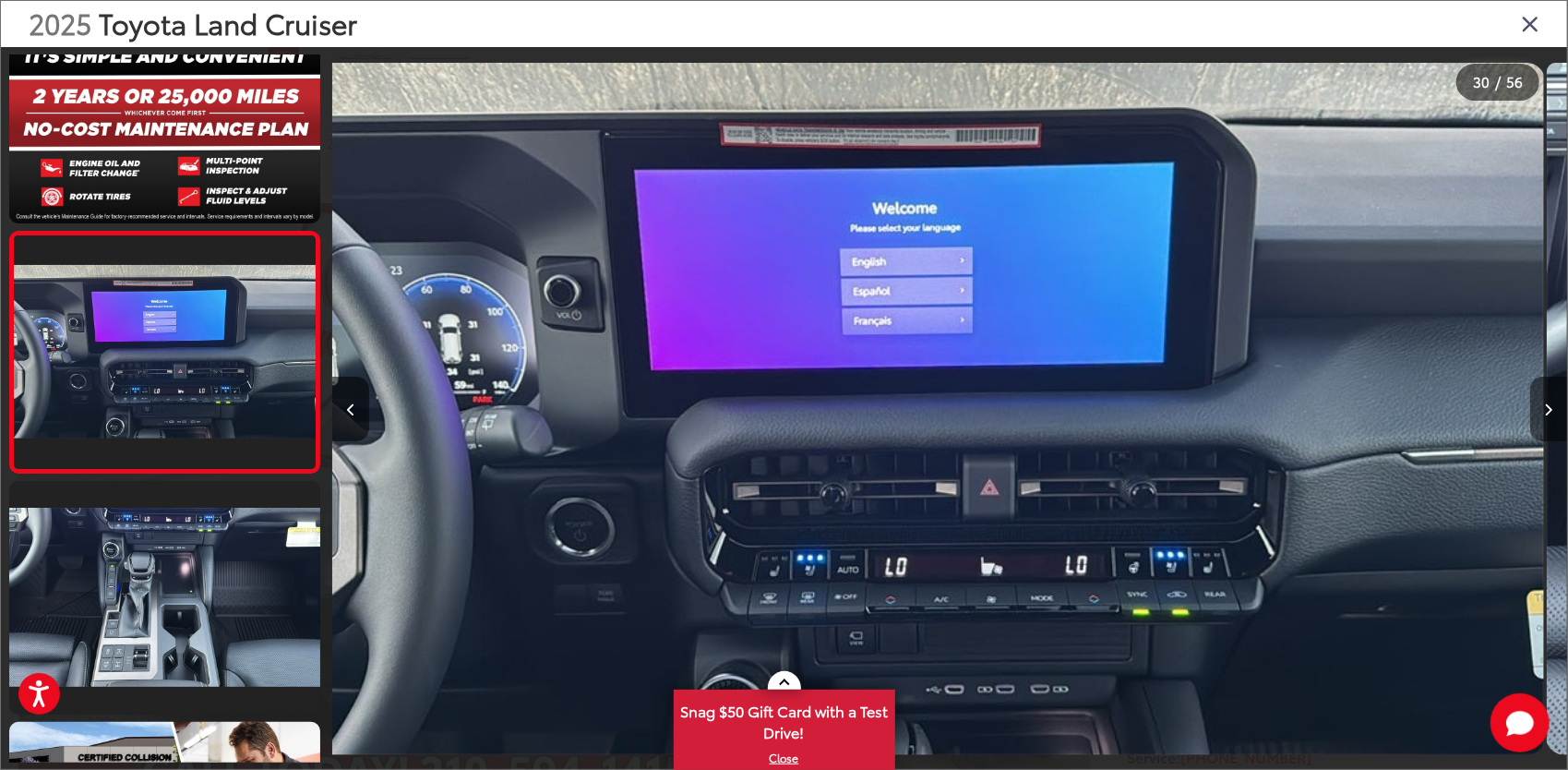
click at [1553, 404] on button "Next image" at bounding box center [1548, 408] width 37 height 64
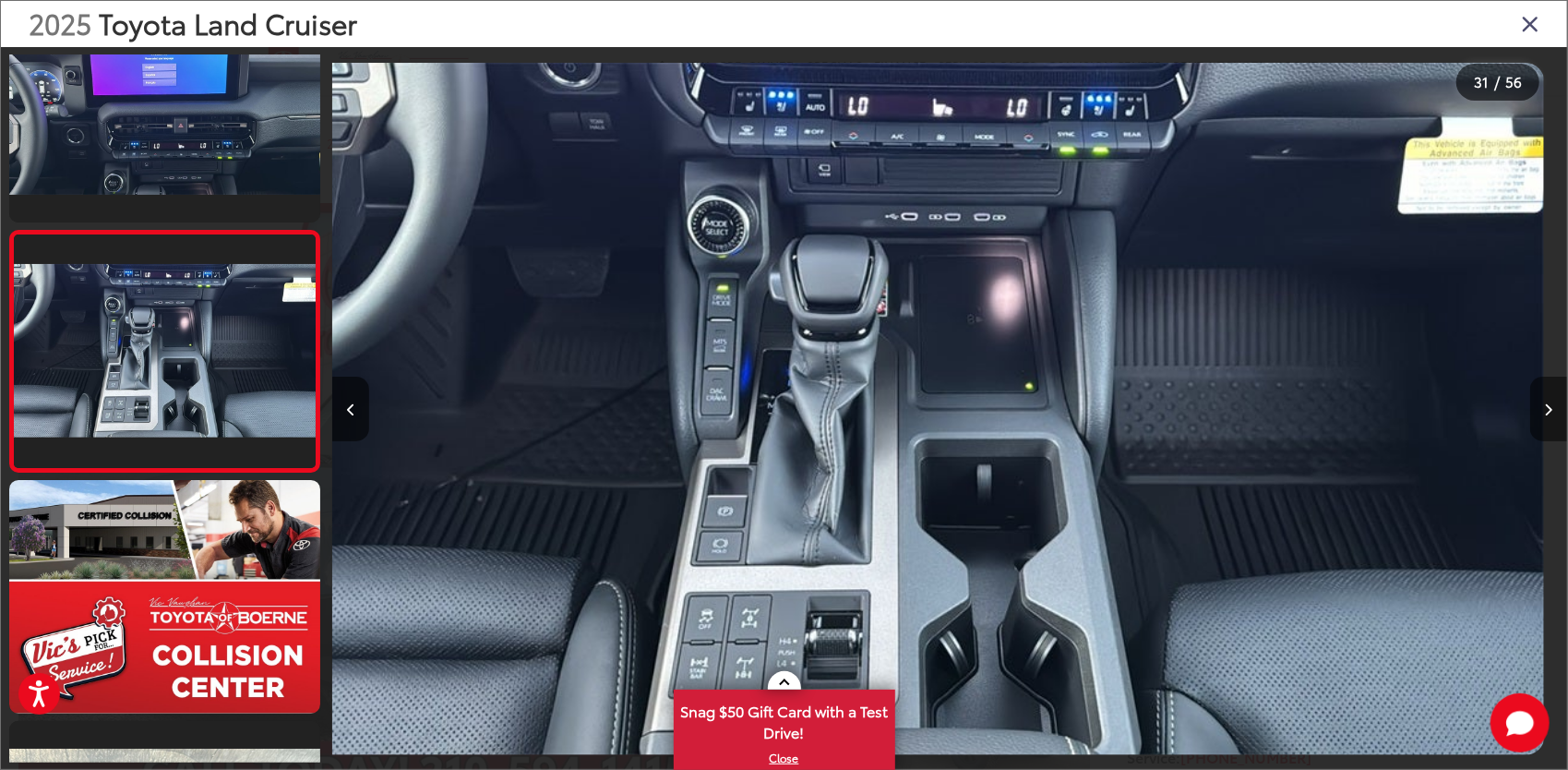
click at [1553, 398] on button "Next image" at bounding box center [1548, 408] width 37 height 64
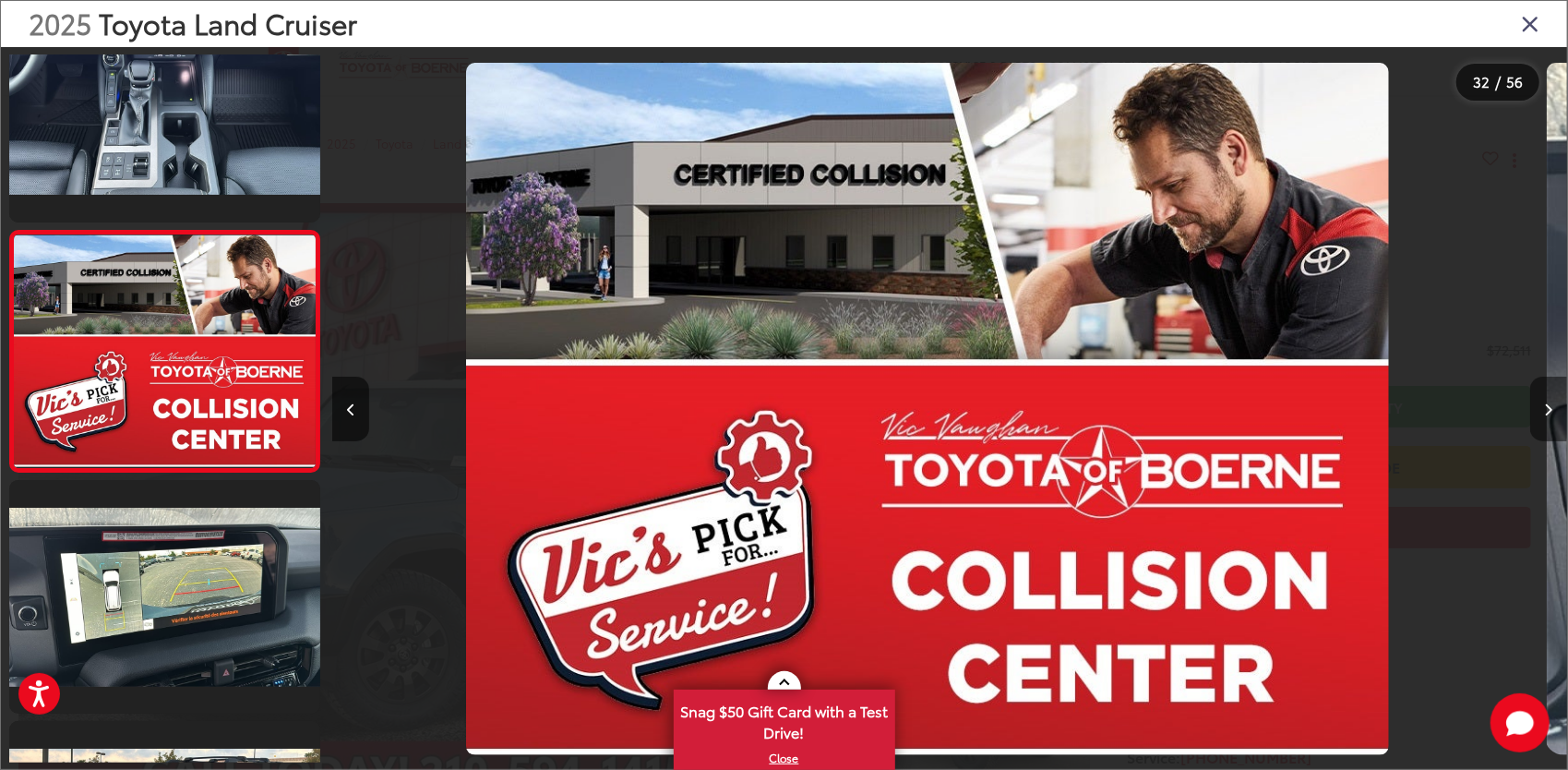
click at [1553, 397] on button "Next image" at bounding box center [1548, 408] width 37 height 64
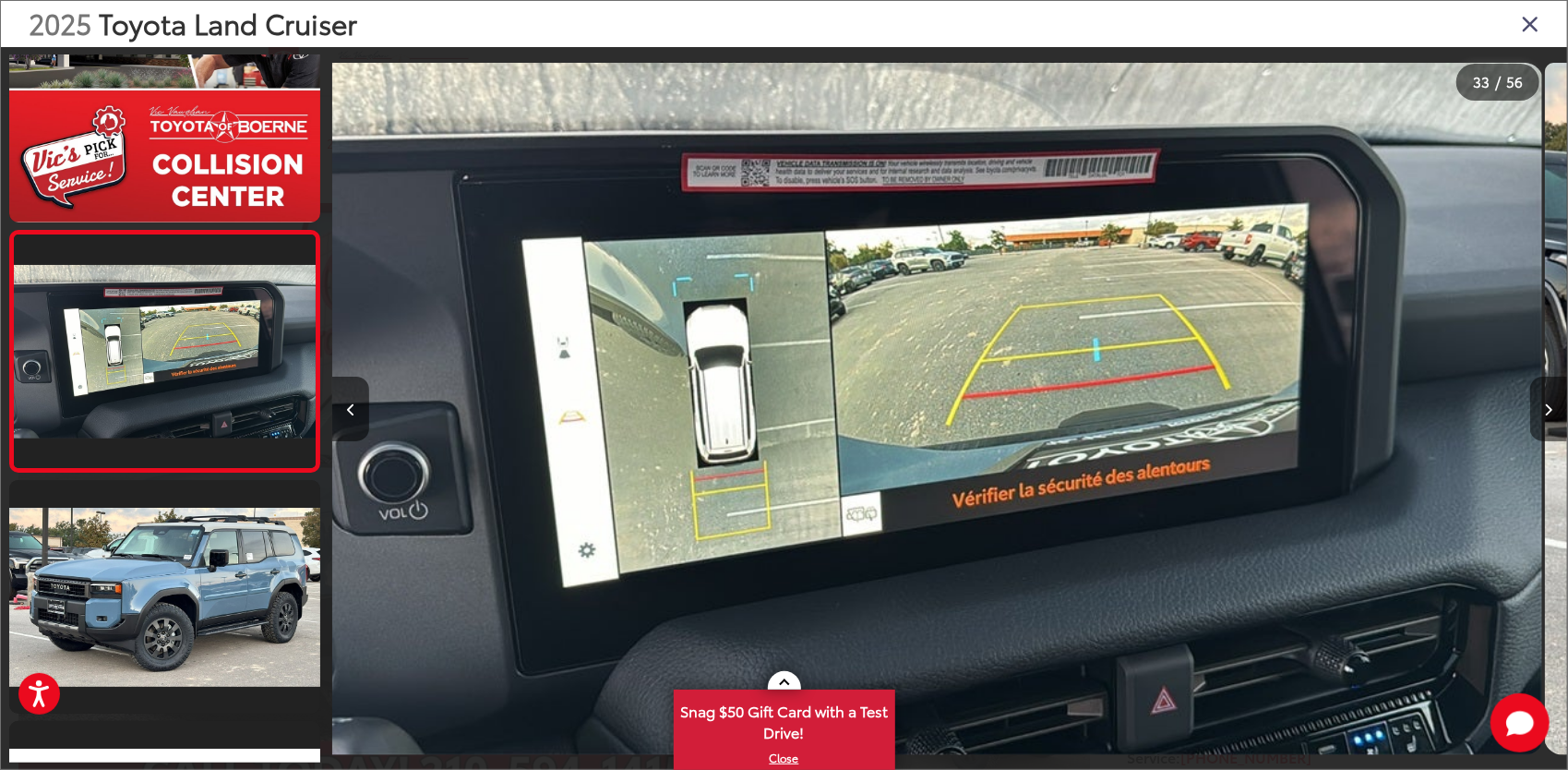
click at [1553, 397] on button "Next image" at bounding box center [1548, 408] width 37 height 64
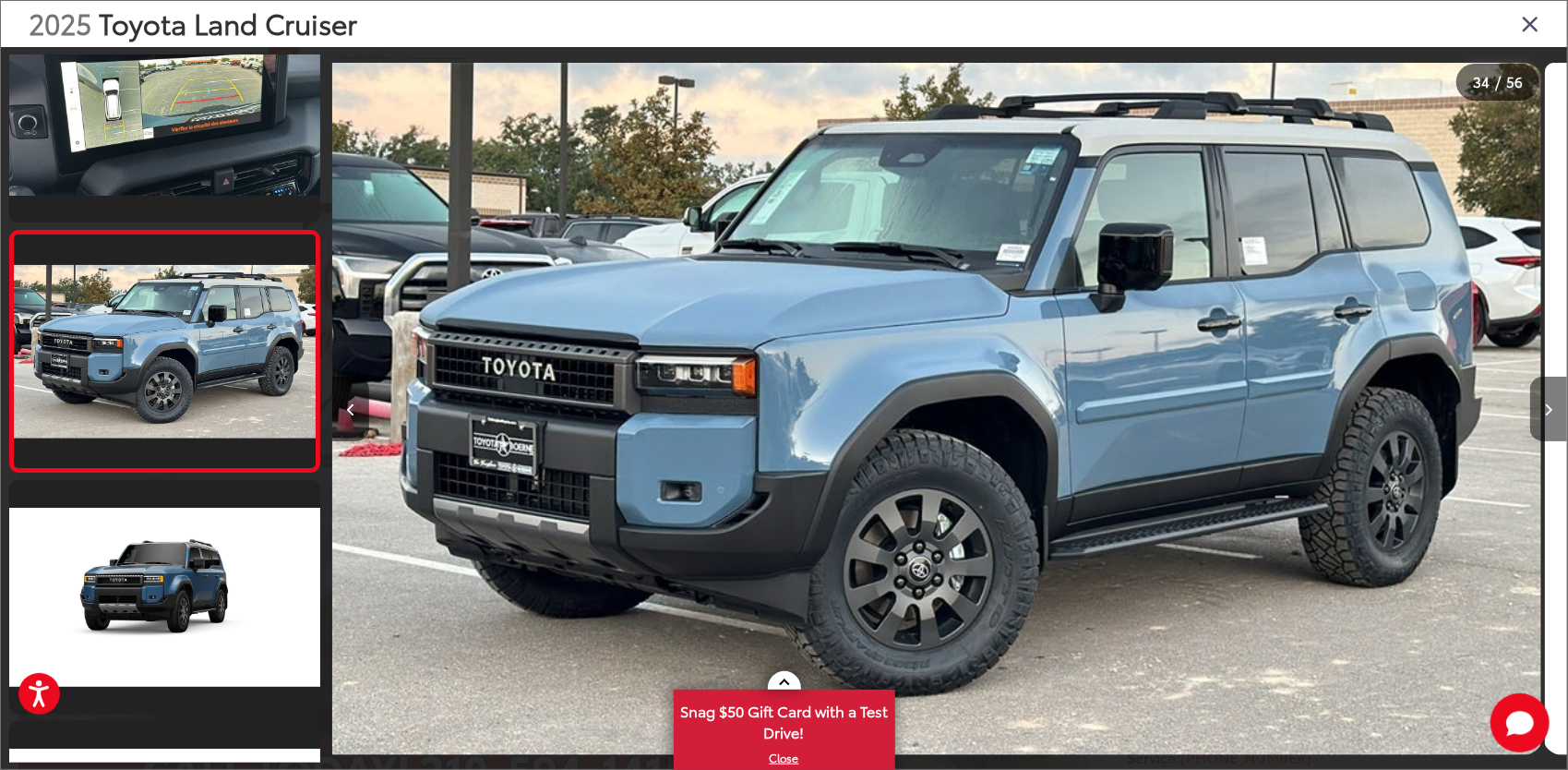
click at [1553, 397] on button "Next image" at bounding box center [1548, 408] width 37 height 64
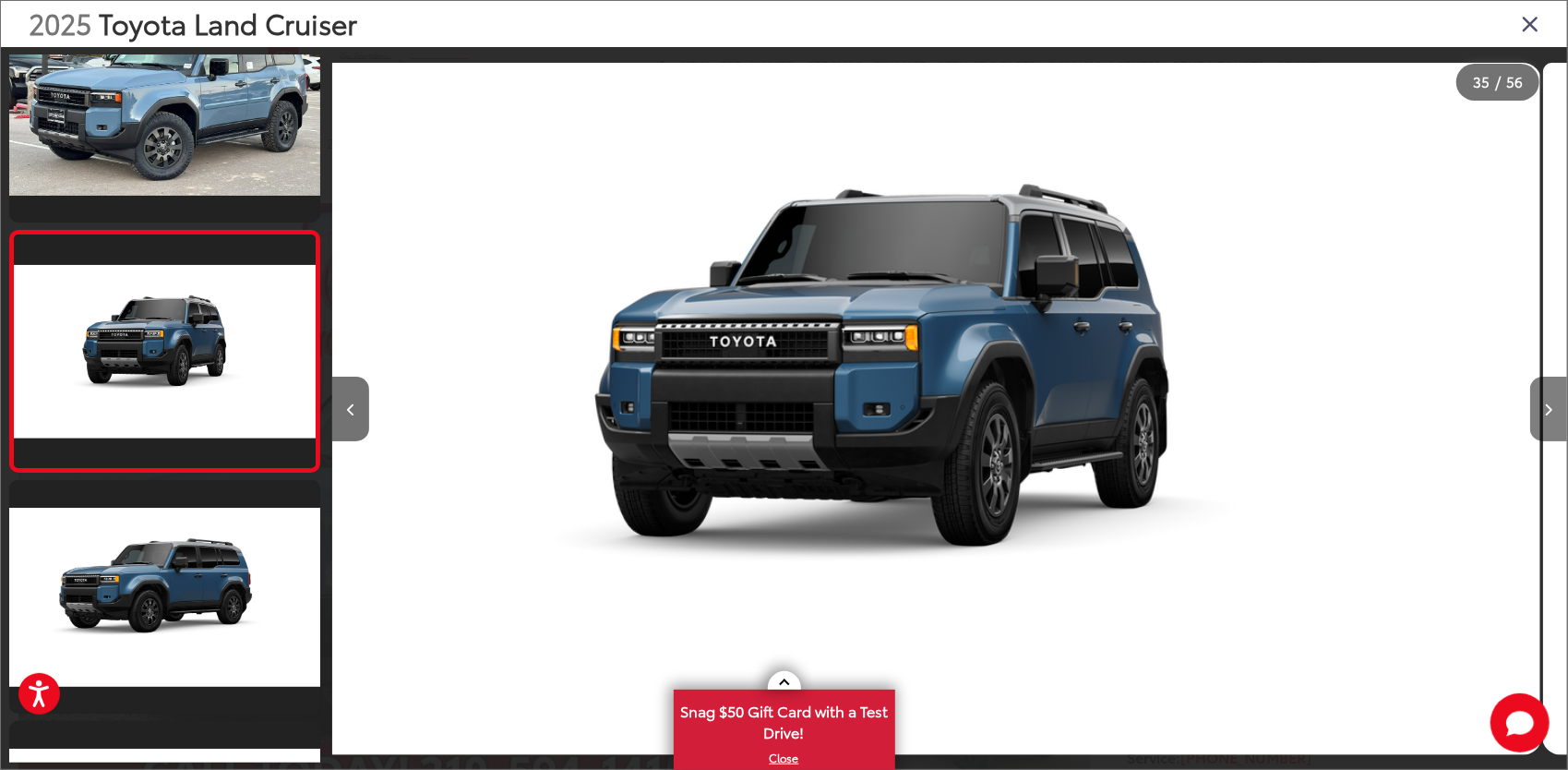
click at [1553, 397] on button "Next image" at bounding box center [1548, 408] width 37 height 64
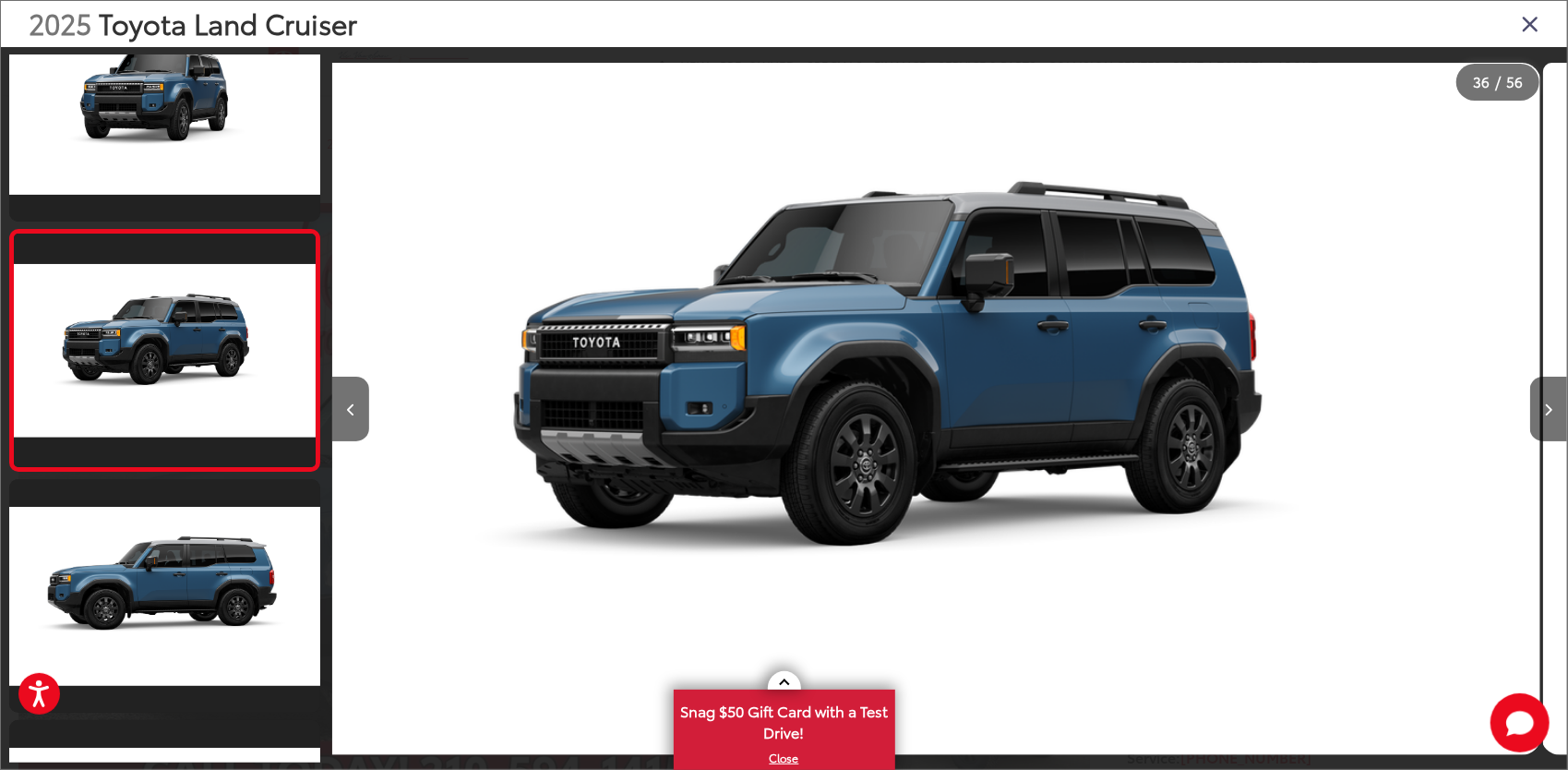
click at [1537, 30] on icon "Close gallery" at bounding box center [1530, 23] width 19 height 24
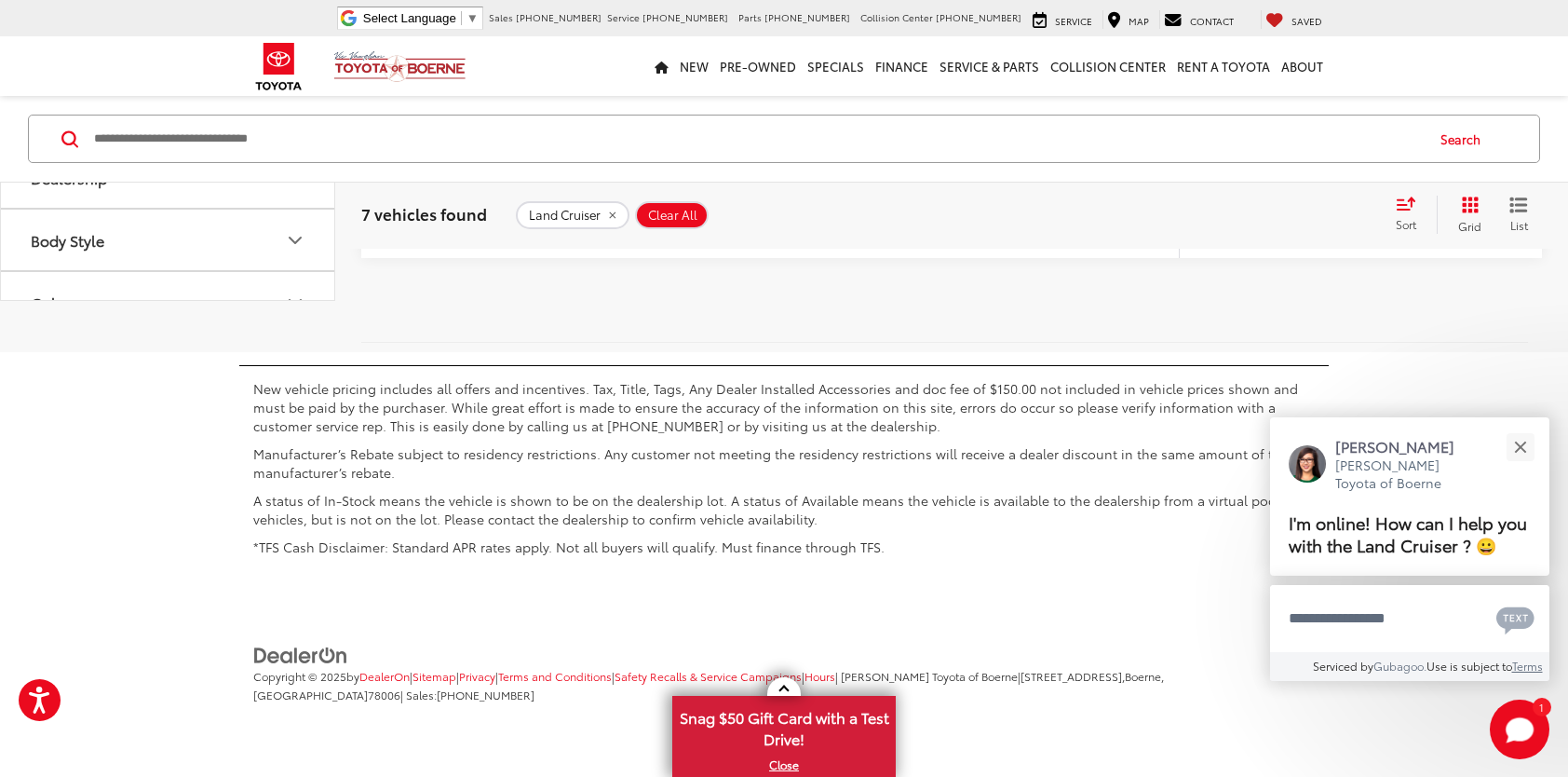
scroll to position [5227, 0]
